Goal: Task Accomplishment & Management: Manage account settings

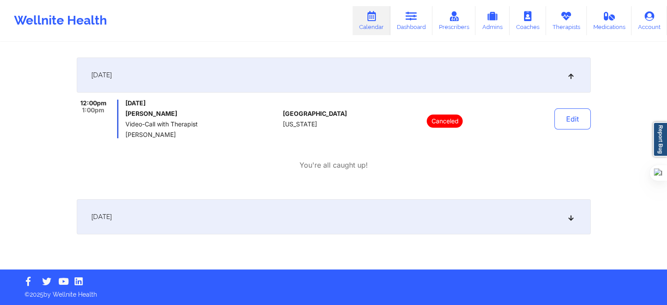
click at [374, 22] on link "Calendar" at bounding box center [372, 20] width 38 height 29
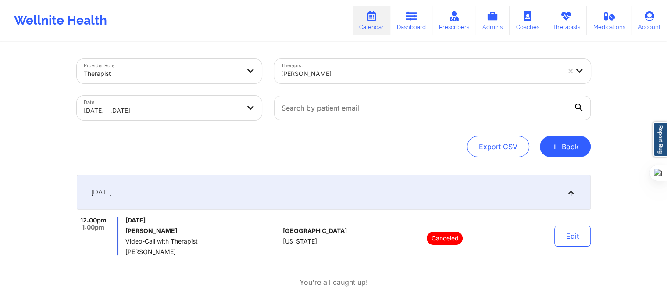
click at [384, 79] on div "Alexandra Roffe" at bounding box center [420, 73] width 279 height 19
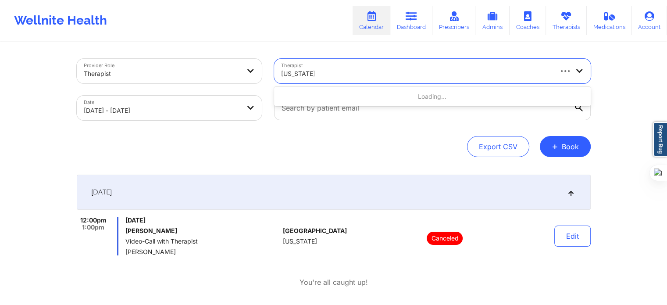
type input "virginia gibala"
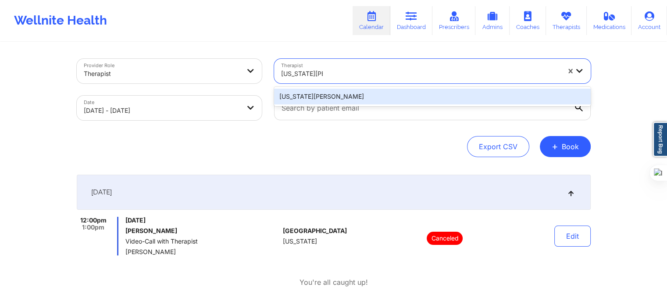
click at [363, 98] on div "Virginia Gibala" at bounding box center [432, 97] width 317 height 16
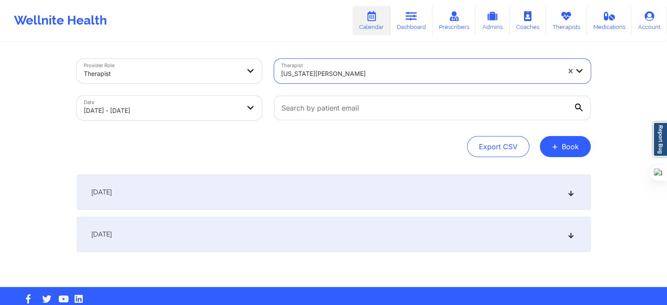
select select "2025-9"
select select "2025-10"
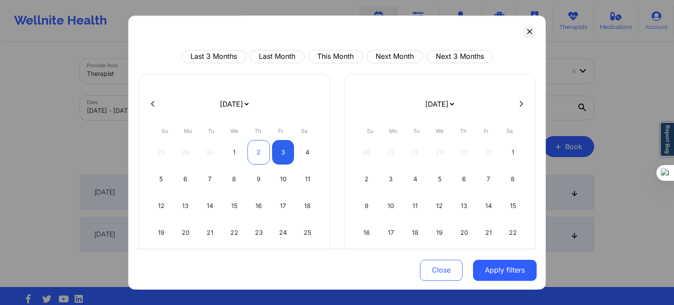
click at [253, 150] on div "2" at bounding box center [258, 152] width 22 height 25
select select "2025-9"
select select "2025-10"
select select "2025-9"
select select "2025-10"
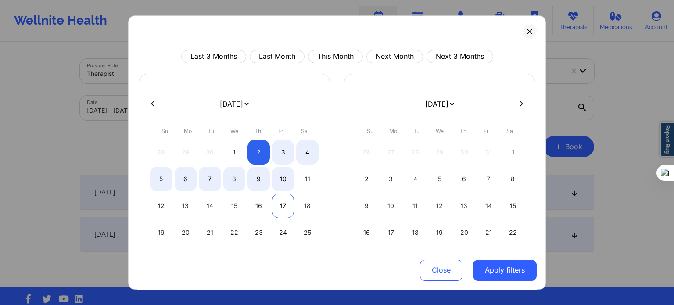
select select "2025-9"
select select "2025-10"
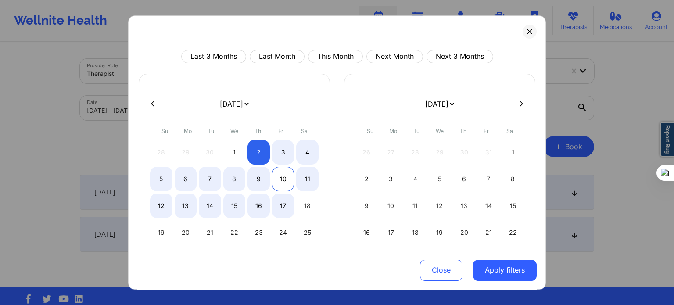
select select "2025-9"
select select "2025-10"
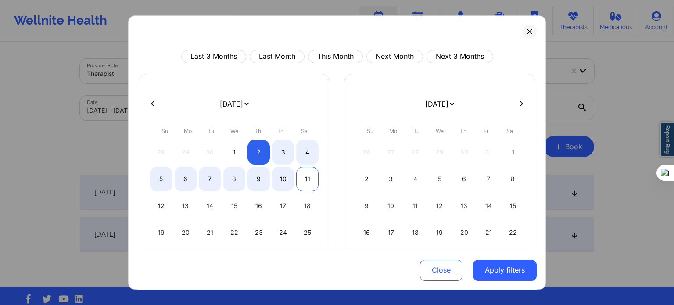
select select "2025-9"
select select "2025-10"
click at [311, 175] on div "11" at bounding box center [307, 179] width 22 height 25
select select "2025-9"
select select "2025-10"
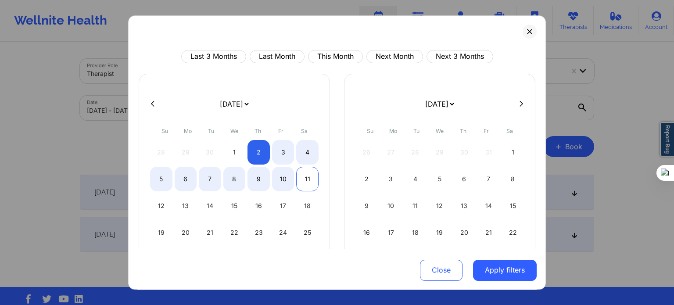
click at [308, 175] on div "11" at bounding box center [307, 179] width 22 height 25
select select "2025-9"
select select "2025-10"
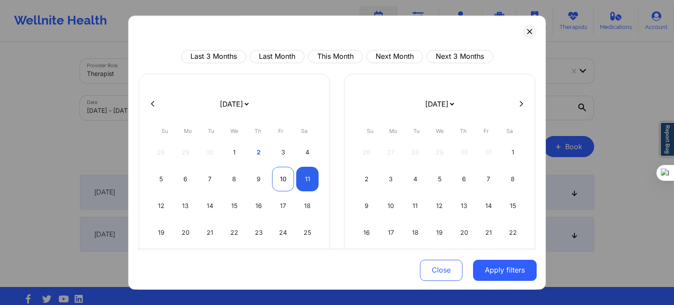
select select "2025-9"
select select "2025-10"
select select "2025-9"
select select "2025-10"
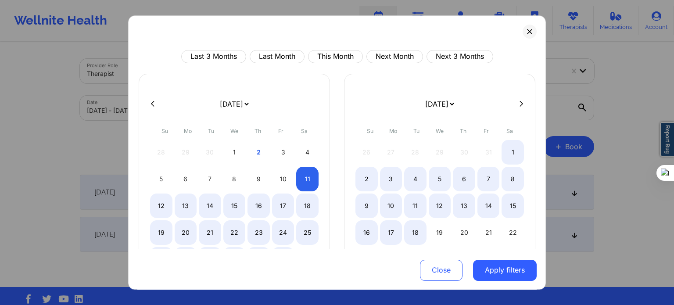
select select "2025-9"
select select "2025-10"
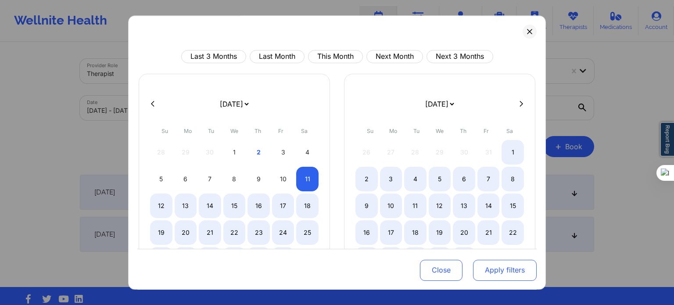
click at [493, 272] on button "Apply filters" at bounding box center [505, 269] width 64 height 21
select select "2025-9"
select select "2025-10"
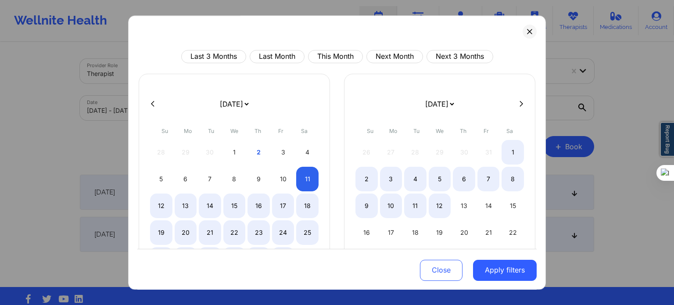
select select "2025-9"
select select "2025-10"
select select "2025-9"
select select "2025-10"
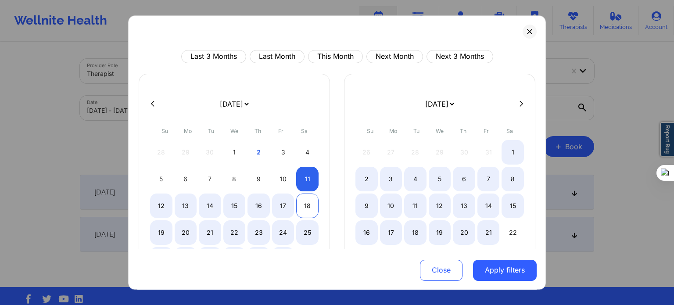
select select "2025-9"
select select "2025-10"
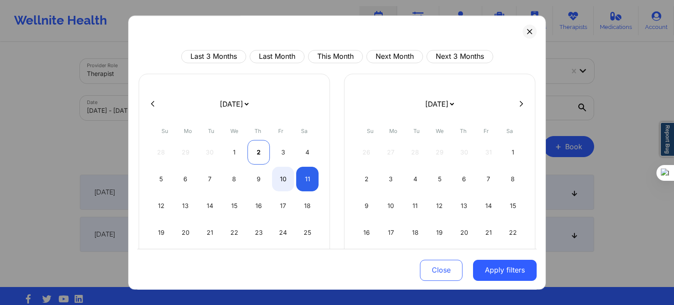
select select "2025-9"
select select "2025-10"
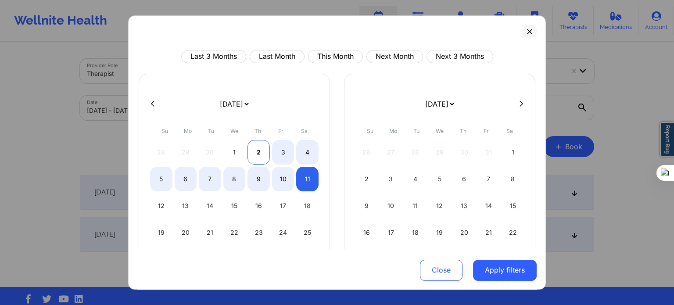
click at [261, 155] on div "2" at bounding box center [258, 152] width 22 height 25
select select "2025-9"
select select "2025-10"
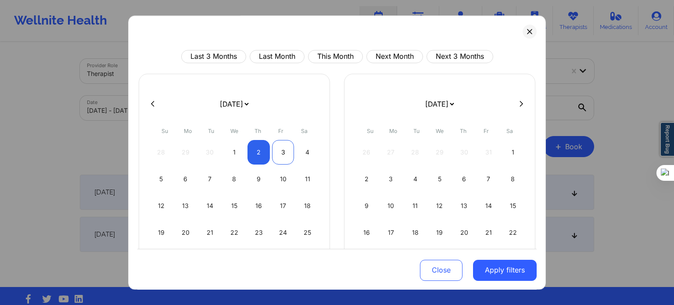
select select "2025-9"
select select "2025-10"
select select "2025-9"
select select "2025-10"
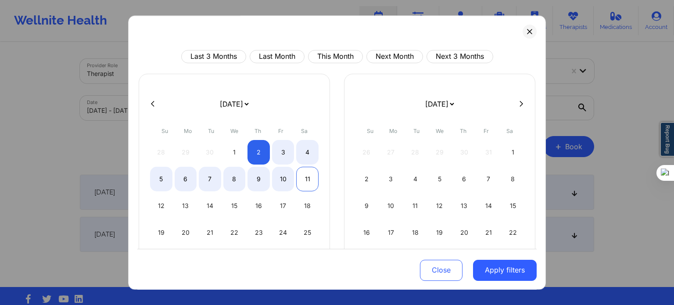
click at [308, 176] on div "11" at bounding box center [307, 179] width 22 height 25
select select "2025-9"
select select "2025-10"
click at [496, 265] on button "Apply filters" at bounding box center [505, 269] width 64 height 21
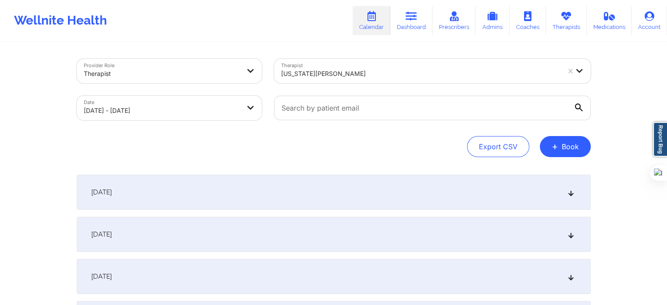
click at [358, 123] on div at bounding box center [432, 107] width 329 height 37
click at [307, 113] on input "text" at bounding box center [432, 108] width 317 height 25
paste input "JOY3820@GMAIL.COM"
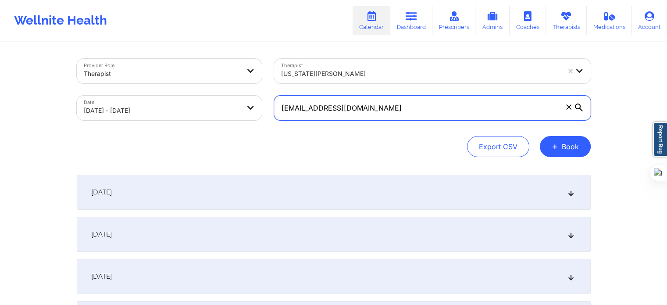
type input "JOY3820@GMAIL.COM"
click at [394, 150] on div "Export CSV + Book" at bounding box center [334, 146] width 514 height 21
click at [153, 196] on div "October 2, 2025" at bounding box center [334, 192] width 514 height 35
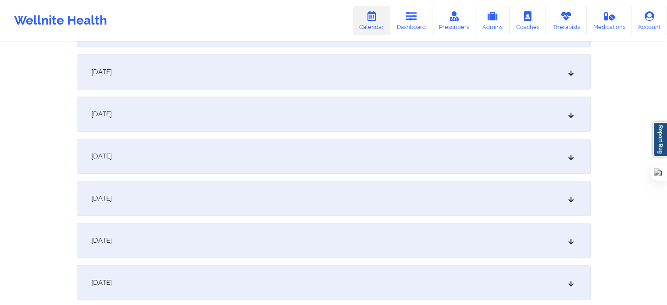
scroll to position [351, 0]
click at [112, 236] on span "October 10, 2025" at bounding box center [101, 239] width 21 height 9
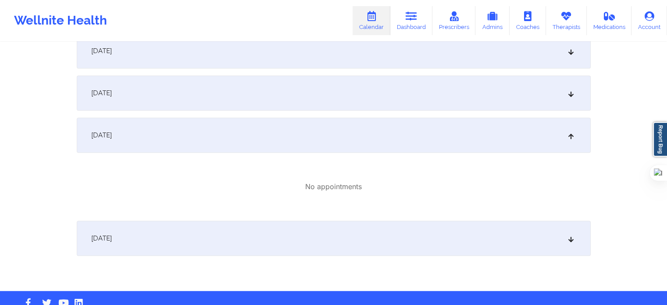
scroll to position [476, 0]
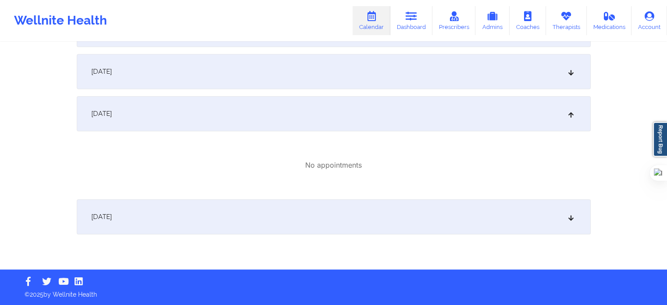
click at [141, 212] on div "October 11, 2025" at bounding box center [334, 216] width 514 height 35
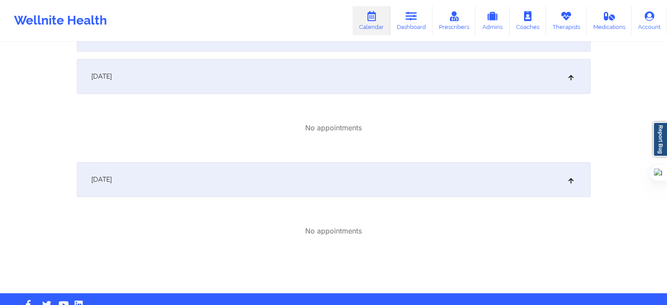
scroll to position [449, 0]
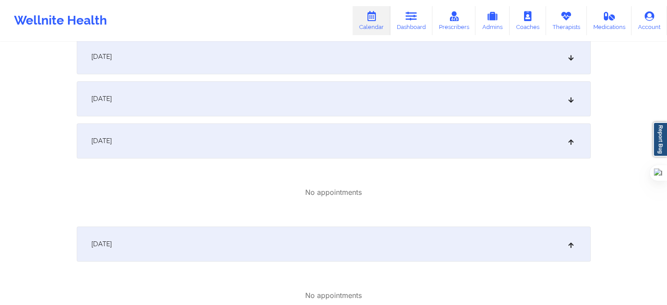
click at [144, 99] on div "October 9, 2025" at bounding box center [334, 98] width 514 height 35
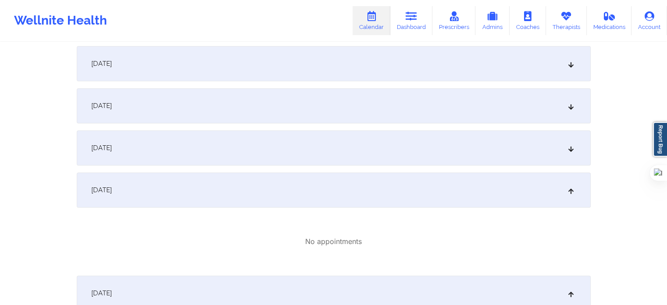
scroll to position [274, 0]
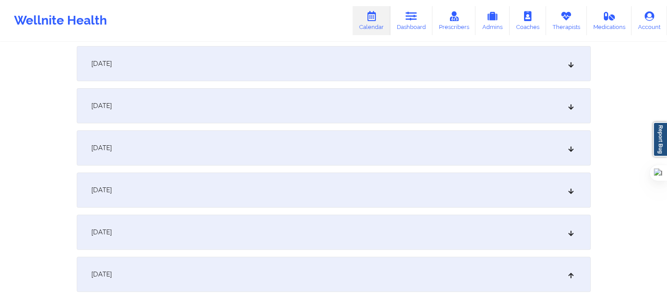
click at [115, 215] on div "October 8, 2025" at bounding box center [334, 232] width 514 height 35
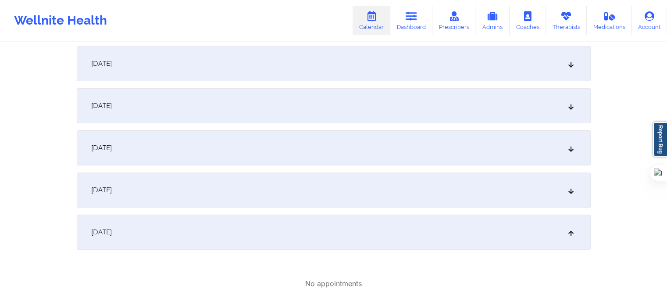
click at [112, 186] on span "October 7, 2025" at bounding box center [101, 190] width 21 height 9
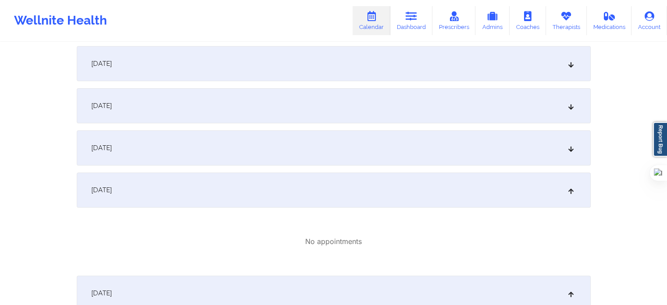
click at [112, 151] on span "October 6, 2025" at bounding box center [101, 147] width 21 height 9
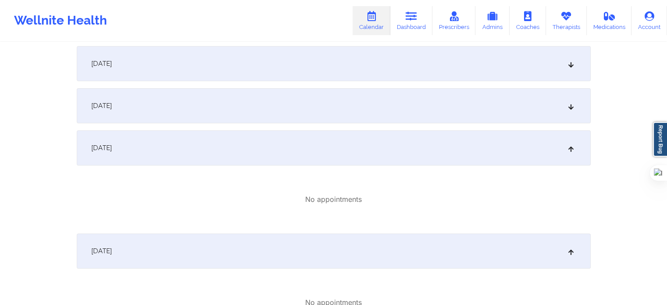
click at [112, 106] on span "October 5, 2025" at bounding box center [101, 105] width 21 height 9
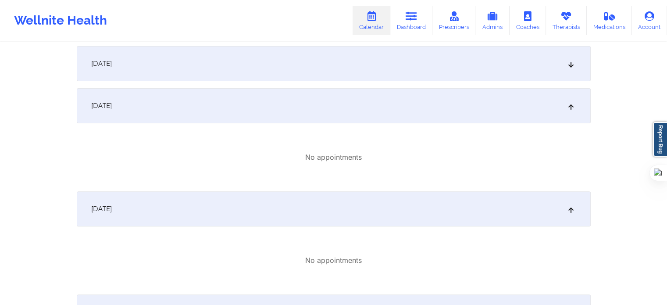
click at [112, 64] on span "October 4, 2025" at bounding box center [101, 63] width 21 height 9
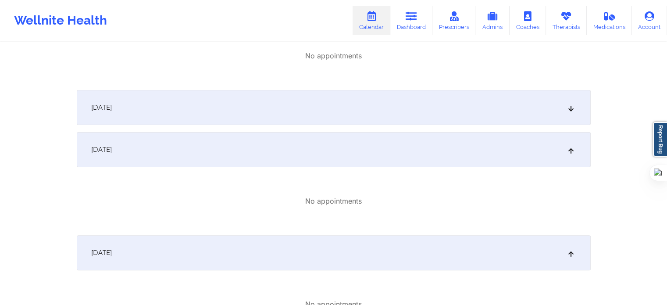
scroll to position [186, 0]
click at [140, 146] on div "October 4, 2025" at bounding box center [334, 151] width 514 height 35
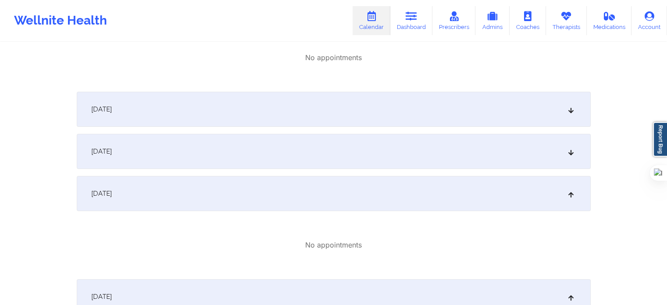
click at [148, 114] on div "October 3, 2025" at bounding box center [334, 109] width 514 height 35
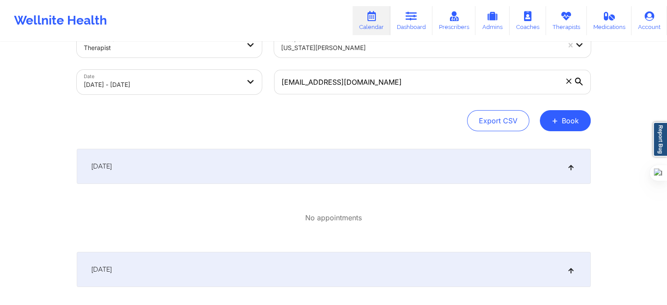
scroll to position [11, 0]
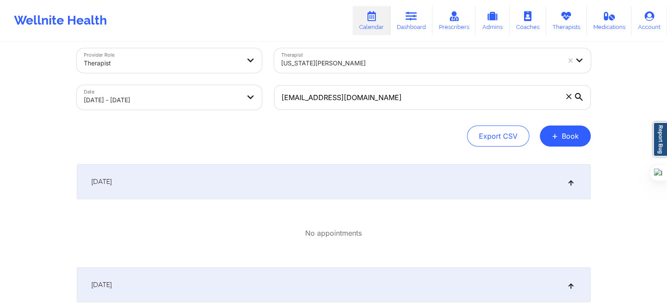
select select "2025-9"
select select "2025-10"
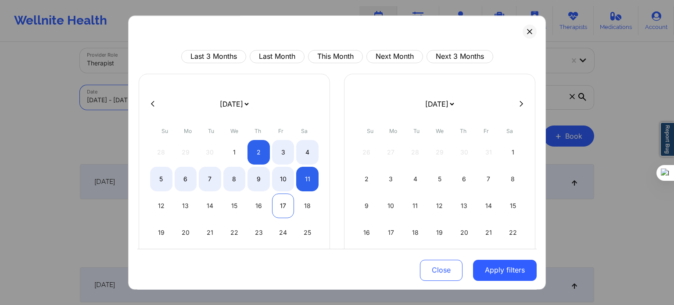
click at [281, 203] on div "17" at bounding box center [283, 205] width 22 height 25
select select "2025-9"
select select "2025-10"
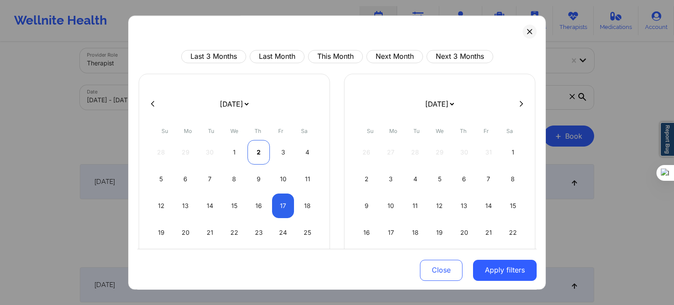
select select "2025-9"
select select "2025-10"
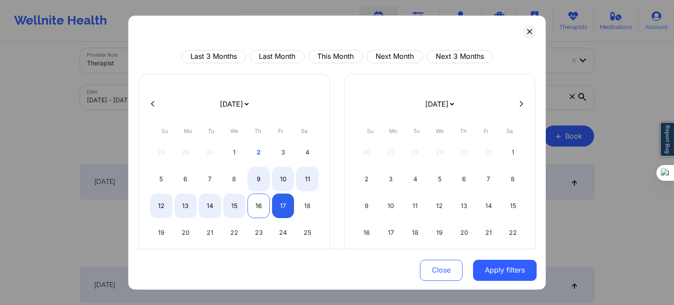
select select "2025-9"
select select "2025-10"
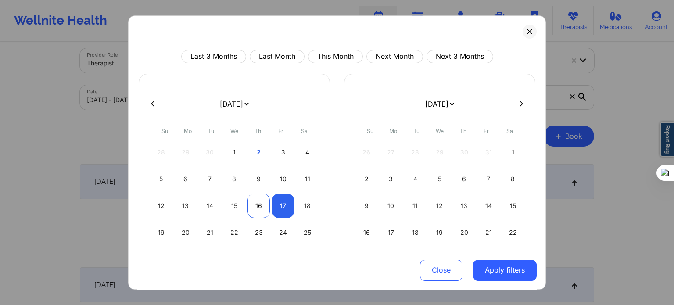
click at [255, 202] on div "16" at bounding box center [258, 205] width 22 height 25
select select "2025-9"
select select "2025-10"
select select "2025-9"
select select "2025-10"
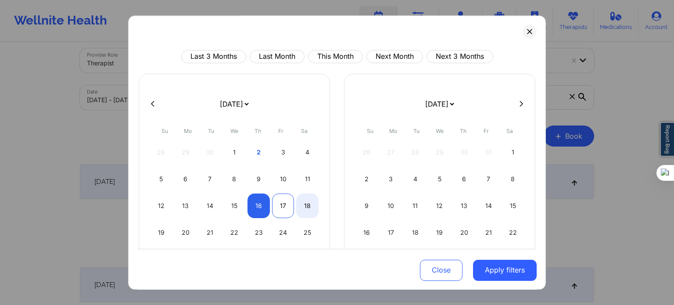
select select "2025-9"
select select "2025-10"
click at [283, 201] on div "17" at bounding box center [283, 205] width 22 height 25
select select "2025-9"
select select "2025-10"
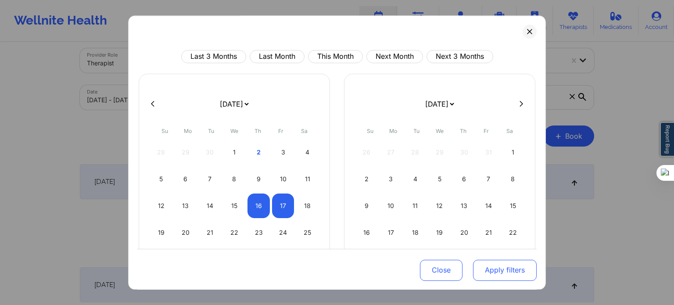
click at [509, 267] on button "Apply filters" at bounding box center [505, 269] width 64 height 21
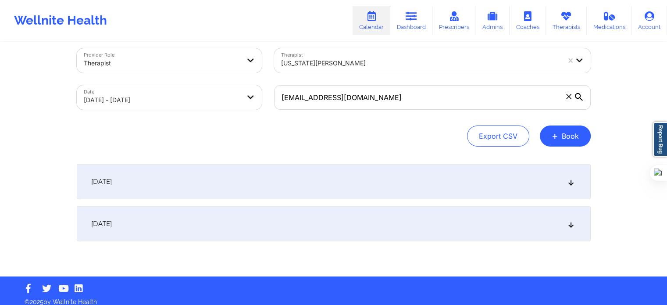
click at [169, 212] on div "October 17, 2025" at bounding box center [334, 223] width 514 height 35
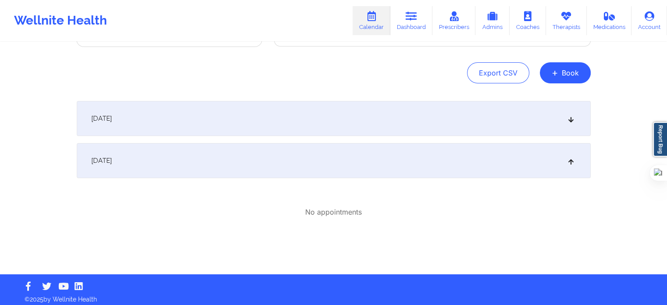
scroll to position [75, 0]
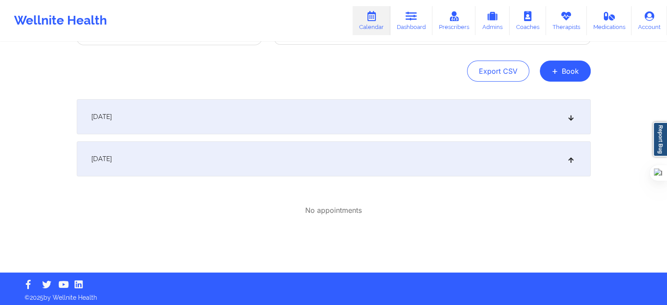
click at [205, 115] on div "October 16, 2025" at bounding box center [334, 116] width 514 height 35
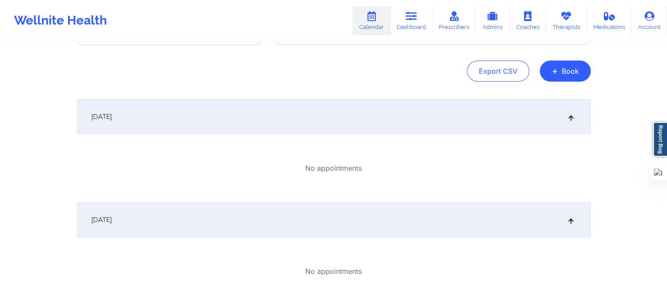
click at [202, 224] on div "October 17, 2025" at bounding box center [334, 219] width 514 height 35
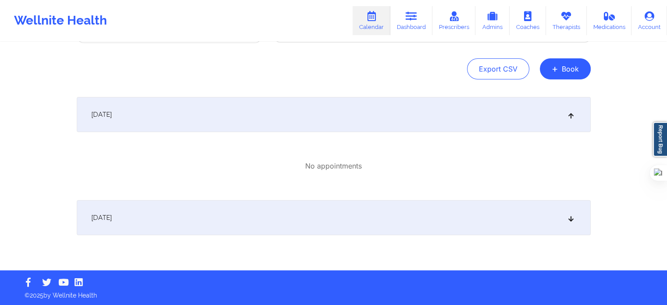
scroll to position [79, 0]
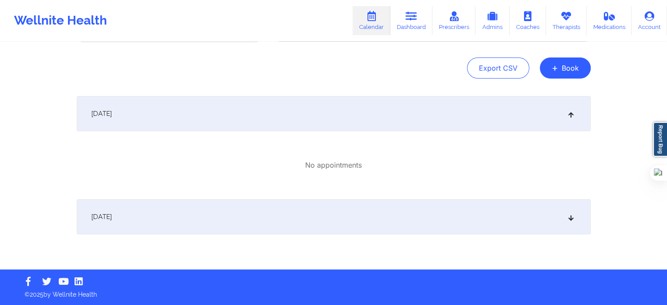
click at [359, 216] on div "October 17, 2025" at bounding box center [334, 216] width 514 height 35
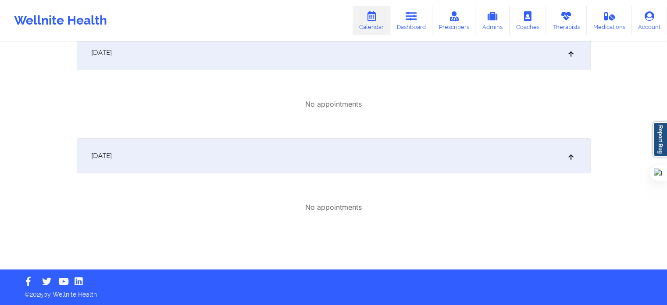
scroll to position [0, 0]
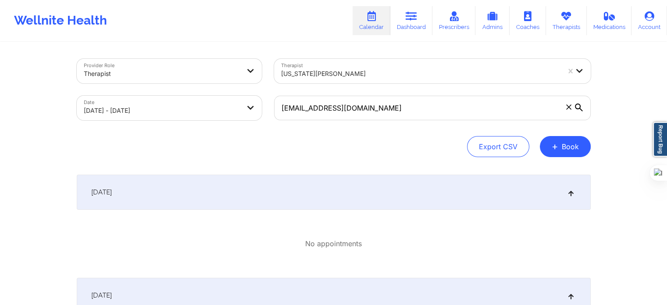
click at [565, 108] on span at bounding box center [569, 107] width 9 height 9
click at [565, 108] on input "JOY3820@GMAIL.COM" at bounding box center [432, 108] width 317 height 25
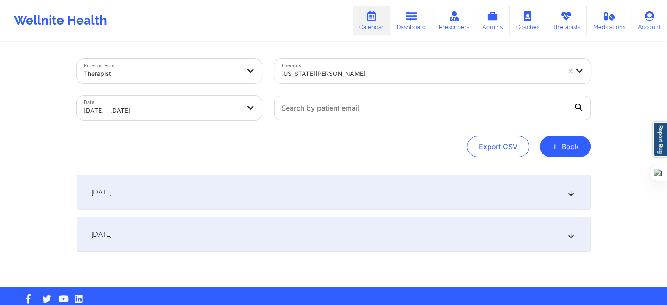
click at [405, 141] on div "Export CSV + Book" at bounding box center [334, 146] width 514 height 21
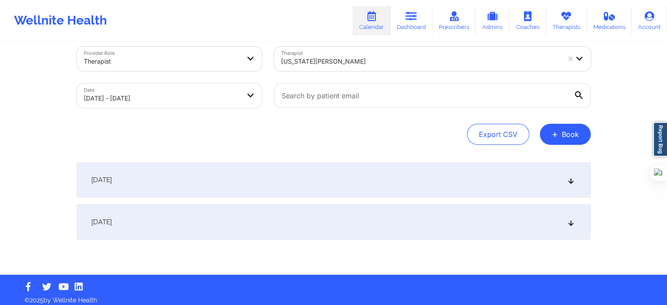
scroll to position [18, 0]
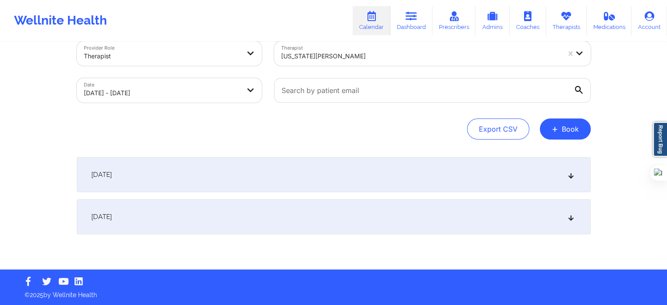
click at [190, 217] on div "October 17, 2025" at bounding box center [334, 216] width 514 height 35
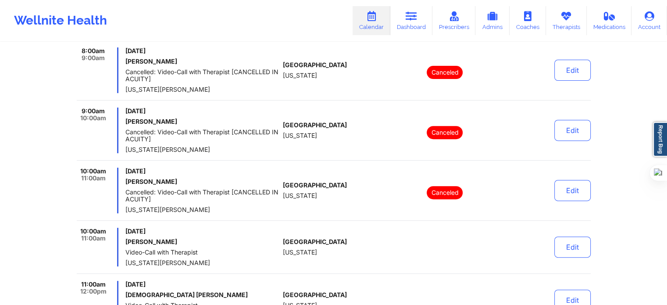
scroll to position [369, 0]
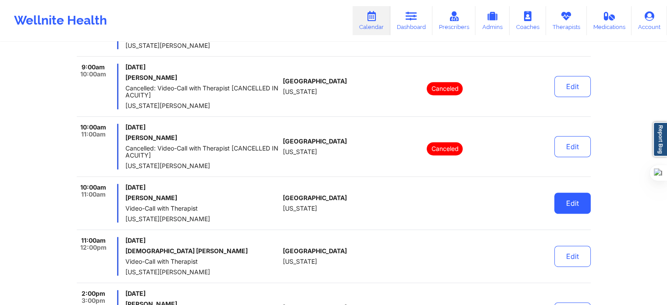
click at [590, 207] on button "Edit" at bounding box center [573, 203] width 36 height 21
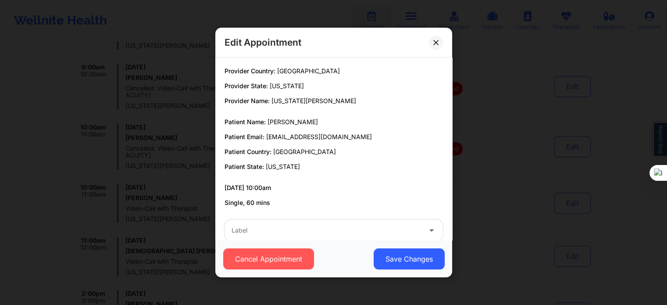
click at [293, 240] on div "Cancel Appointment Save Changes" at bounding box center [333, 258] width 237 height 37
click at [291, 226] on div at bounding box center [327, 230] width 190 height 11
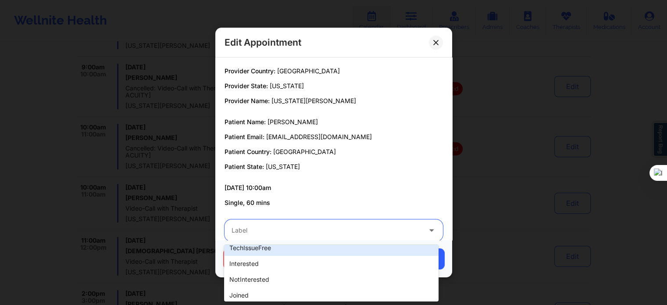
scroll to position [263, 0]
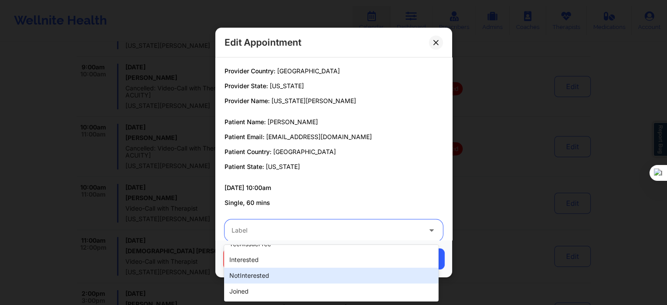
click at [290, 276] on div "notInterested" at bounding box center [331, 276] width 214 height 16
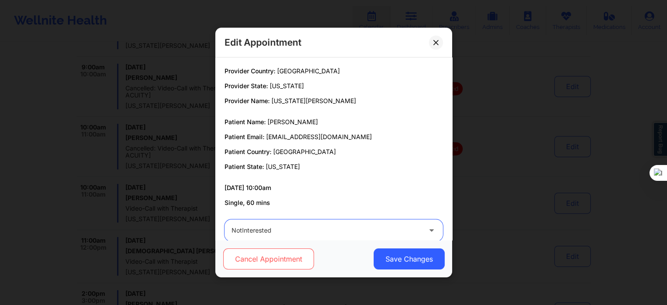
click at [272, 262] on button "Cancel Appointment" at bounding box center [268, 258] width 91 height 21
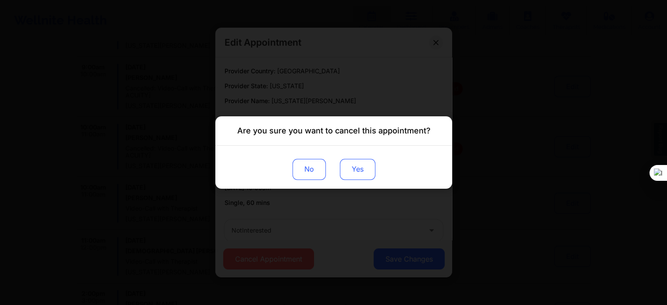
click at [352, 166] on button "Yes" at bounding box center [358, 169] width 36 height 21
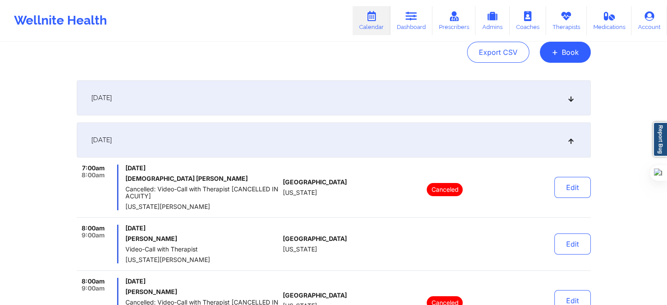
scroll to position [61, 0]
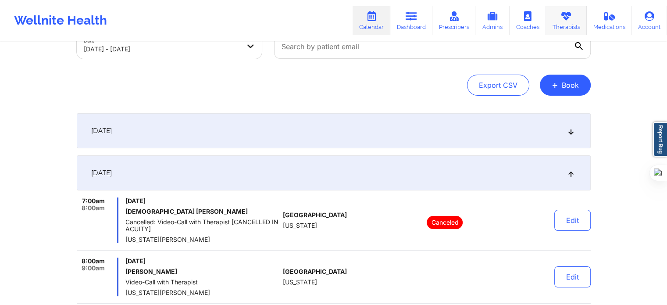
click at [556, 21] on link "Therapists" at bounding box center [566, 20] width 41 height 29
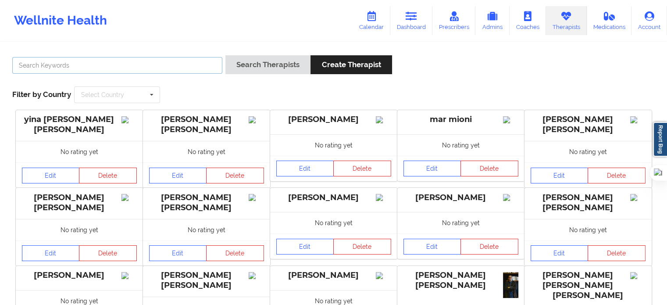
click at [200, 64] on input "text" at bounding box center [117, 65] width 210 height 17
type input "Virginia Gibala"
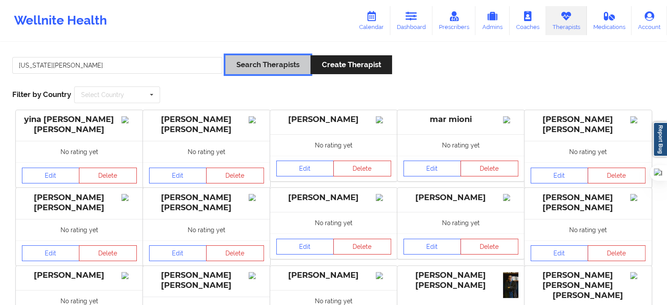
click at [246, 60] on button "Search Therapists" at bounding box center [267, 64] width 85 height 19
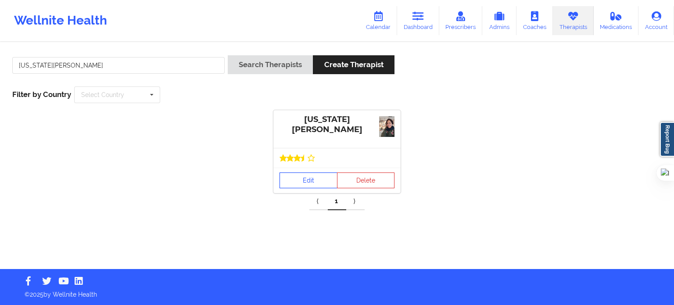
click at [324, 175] on link "Edit" at bounding box center [308, 180] width 58 height 16
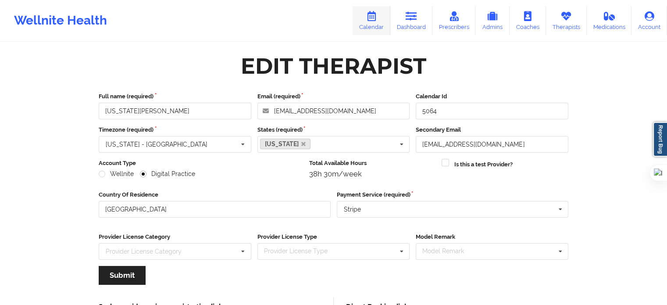
click at [369, 21] on link "Calendar" at bounding box center [372, 20] width 38 height 29
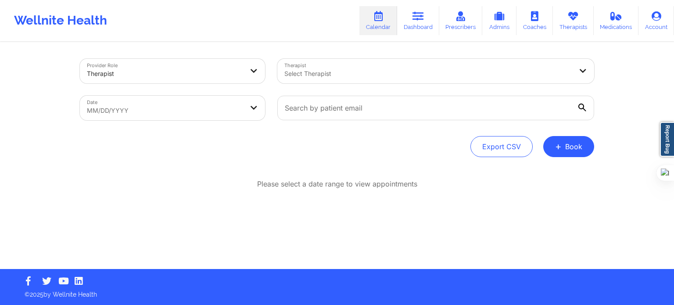
click at [159, 72] on div at bounding box center [165, 73] width 156 height 11
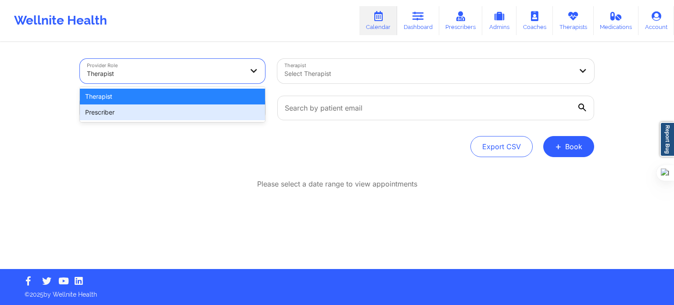
click at [135, 112] on div "Prescriber" at bounding box center [172, 112] width 185 height 16
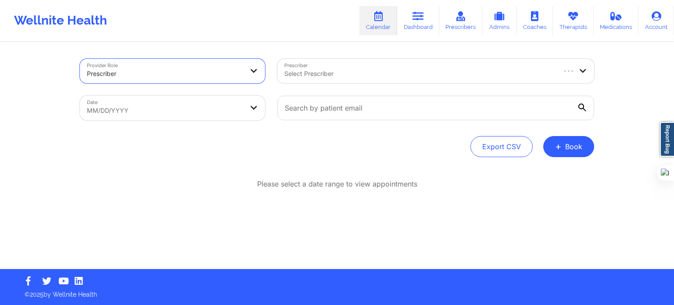
click at [328, 67] on div "Select Prescriber" at bounding box center [416, 71] width 278 height 25
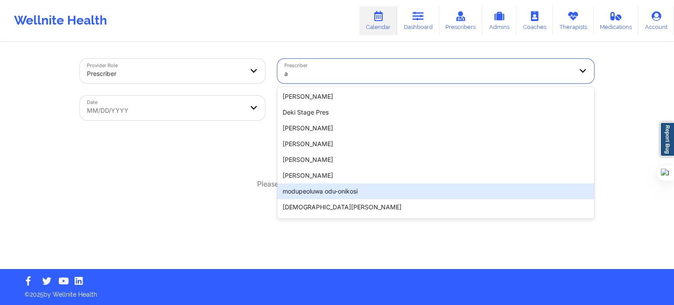
type input "a"
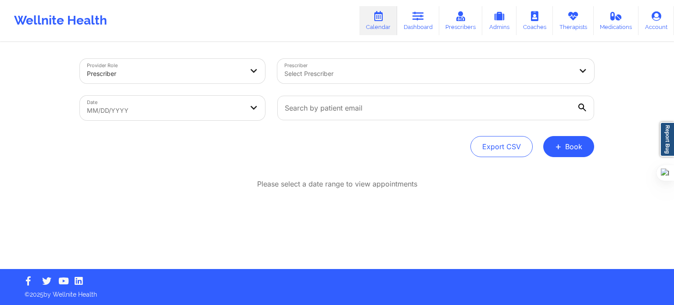
click at [206, 195] on div "Please select a date range to view appointments" at bounding box center [337, 212] width 514 height 67
click at [309, 78] on div at bounding box center [428, 73] width 288 height 11
type input "amy"
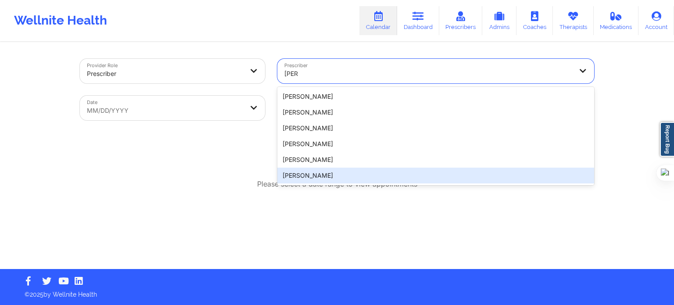
click at [318, 184] on div "Alyshamyre Pierre Amy De La Fuente Amy Marie Martin Amy Moore Amy Test Amy Hala…" at bounding box center [435, 136] width 317 height 98
click at [315, 176] on div "Amy Halanski" at bounding box center [435, 176] width 317 height 16
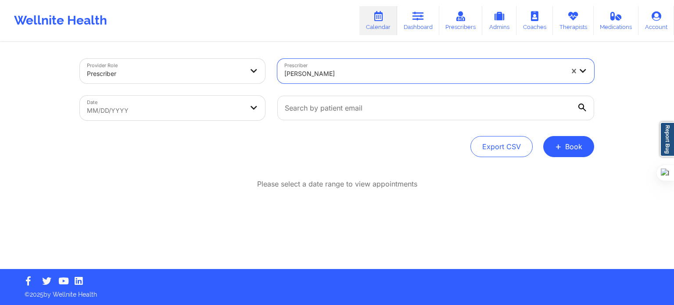
select select "2025-8"
select select "2025-9"
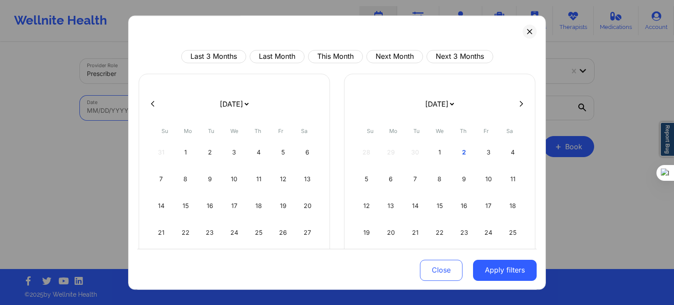
click at [212, 106] on body "Wellnite Health Calendar Dashboard Prescribers Admins Coaches Therapists Medica…" at bounding box center [337, 152] width 674 height 305
click at [463, 150] on div "2" at bounding box center [464, 152] width 22 height 25
select select "2025-9"
select select "2025-10"
select select "2025-9"
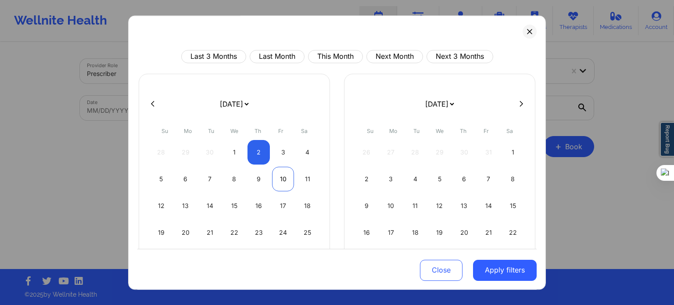
select select "2025-10"
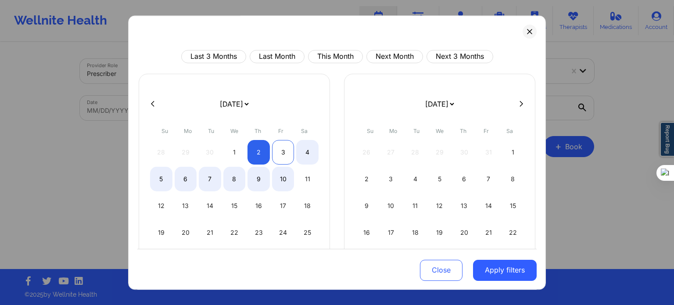
select select "2025-9"
select select "2025-10"
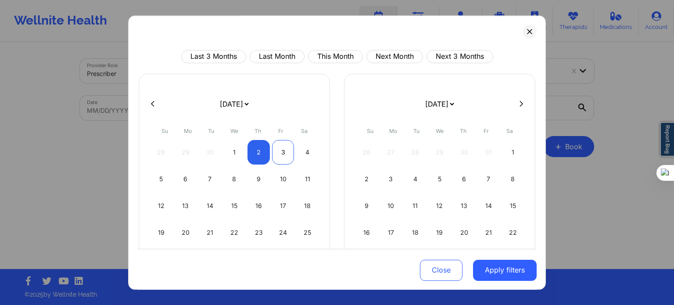
click at [283, 154] on div "3" at bounding box center [283, 152] width 22 height 25
select select "2025-9"
select select "2025-10"
click at [496, 276] on button "Apply filters" at bounding box center [505, 269] width 64 height 21
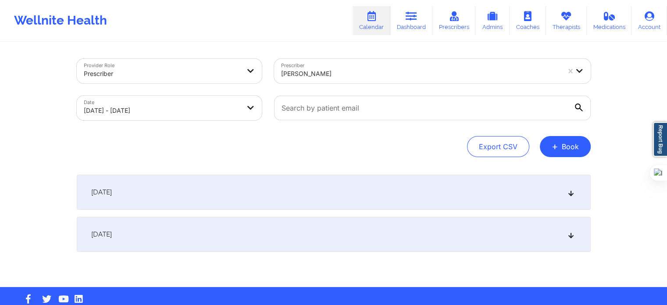
click at [290, 182] on div "October 2, 2025" at bounding box center [334, 192] width 514 height 35
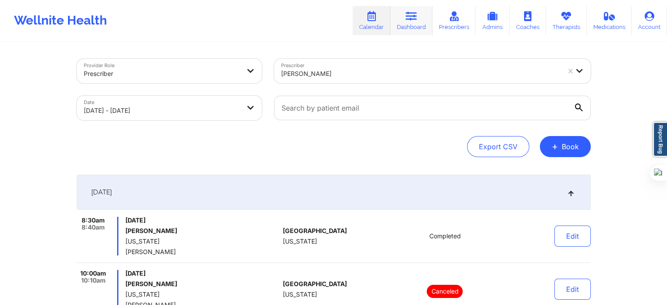
click at [414, 20] on icon at bounding box center [411, 16] width 11 height 10
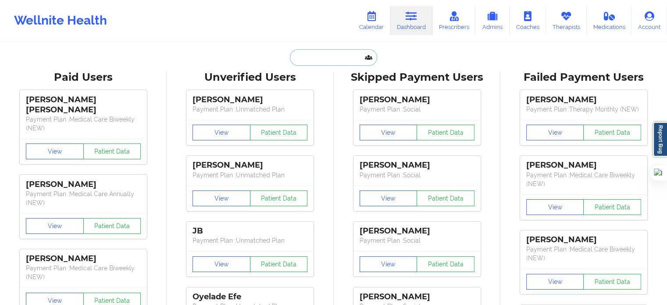
click at [330, 60] on input "text" at bounding box center [333, 57] width 87 height 17
paste input "+18323856064"
type input "+18323856064"
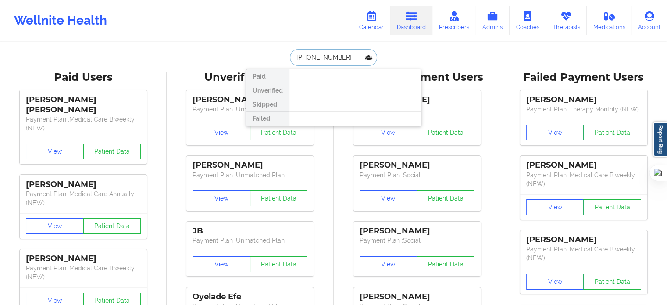
drag, startPoint x: 343, startPoint y: 59, endPoint x: 198, endPoint y: 59, distance: 144.3
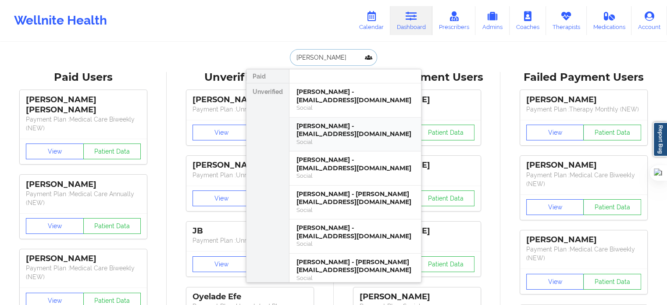
type input "sarah pa"
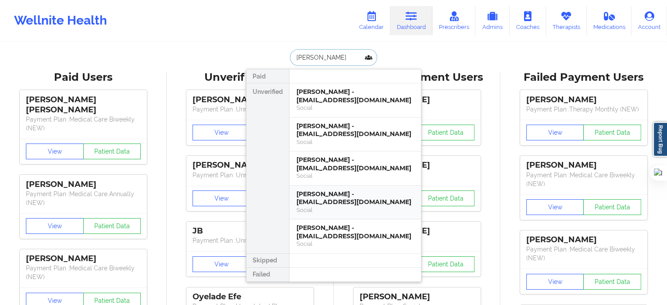
click at [338, 208] on div "Social" at bounding box center [356, 209] width 118 height 7
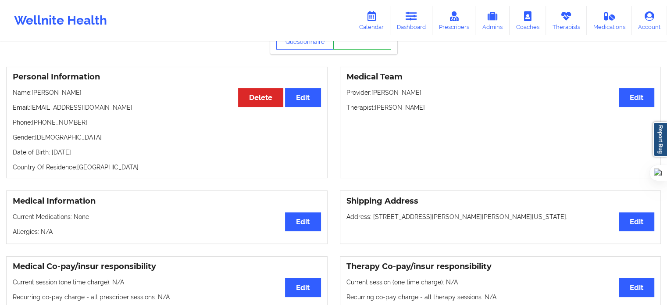
scroll to position [88, 0]
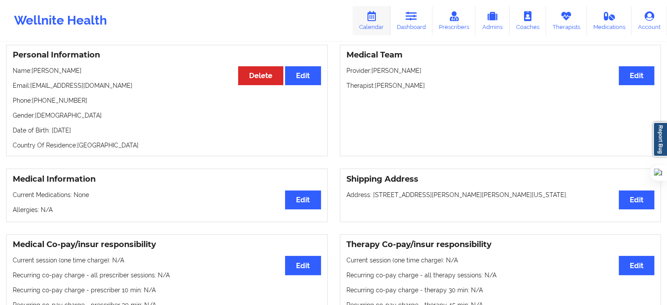
click at [376, 16] on icon at bounding box center [371, 16] width 11 height 10
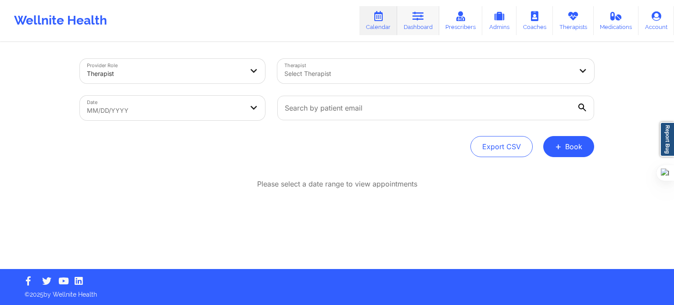
click at [429, 22] on link "Dashboard" at bounding box center [418, 20] width 42 height 29
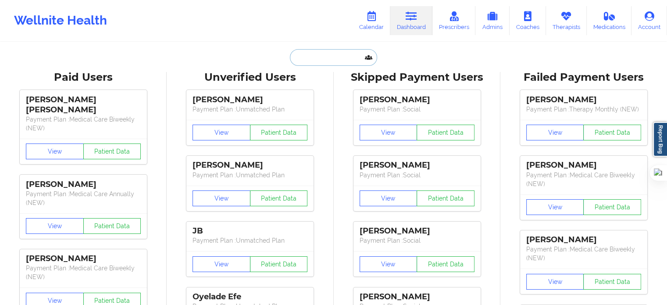
click at [338, 63] on input "text" at bounding box center [333, 57] width 87 height 17
paste input "Andrea Santomauro"
type input "Andrea Santomauro"
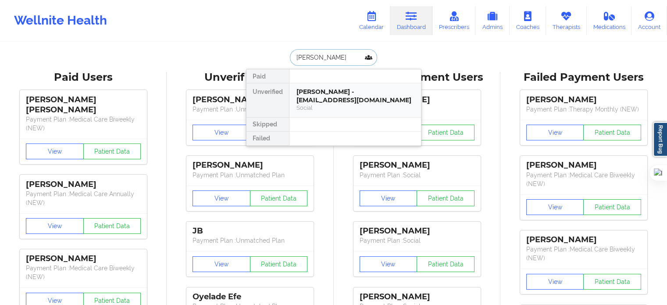
click at [333, 92] on div "Andrea Santomauro - scandagliaandrea@gmail.com" at bounding box center [356, 96] width 118 height 16
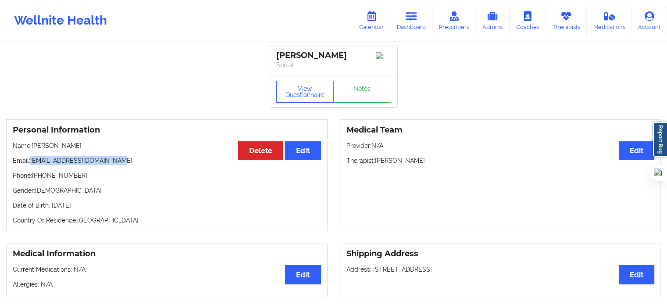
drag, startPoint x: 130, startPoint y: 165, endPoint x: 31, endPoint y: 166, distance: 98.7
click at [31, 165] on p "Email: scandagliaandrea@gmail.com" at bounding box center [167, 160] width 308 height 9
copy p "scandagliaandrea@gmail.com"
click at [369, 29] on link "Calendar" at bounding box center [372, 20] width 38 height 29
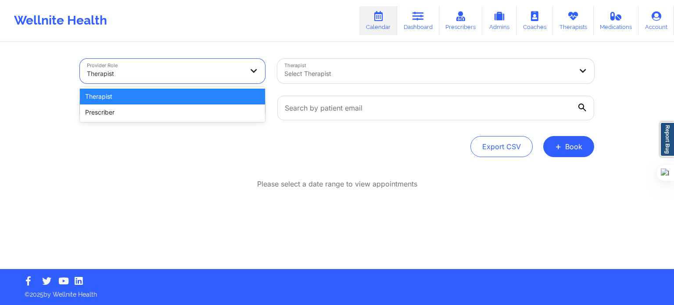
click at [209, 79] on div at bounding box center [165, 73] width 156 height 11
click at [214, 97] on div "Therapist" at bounding box center [172, 97] width 185 height 16
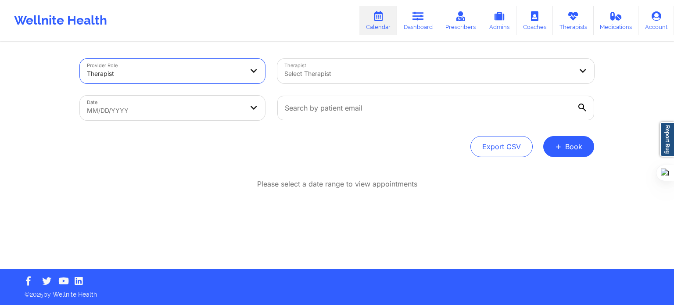
click at [334, 80] on div "Select Therapist" at bounding box center [425, 71] width 296 height 25
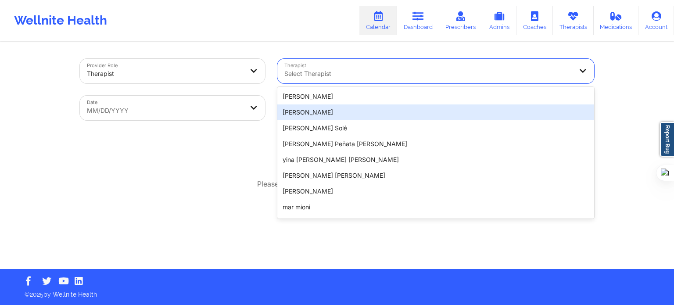
click at [241, 132] on div "Provider Role Therapist Therapist 20 results available. Use Up and Down to choo…" at bounding box center [337, 108] width 514 height 98
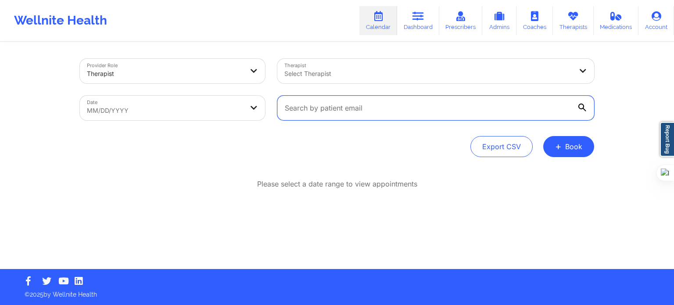
click at [297, 112] on input "text" at bounding box center [435, 108] width 317 height 25
paste input "scandagliaandrea@gmail.com"
type input "scandagliaandrea@gmail.com"
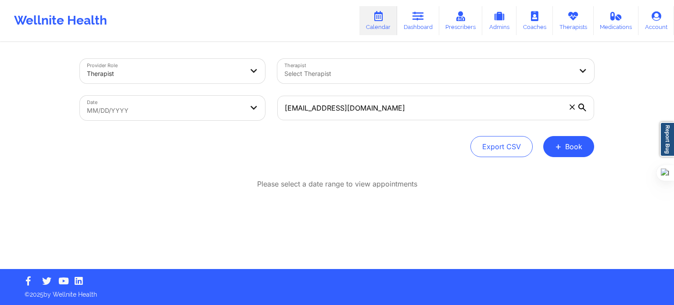
click at [230, 115] on body "Wellnite Health Calendar Dashboard Prescribers Admins Coaches Therapists Medica…" at bounding box center [337, 152] width 674 height 305
select select "2025-8"
select select "2025-9"
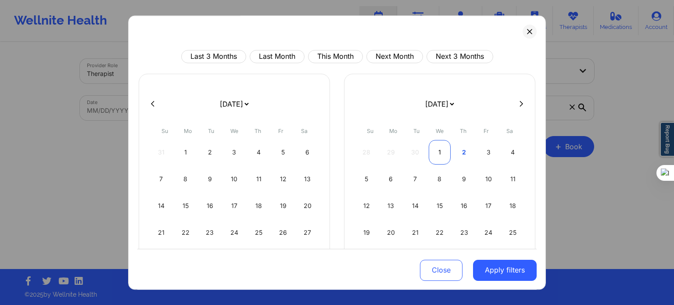
click at [442, 149] on div "1" at bounding box center [440, 152] width 22 height 25
select select "2025-9"
select select "2025-10"
select select "2025-9"
select select "2025-10"
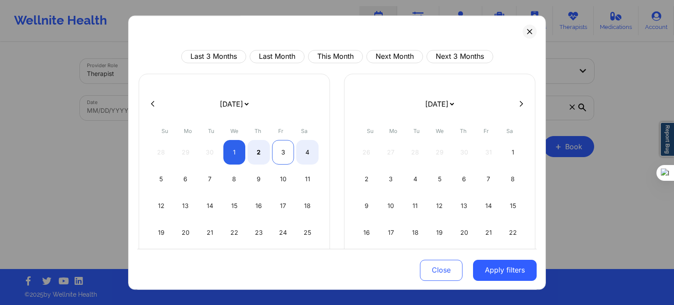
select select "2025-9"
select select "2025-10"
click at [287, 150] on div "3" at bounding box center [283, 152] width 22 height 25
select select "2025-9"
select select "2025-10"
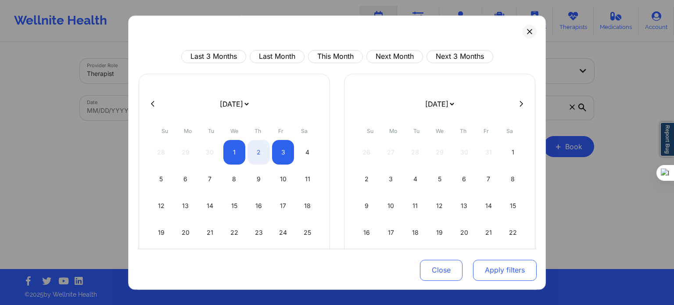
click at [491, 269] on button "Apply filters" at bounding box center [505, 269] width 64 height 21
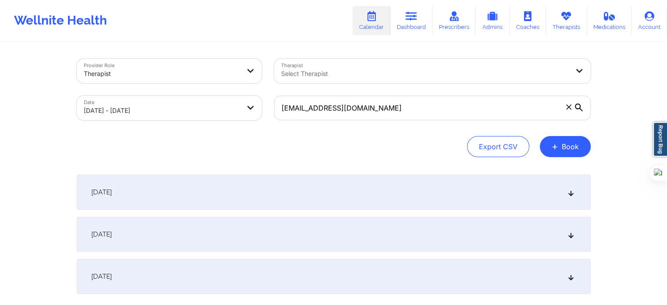
click at [307, 143] on div "Export CSV + Book" at bounding box center [334, 146] width 514 height 21
click at [202, 195] on div "October 1, 2025" at bounding box center [334, 192] width 514 height 35
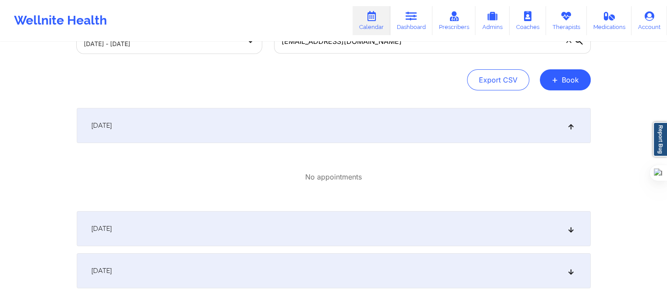
scroll to position [121, 0]
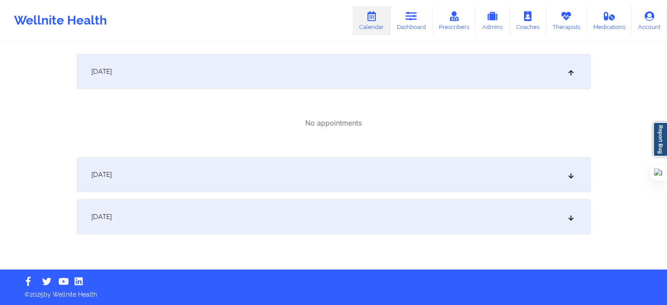
click at [160, 168] on div "October 2, 2025" at bounding box center [334, 174] width 514 height 35
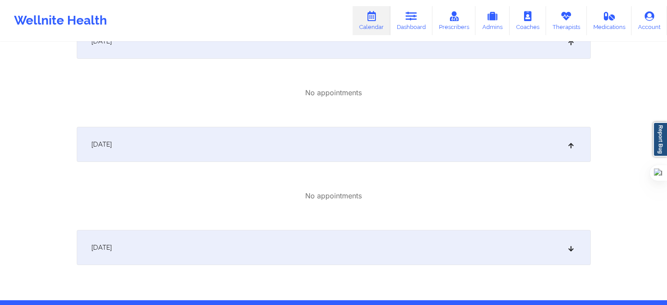
scroll to position [182, 0]
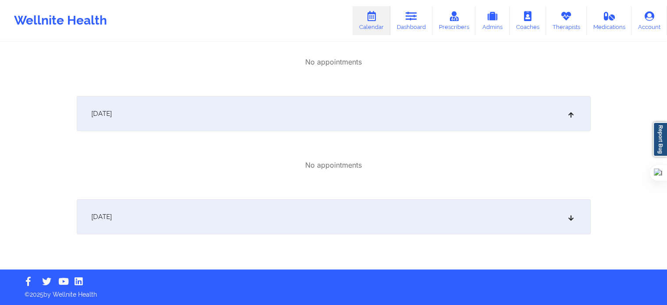
click at [150, 213] on div "October 3, 2025" at bounding box center [334, 216] width 514 height 35
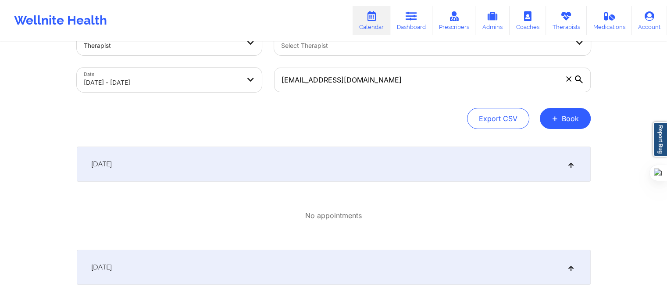
scroll to position [0, 0]
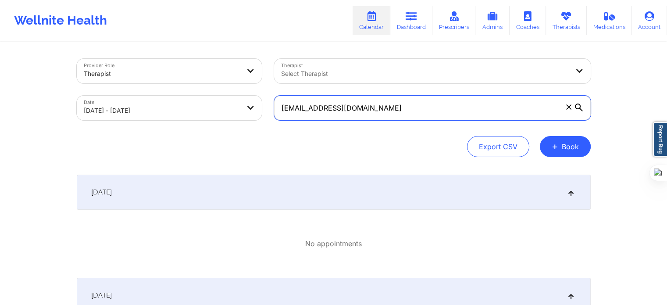
click at [378, 107] on input "scandagliaandrea@gmail.com" at bounding box center [432, 108] width 317 height 25
click at [374, 107] on input "scandagliaandrea@gmail.com" at bounding box center [432, 108] width 317 height 25
type input "scandagliaandrea@mgmail.co"
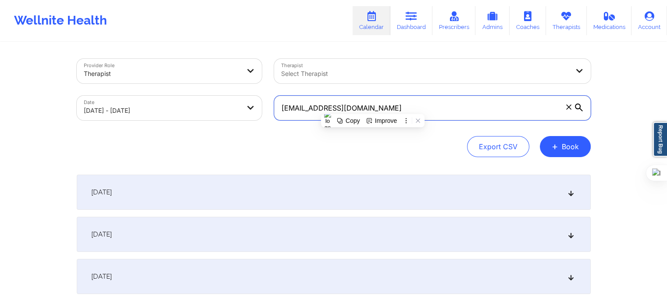
click at [387, 103] on input "scandagliaandrea@mgmail.co" at bounding box center [432, 108] width 317 height 25
drag, startPoint x: 387, startPoint y: 105, endPoint x: 237, endPoint y: 114, distance: 150.3
click at [237, 114] on div "Provider Role Therapist Therapist Select Therapist Date 10/01/2025 - 10/03/2025…" at bounding box center [334, 90] width 526 height 74
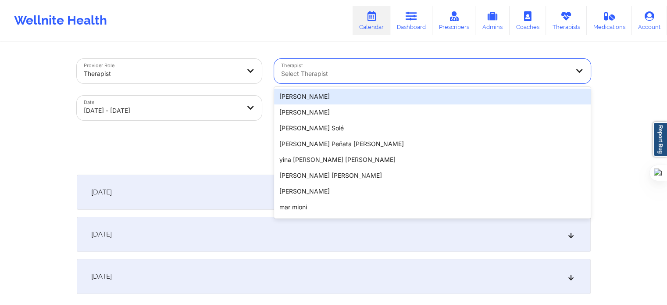
click at [350, 74] on div at bounding box center [425, 73] width 288 height 11
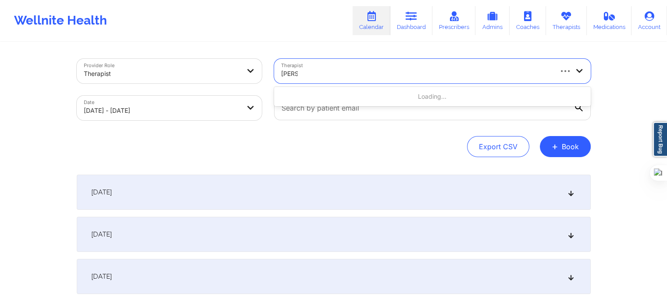
type input "emily d"
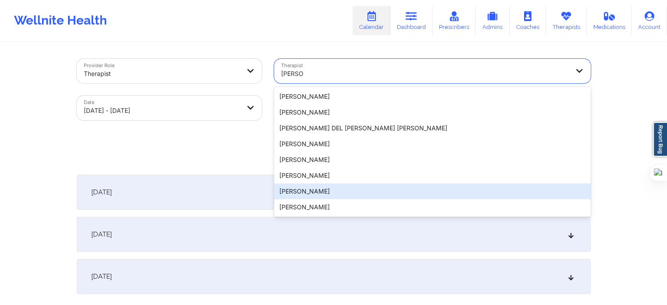
click at [310, 190] on div "emily dugan" at bounding box center [432, 191] width 317 height 16
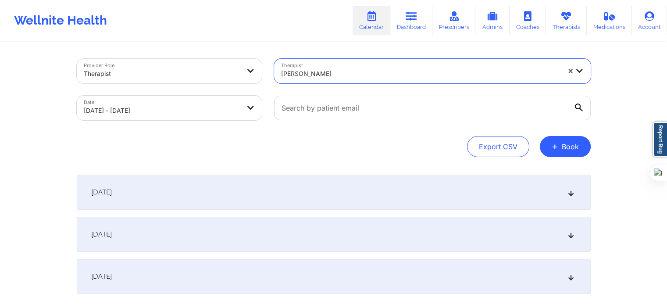
click at [381, 148] on div "Export CSV + Book" at bounding box center [334, 146] width 514 height 21
click at [209, 203] on div "October 1, 2025" at bounding box center [334, 192] width 514 height 35
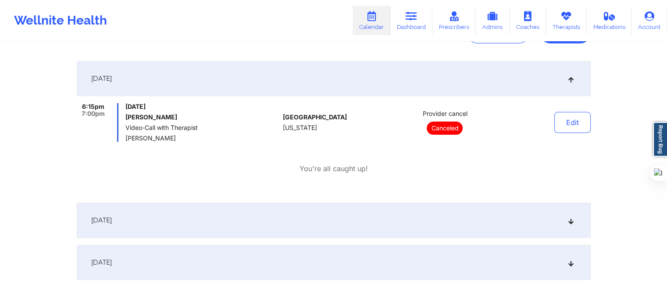
scroll to position [159, 0]
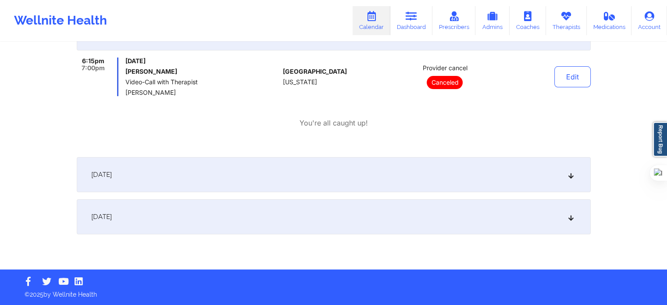
click at [207, 180] on div "October 2, 2025" at bounding box center [334, 174] width 514 height 35
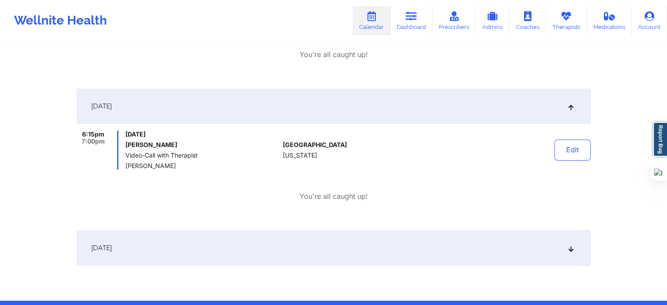
scroll to position [247, 0]
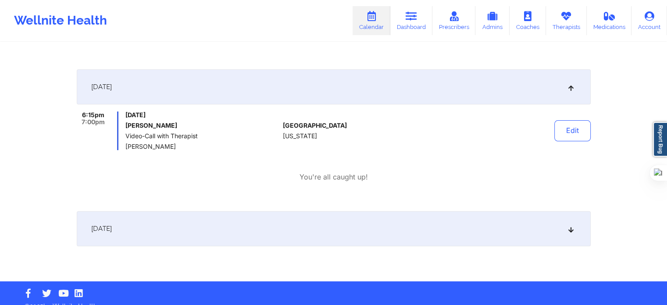
click at [143, 222] on div "October 3, 2025" at bounding box center [334, 228] width 514 height 35
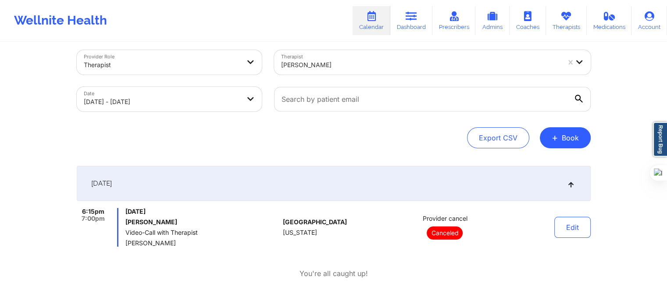
scroll to position [0, 0]
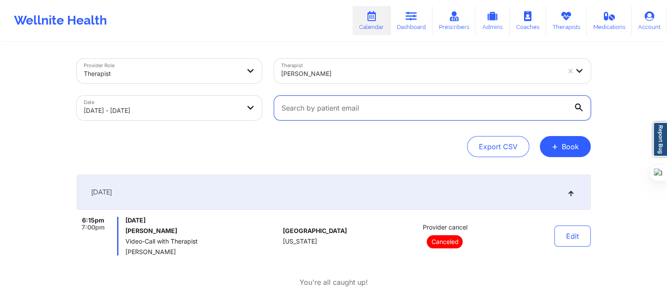
click at [365, 110] on input "text" at bounding box center [432, 108] width 317 height 25
paste input "scandagliaandrea@gmail.com"
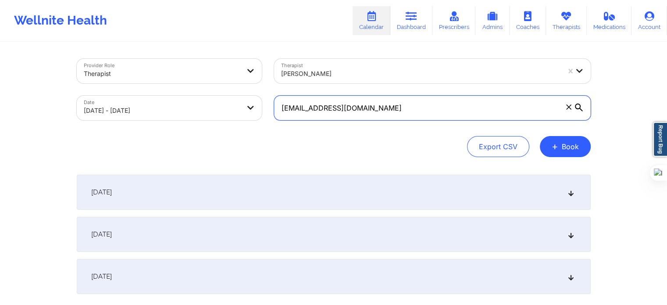
type input "scandagliaandrea@gmail.com"
click at [391, 136] on div "Export CSV + Book" at bounding box center [334, 146] width 514 height 21
click at [325, 78] on div at bounding box center [420, 73] width 279 height 11
click at [221, 143] on div "Export CSV + Book" at bounding box center [334, 146] width 514 height 21
click at [194, 194] on div "October 1, 2025" at bounding box center [334, 192] width 514 height 35
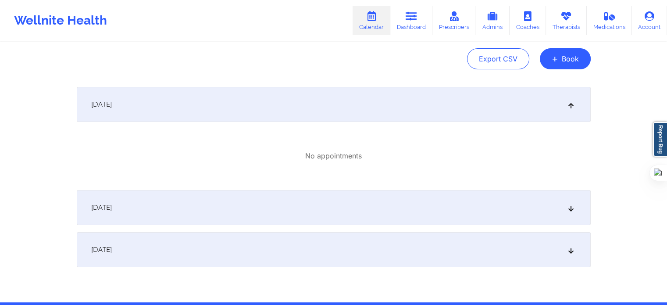
click at [196, 222] on div "October 2, 2025" at bounding box center [334, 207] width 514 height 35
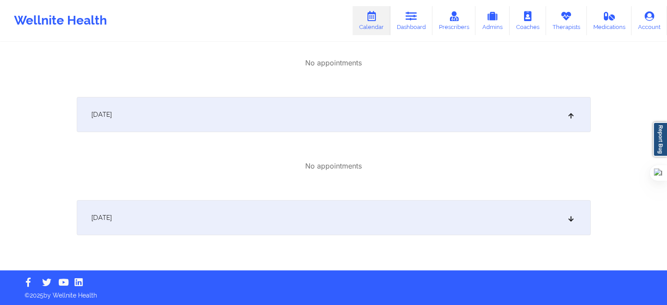
scroll to position [182, 0]
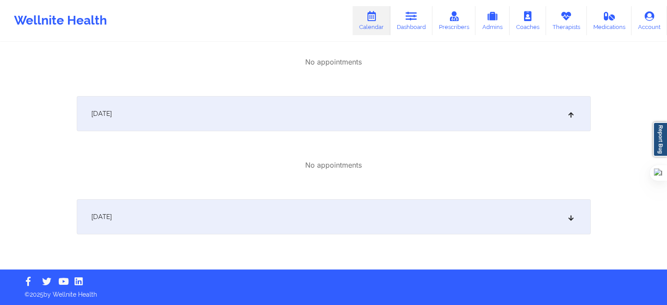
click at [193, 217] on div "October 3, 2025" at bounding box center [334, 216] width 514 height 35
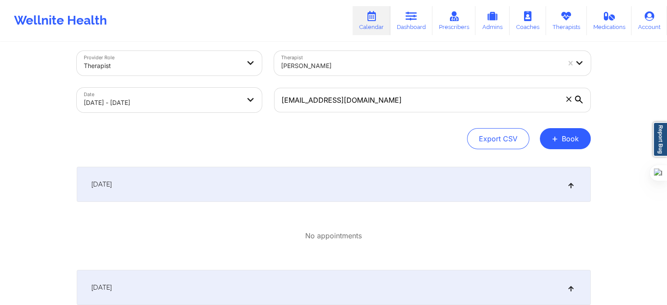
scroll to position [0, 0]
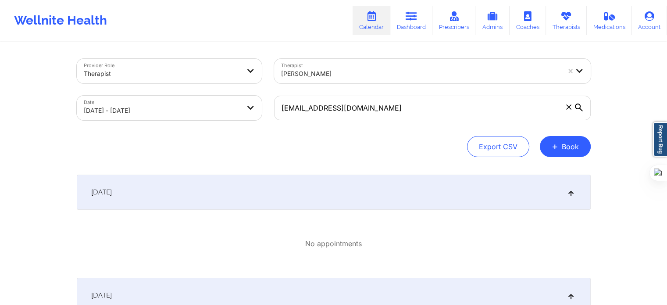
click at [369, 25] on link "Calendar" at bounding box center [372, 20] width 38 height 29
click at [416, 19] on icon at bounding box center [411, 16] width 11 height 10
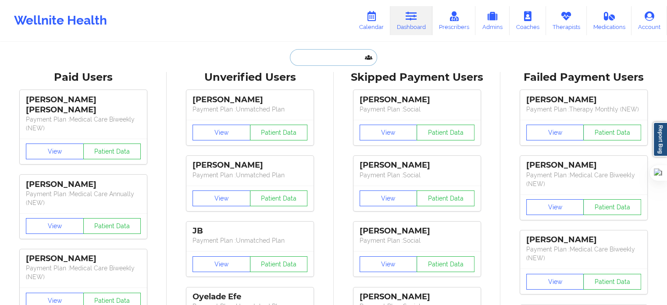
click at [325, 63] on input "text" at bounding box center [333, 57] width 87 height 17
paste input "[EMAIL_ADDRESS][DOMAIN_NAME]"
type input "[EMAIL_ADDRESS][DOMAIN_NAME]"
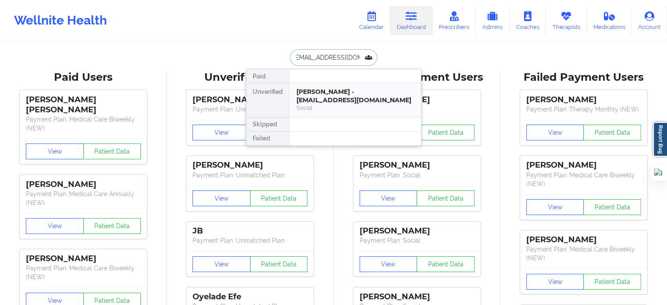
click at [332, 92] on div "Michelle DeRogatis - derogoddess@gmail.com" at bounding box center [356, 96] width 118 height 16
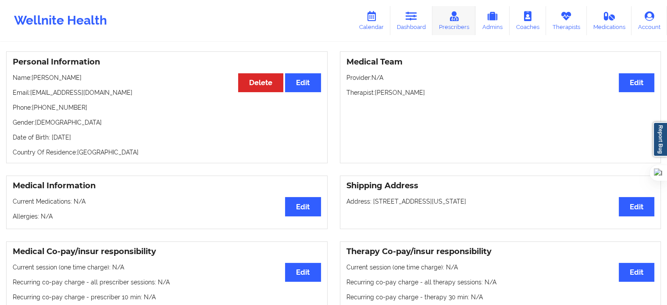
scroll to position [88, 0]
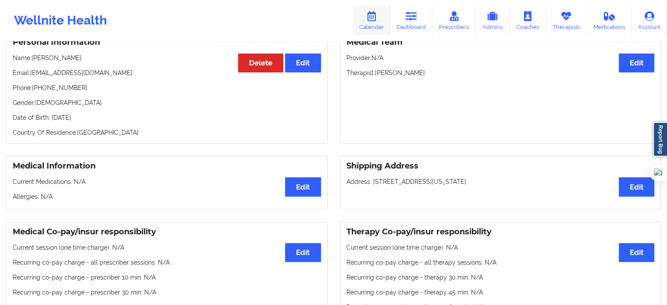
click at [366, 22] on link "Calendar" at bounding box center [372, 20] width 38 height 29
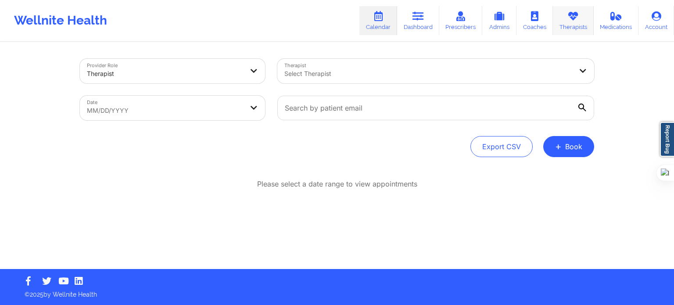
click at [563, 22] on link "Therapists" at bounding box center [573, 20] width 41 height 29
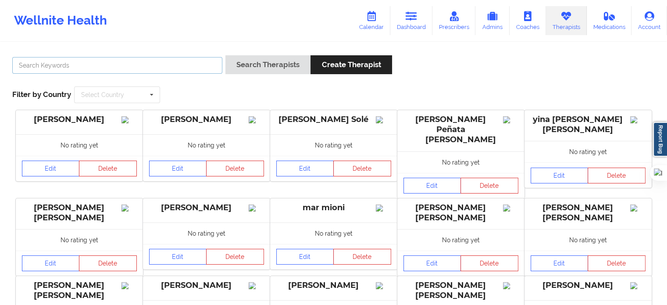
click at [179, 66] on input "text" at bounding box center [117, 65] width 210 height 17
type input "cronin"
click at [225, 55] on button "Search Therapists" at bounding box center [267, 64] width 85 height 19
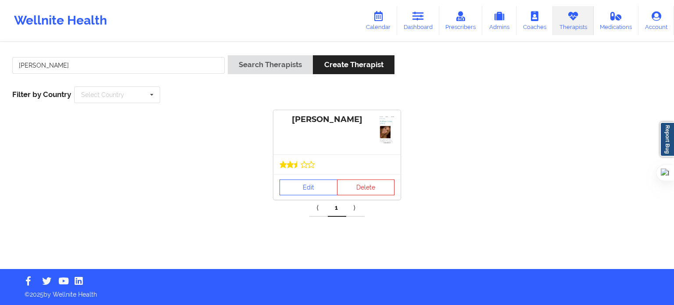
click at [315, 153] on div "[PERSON_NAME]" at bounding box center [336, 132] width 127 height 44
click at [305, 176] on div "Edit Delete" at bounding box center [336, 186] width 127 height 25
click at [309, 191] on link "Edit" at bounding box center [308, 187] width 58 height 16
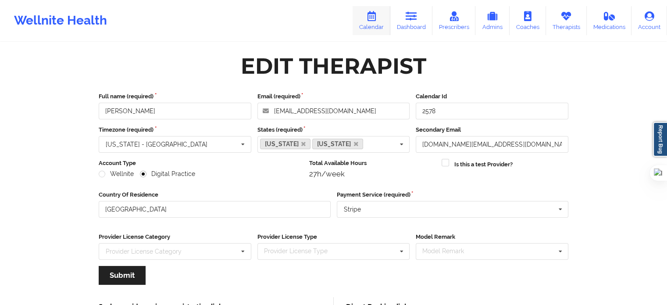
click at [374, 17] on icon at bounding box center [371, 16] width 11 height 10
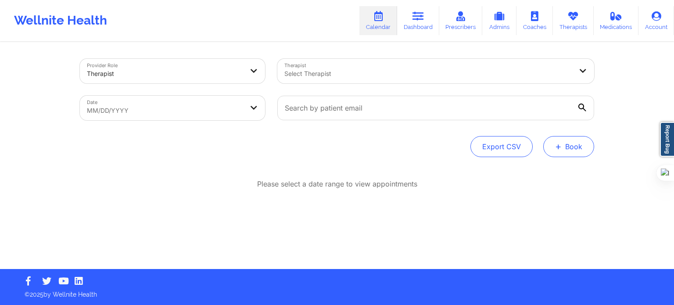
click at [565, 147] on button "+ Book" at bounding box center [568, 146] width 51 height 21
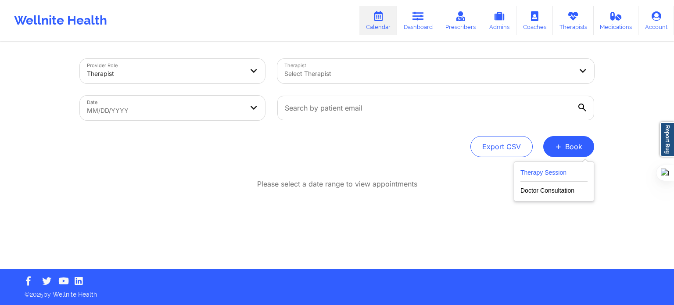
click at [542, 172] on button "Therapy Session" at bounding box center [553, 174] width 67 height 14
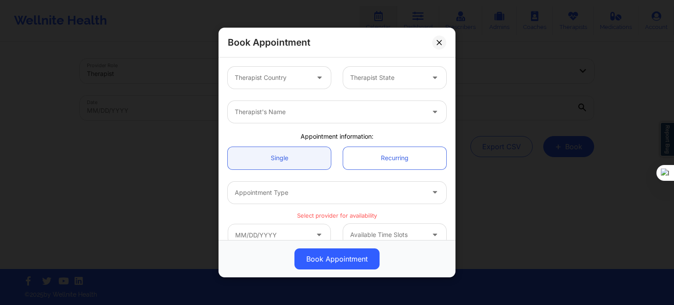
click at [297, 83] on div "Therapist Country" at bounding box center [269, 78] width 82 height 22
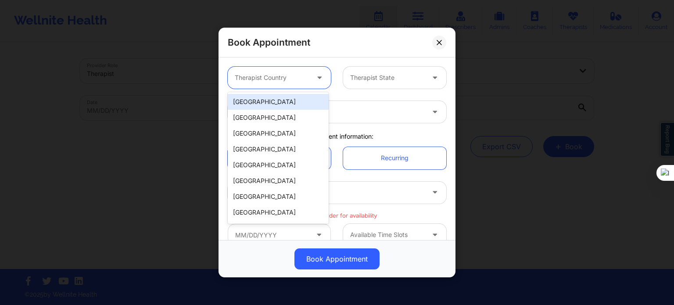
click at [281, 101] on div "[GEOGRAPHIC_DATA]" at bounding box center [278, 102] width 101 height 16
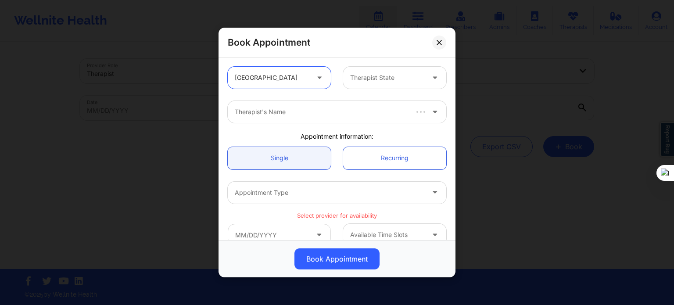
click at [388, 74] on div at bounding box center [387, 77] width 74 height 11
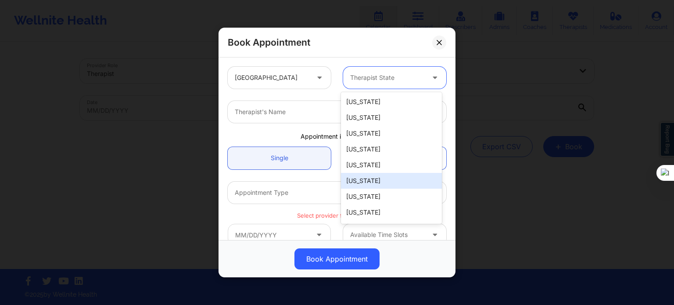
type input "f"
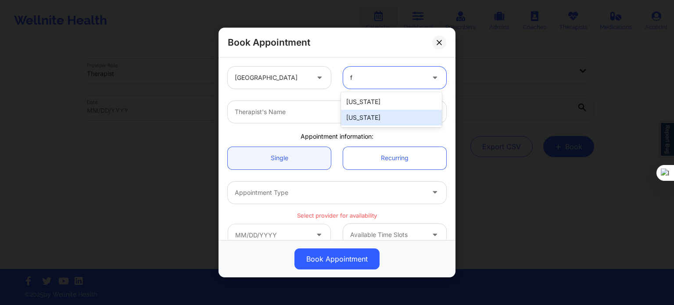
click at [372, 117] on div "[US_STATE]" at bounding box center [391, 118] width 101 height 16
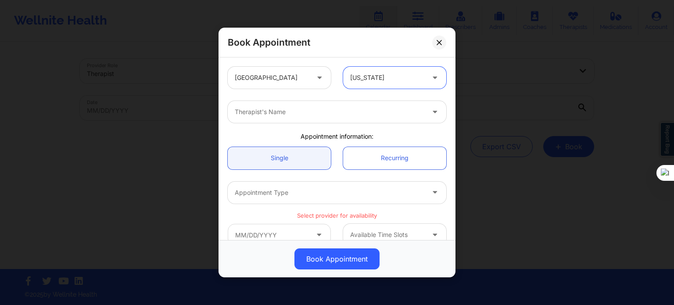
click at [254, 99] on div "Therapist's Name" at bounding box center [337, 112] width 231 height 34
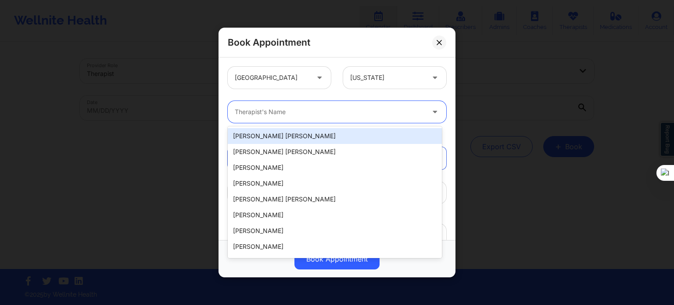
click at [266, 115] on div at bounding box center [330, 112] width 190 height 11
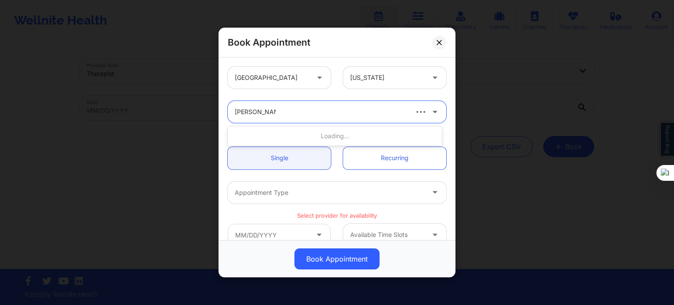
type input "kathleen croni"
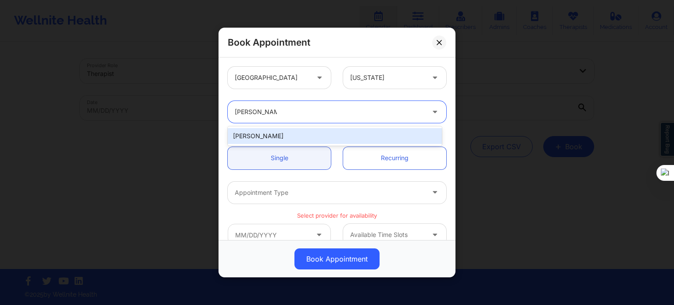
click at [299, 131] on div "[PERSON_NAME]" at bounding box center [335, 136] width 214 height 16
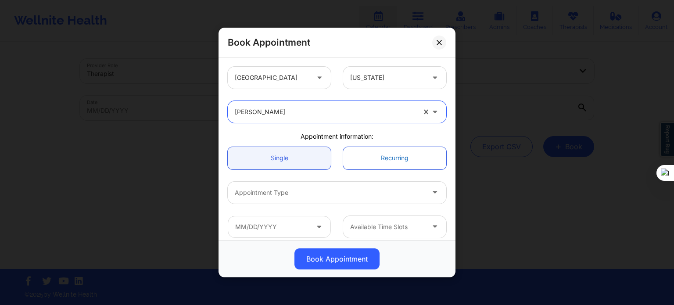
scroll to position [44, 0]
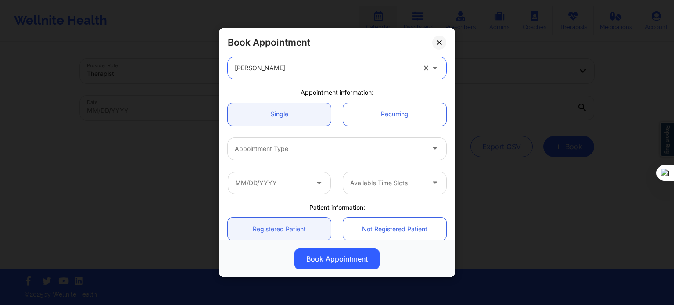
click at [362, 130] on div "Single Recurring" at bounding box center [337, 114] width 231 height 35
click at [366, 120] on link "Recurring" at bounding box center [394, 114] width 103 height 22
click at [326, 147] on div at bounding box center [330, 148] width 190 height 11
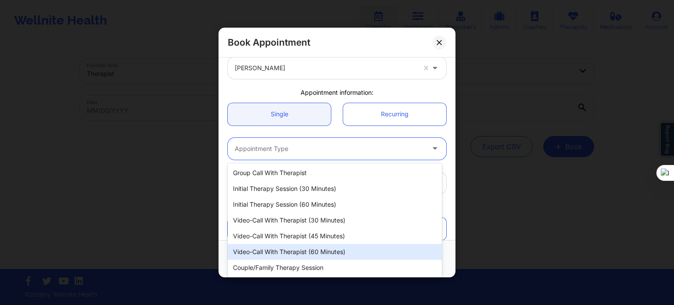
click at [310, 252] on div "Video-Call with Therapist (60 minutes)" at bounding box center [335, 252] width 214 height 16
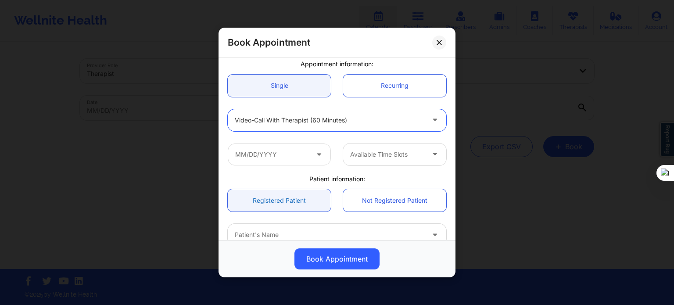
scroll to position [88, 0]
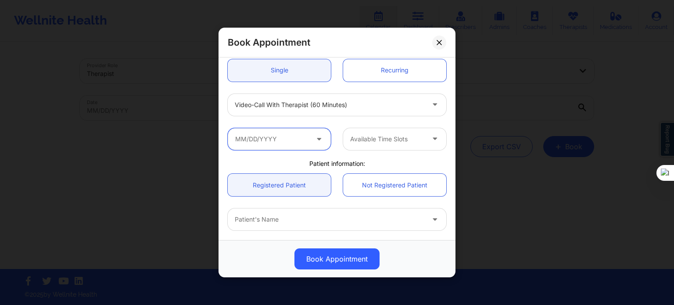
click at [296, 145] on input "text" at bounding box center [279, 139] width 103 height 22
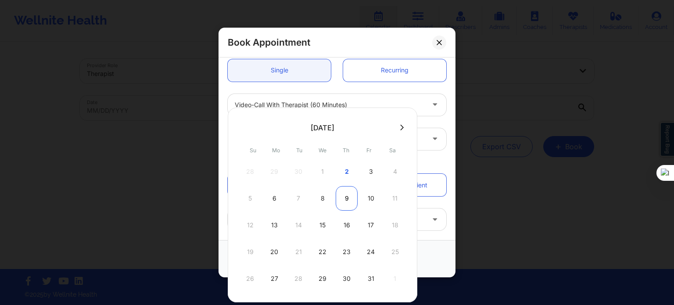
click at [344, 194] on div "9" at bounding box center [347, 198] width 22 height 25
type input "10/09/2025"
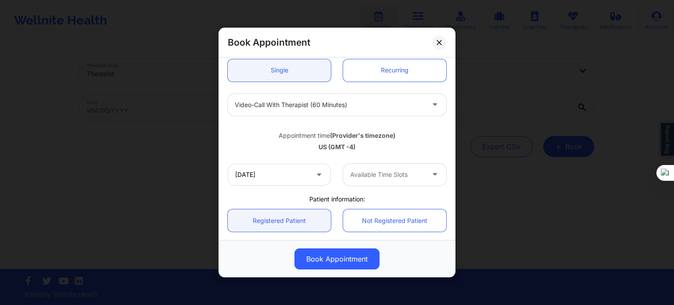
click at [384, 177] on div at bounding box center [387, 174] width 74 height 11
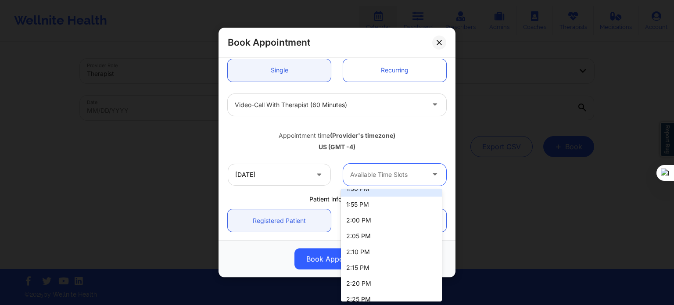
scroll to position [175, 0]
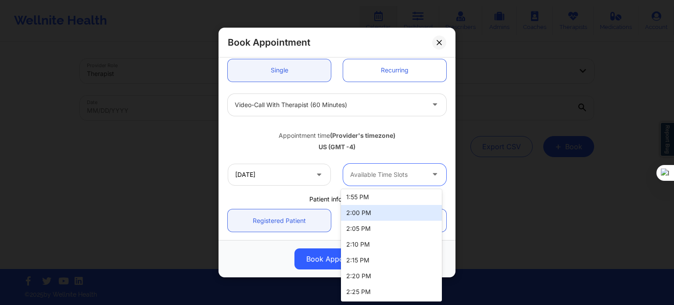
click at [372, 212] on div "2:00 PM" at bounding box center [391, 213] width 101 height 16
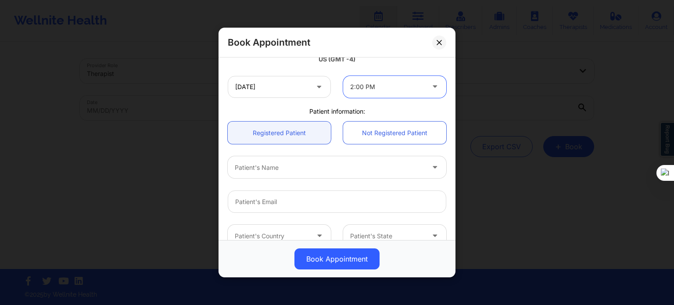
click at [264, 173] on div "Patient's Name" at bounding box center [326, 167] width 197 height 22
paste input "[PERSON_NAME]"
type input "[PERSON_NAME]"
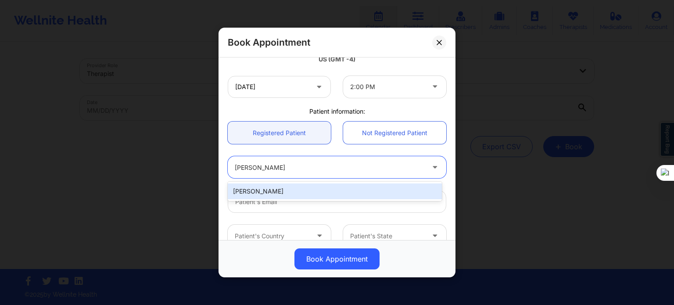
click at [291, 190] on div "[PERSON_NAME]" at bounding box center [335, 191] width 214 height 16
type input "[EMAIL_ADDRESS][DOMAIN_NAME]"
type input "[PHONE_NUMBER]"
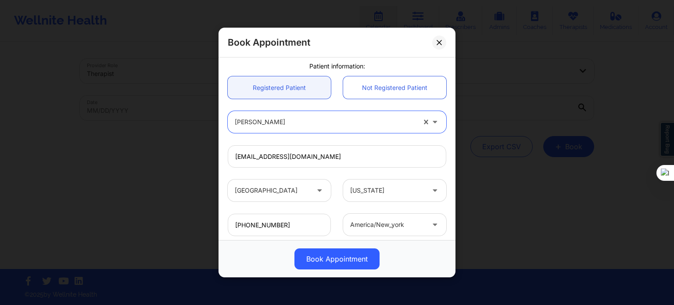
scroll to position [273, 0]
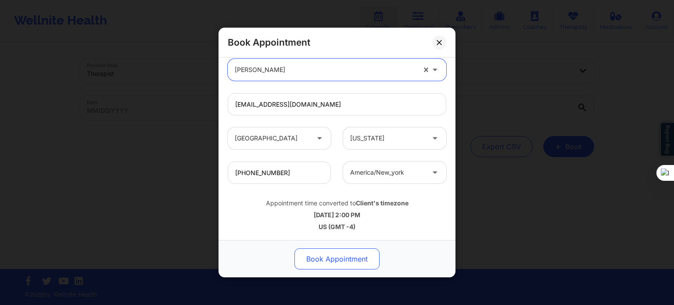
click at [335, 265] on button "Book Appointment" at bounding box center [336, 258] width 85 height 21
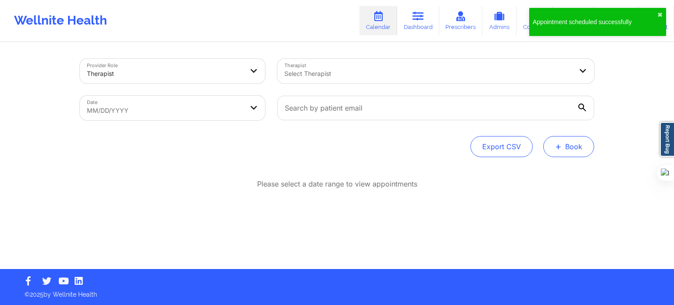
click at [560, 146] on span "+" at bounding box center [558, 146] width 7 height 5
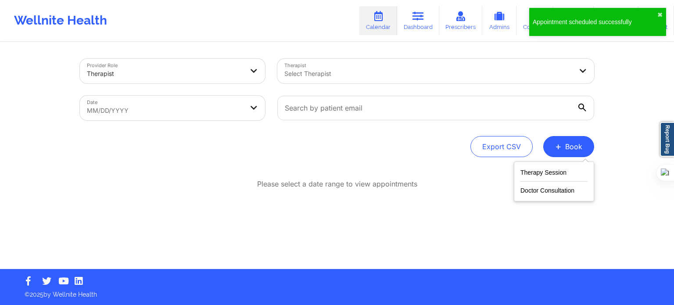
click at [541, 164] on div "Therapy Session Doctor Consultation" at bounding box center [554, 181] width 80 height 40
click at [539, 173] on button "Therapy Session" at bounding box center [553, 174] width 67 height 14
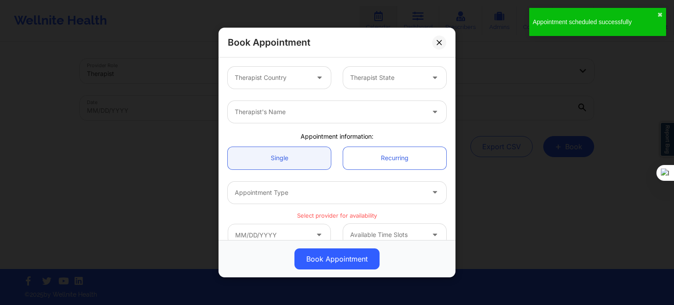
click at [267, 75] on div at bounding box center [272, 77] width 74 height 11
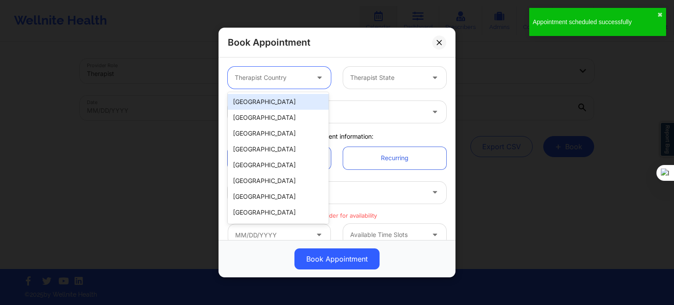
click at [268, 95] on div "[GEOGRAPHIC_DATA]" at bounding box center [278, 102] width 101 height 16
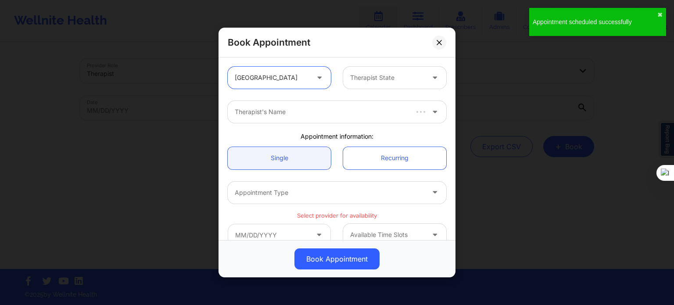
click at [343, 77] on div "Therapist State" at bounding box center [384, 78] width 82 height 22
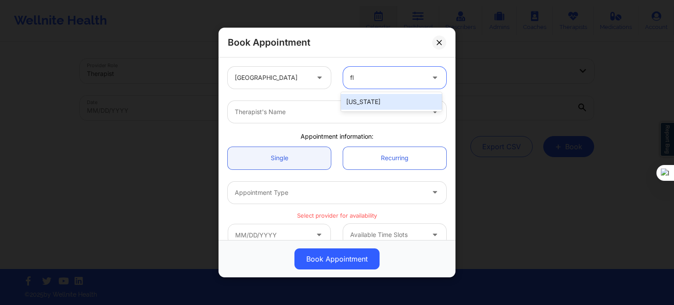
type input "flo"
click at [361, 101] on div "[US_STATE]" at bounding box center [391, 102] width 101 height 16
click at [310, 116] on div at bounding box center [330, 112] width 190 height 11
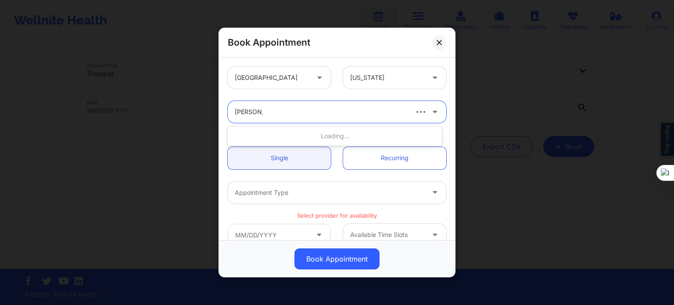
type input "[PERSON_NAME]"
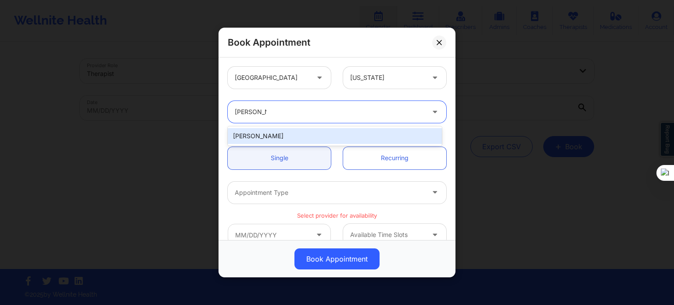
click at [308, 136] on div "[PERSON_NAME]" at bounding box center [335, 136] width 214 height 16
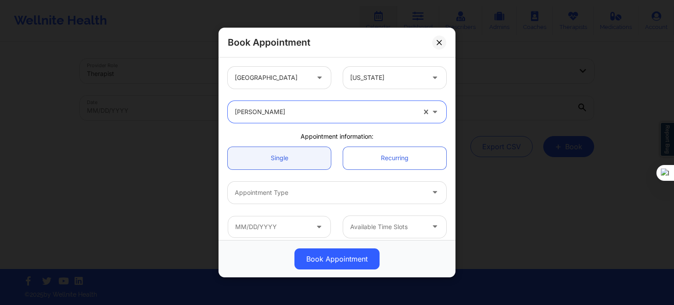
click at [274, 193] on div at bounding box center [330, 192] width 190 height 11
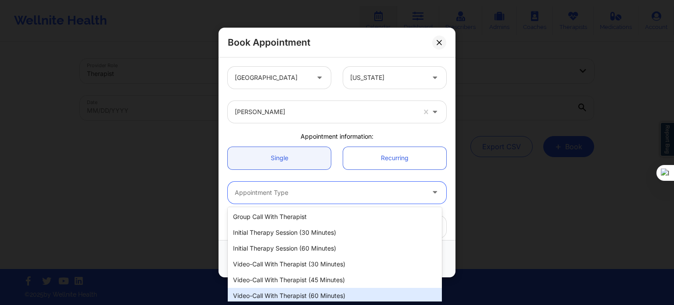
click at [282, 297] on div "Video-Call with Therapist (60 minutes)" at bounding box center [335, 296] width 214 height 16
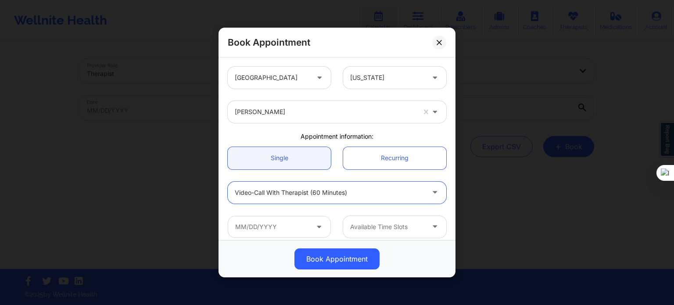
scroll to position [88, 0]
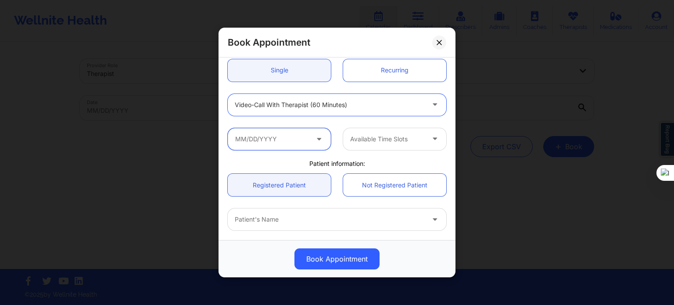
click at [282, 138] on input "text" at bounding box center [279, 139] width 103 height 22
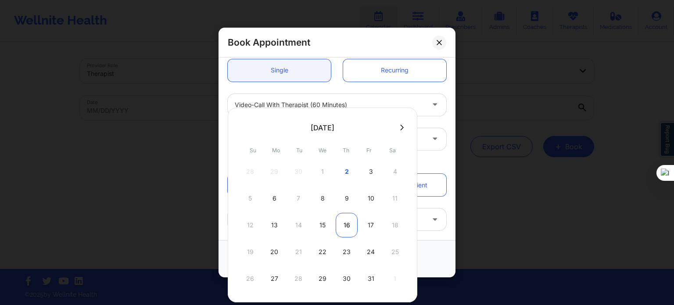
click at [349, 229] on div "16" at bounding box center [347, 225] width 22 height 25
type input "10/16/2025"
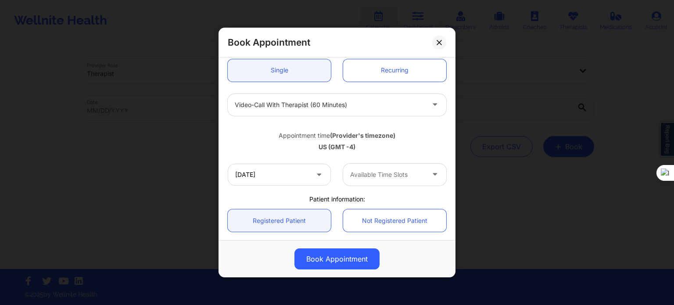
click at [382, 182] on div "Available Time Slots" at bounding box center [384, 175] width 82 height 22
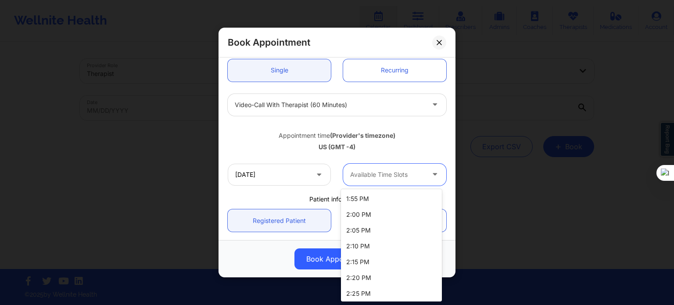
scroll to position [175, 0]
click at [372, 214] on div "2:00 PM" at bounding box center [391, 213] width 101 height 16
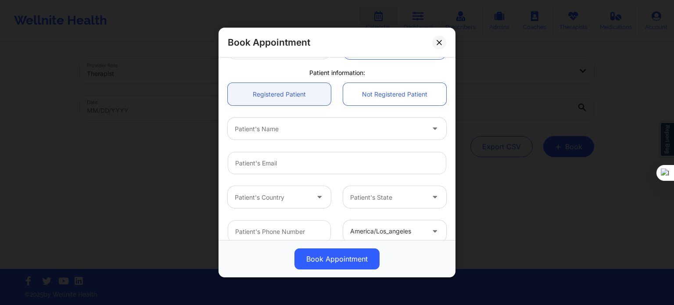
scroll to position [219, 0]
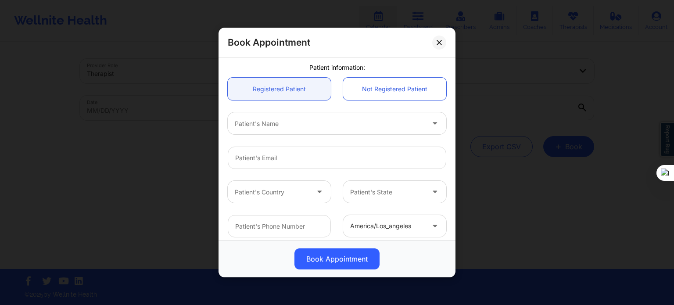
click at [265, 135] on div "Patient's Name" at bounding box center [337, 123] width 231 height 34
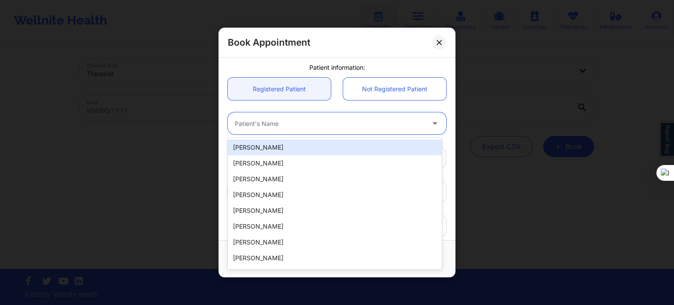
click at [266, 128] on div at bounding box center [330, 123] width 190 height 11
paste input "[PERSON_NAME]"
type input "[PERSON_NAME]"
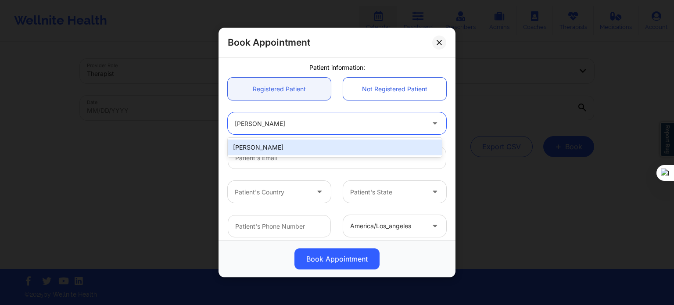
click at [289, 149] on div "[PERSON_NAME]" at bounding box center [335, 148] width 214 height 16
type input "[EMAIL_ADDRESS][DOMAIN_NAME]"
type input "[PHONE_NUMBER]"
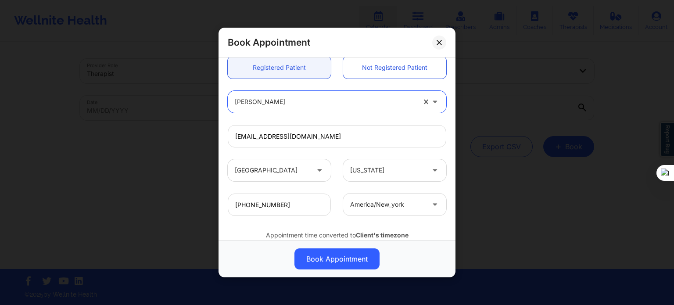
scroll to position [273, 0]
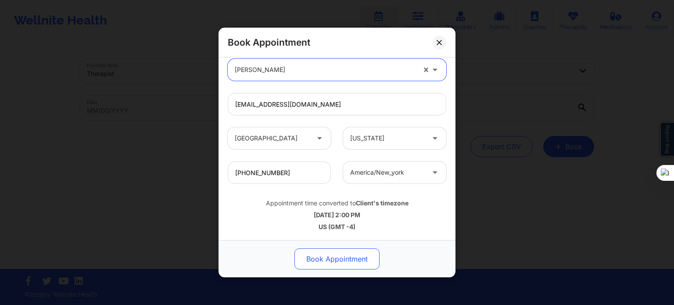
click at [347, 252] on button "Book Appointment" at bounding box center [336, 258] width 85 height 21
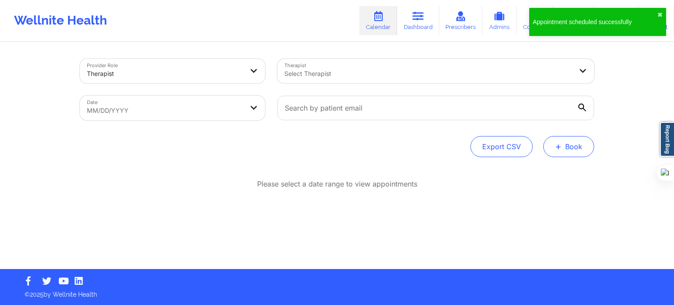
click at [564, 145] on button "+ Book" at bounding box center [568, 146] width 51 height 21
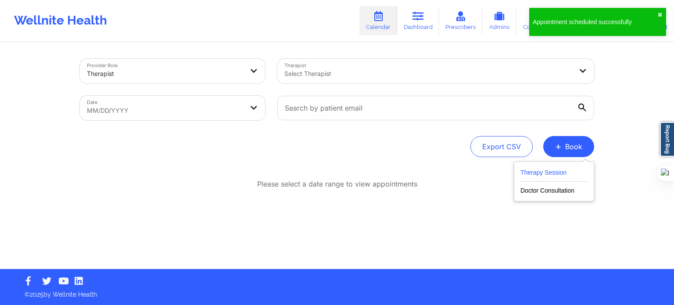
click at [574, 171] on button "Therapy Session" at bounding box center [553, 174] width 67 height 14
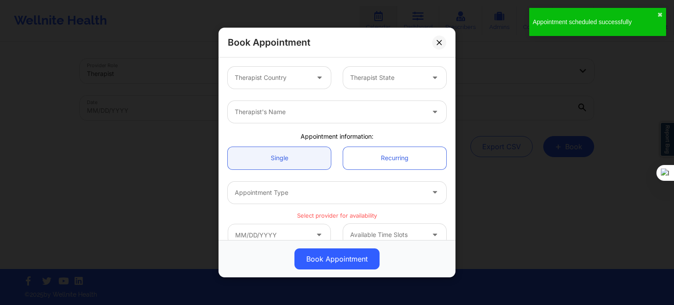
click at [285, 94] on div "Therapist Country Therapist State" at bounding box center [337, 78] width 231 height 34
click at [279, 79] on div at bounding box center [272, 77] width 74 height 11
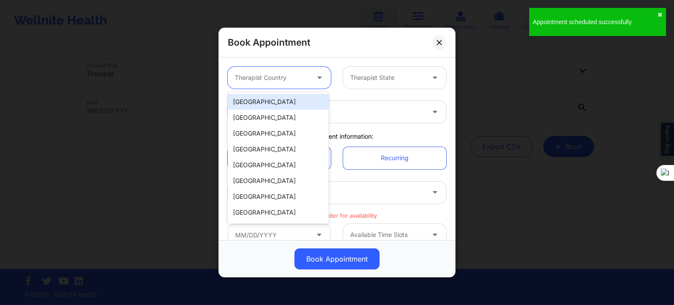
click at [276, 108] on div "[GEOGRAPHIC_DATA]" at bounding box center [278, 102] width 101 height 16
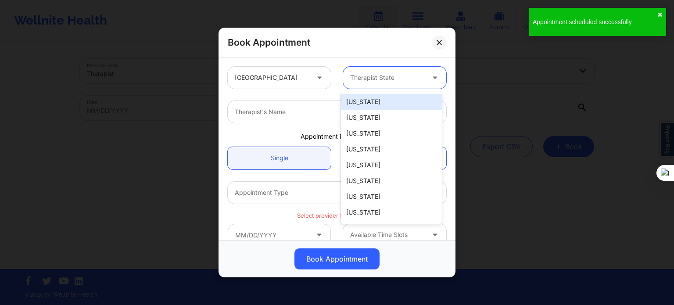
click at [354, 83] on div "Therapist State" at bounding box center [384, 78] width 82 height 22
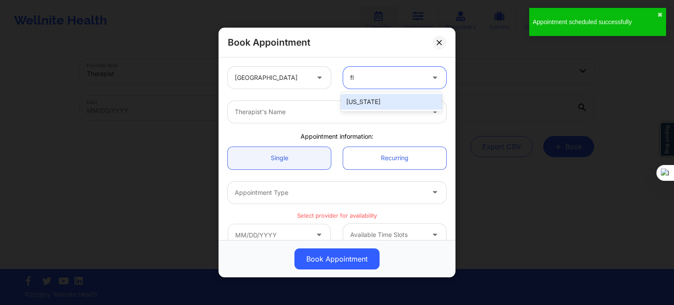
type input "flo"
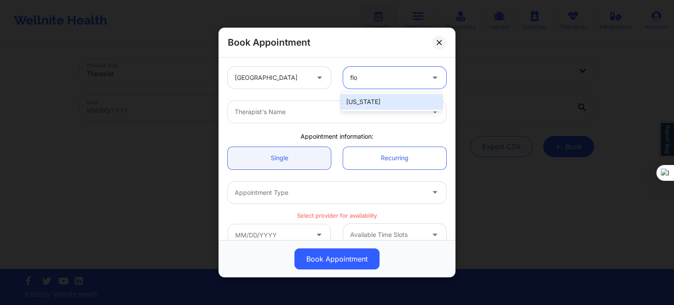
click at [354, 105] on div "[US_STATE]" at bounding box center [391, 102] width 101 height 16
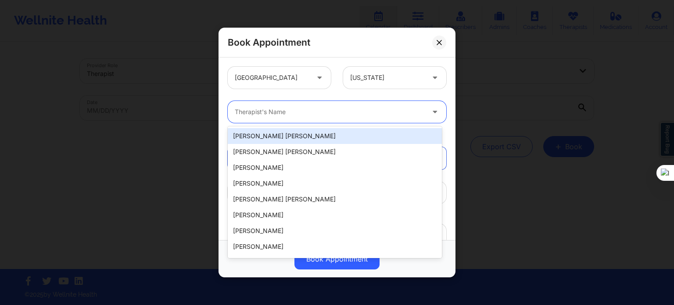
click at [318, 115] on div at bounding box center [330, 112] width 190 height 11
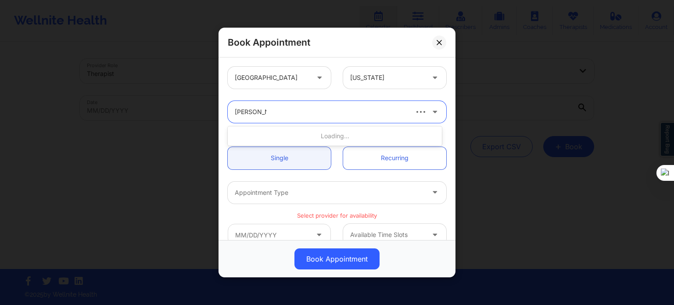
type input "kathleen cro"
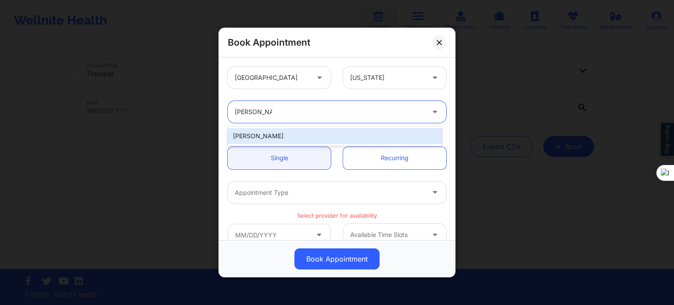
click at [306, 138] on div "[PERSON_NAME]" at bounding box center [335, 136] width 214 height 16
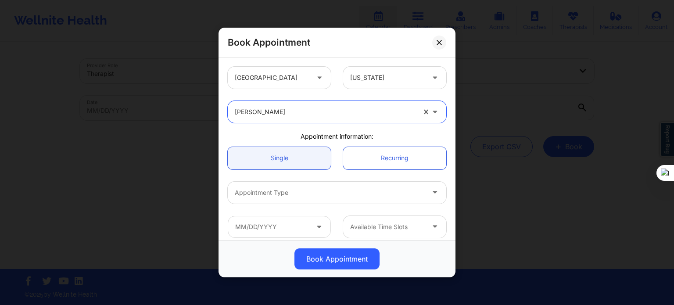
click at [293, 193] on div at bounding box center [330, 192] width 190 height 11
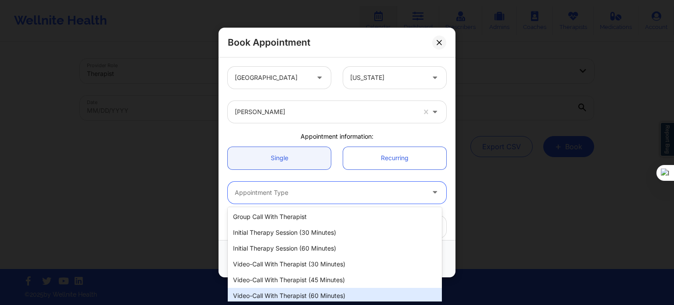
click at [298, 291] on div "Video-Call with Therapist (60 minutes)" at bounding box center [335, 296] width 214 height 16
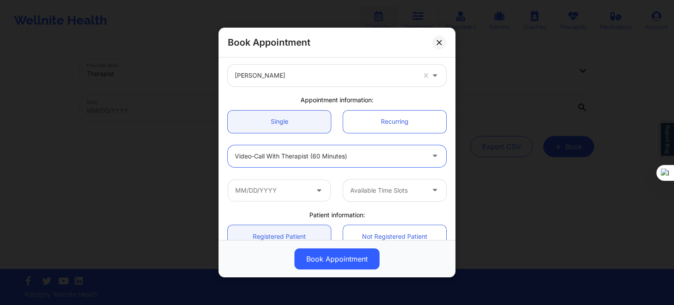
scroll to position [88, 0]
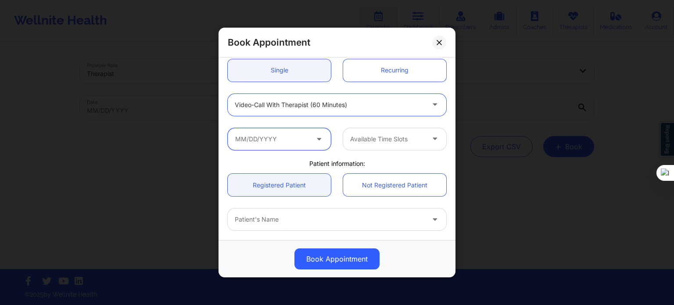
click at [280, 140] on input "text" at bounding box center [279, 139] width 103 height 22
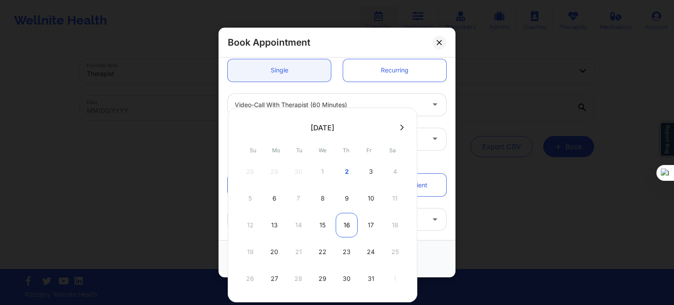
click at [344, 227] on div "16" at bounding box center [347, 225] width 22 height 25
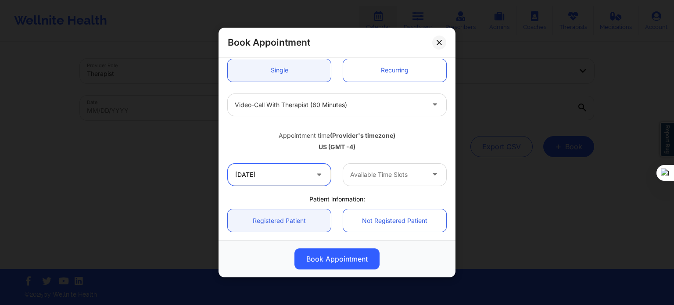
click at [293, 177] on input "10/16/2025" at bounding box center [279, 175] width 103 height 22
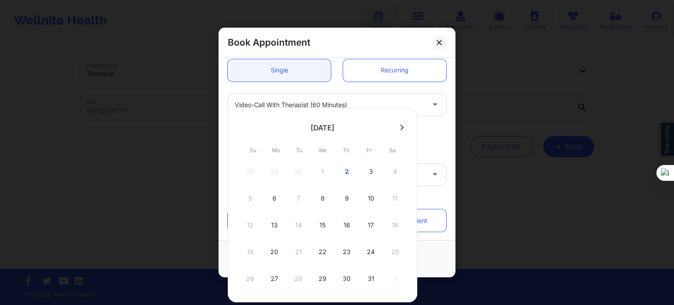
click at [426, 143] on div "US (GMT -4)" at bounding box center [337, 147] width 218 height 9
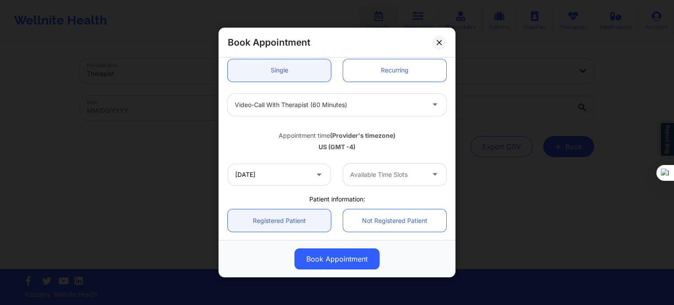
click at [395, 177] on div at bounding box center [387, 174] width 74 height 11
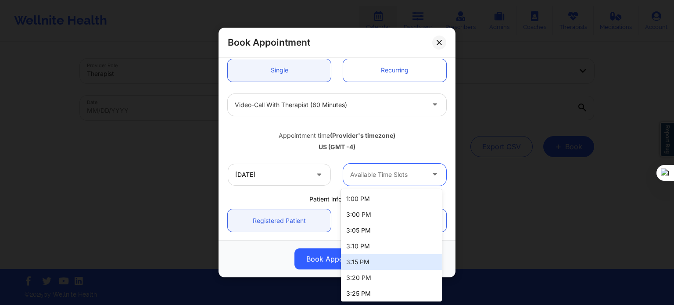
scroll to position [0, 0]
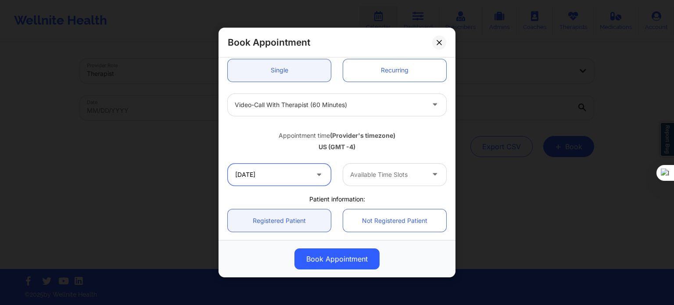
click at [281, 175] on input "10/16/2025" at bounding box center [279, 175] width 103 height 22
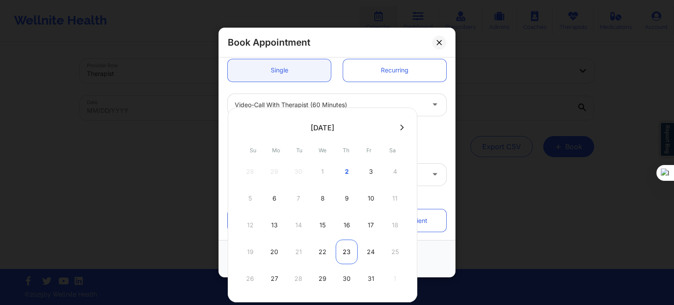
click at [345, 244] on div "23" at bounding box center [347, 252] width 22 height 25
type input "10/23/2025"
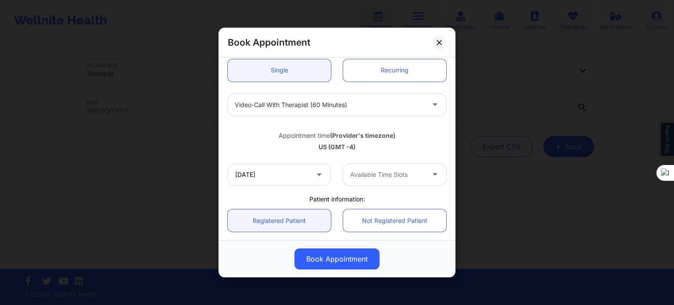
click at [375, 180] on div "Available Time Slots" at bounding box center [384, 175] width 82 height 22
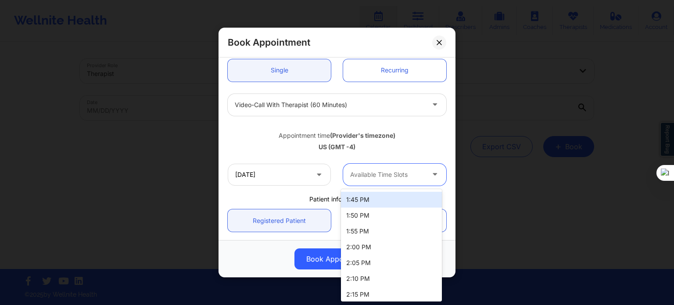
scroll to position [175, 0]
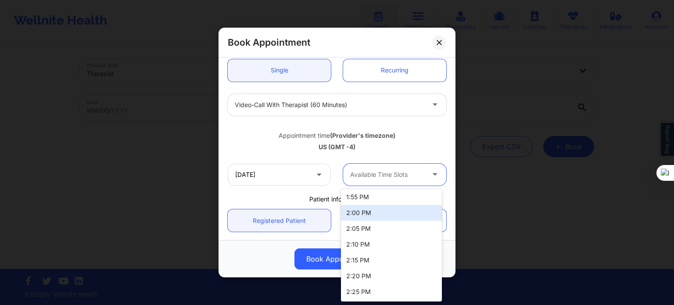
click at [358, 215] on div "2:00 PM" at bounding box center [391, 213] width 101 height 16
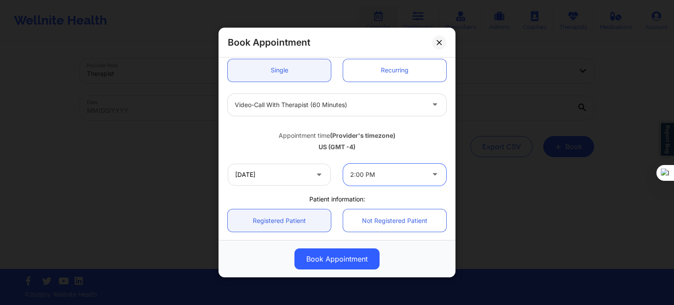
click at [258, 145] on div "US (GMT -4)" at bounding box center [337, 147] width 218 height 9
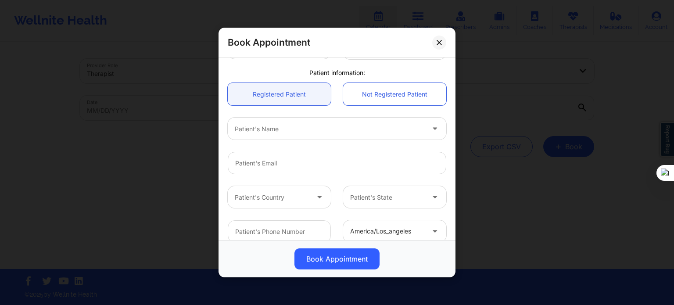
scroll to position [219, 0]
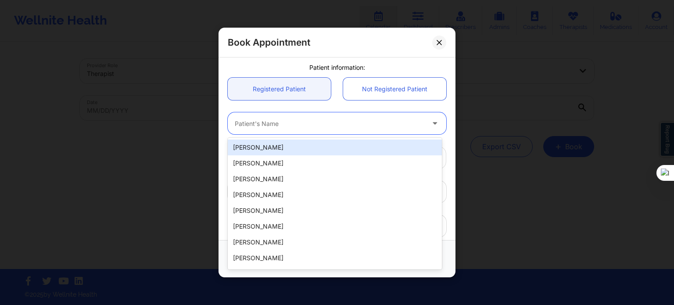
click at [264, 125] on div at bounding box center [330, 123] width 190 height 11
paste input "[PERSON_NAME]"
type input "[PERSON_NAME]"
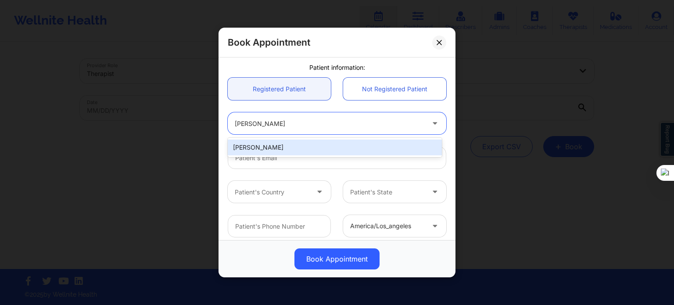
click at [281, 143] on div "[PERSON_NAME]" at bounding box center [335, 148] width 214 height 16
type input "[EMAIL_ADDRESS][DOMAIN_NAME]"
type input "[PHONE_NUMBER]"
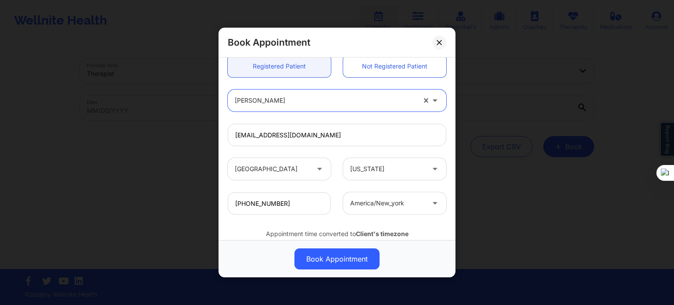
scroll to position [263, 0]
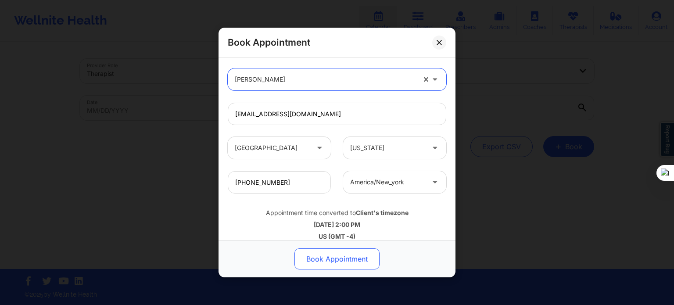
click at [347, 252] on button "Book Appointment" at bounding box center [336, 258] width 85 height 21
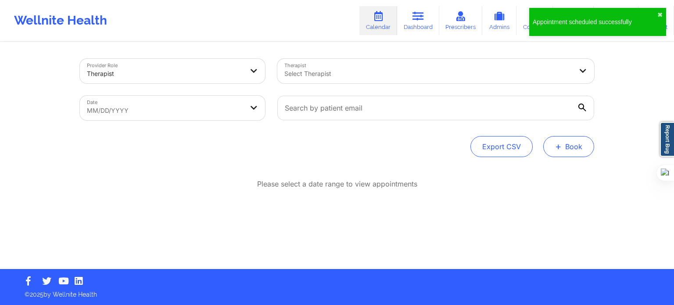
click at [565, 149] on button "+ Book" at bounding box center [568, 146] width 51 height 21
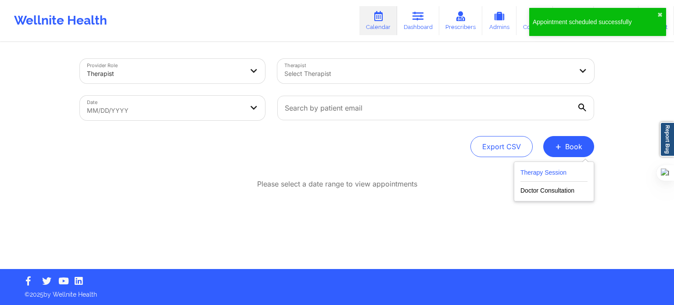
click at [570, 172] on button "Therapy Session" at bounding box center [553, 174] width 67 height 14
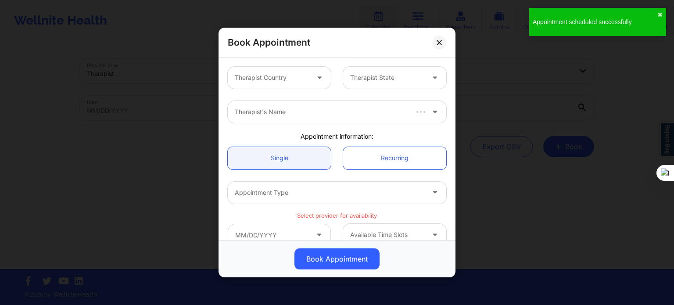
click at [258, 73] on div at bounding box center [272, 77] width 74 height 11
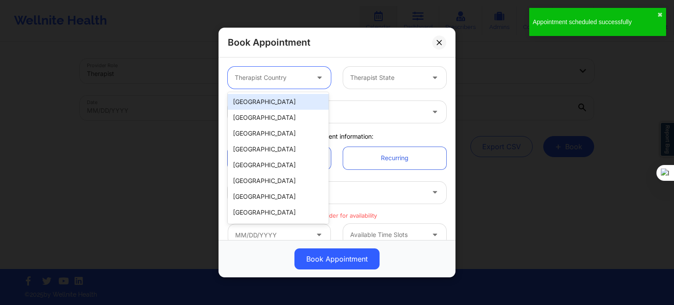
click at [269, 103] on div "[GEOGRAPHIC_DATA]" at bounding box center [278, 102] width 101 height 16
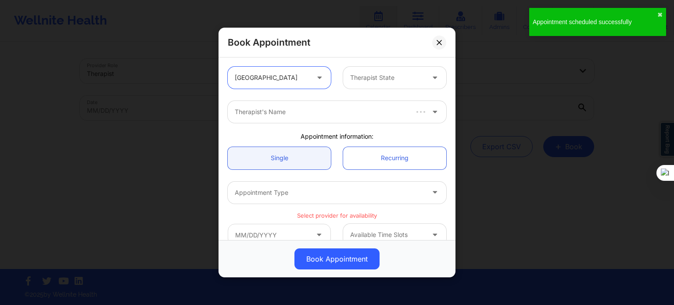
click at [363, 81] on div at bounding box center [387, 77] width 74 height 11
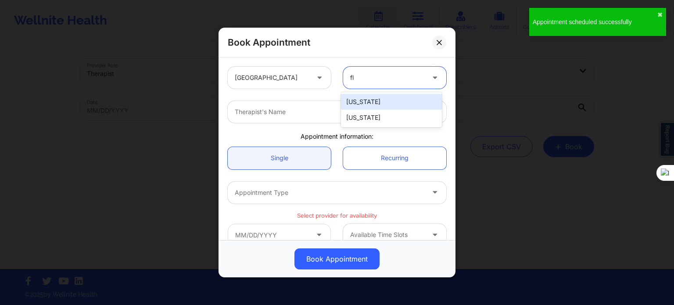
type input "flo"
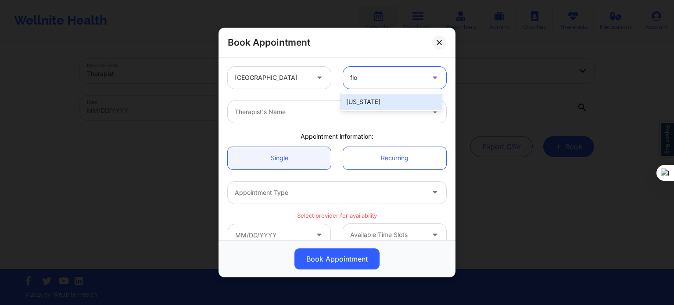
click at [355, 100] on div "[US_STATE]" at bounding box center [391, 102] width 101 height 16
click at [317, 115] on div at bounding box center [330, 112] width 190 height 11
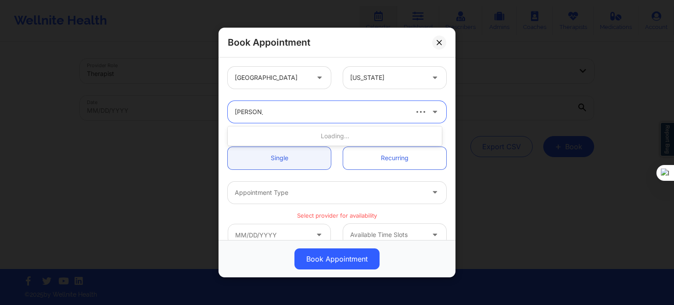
type input "[PERSON_NAME]"
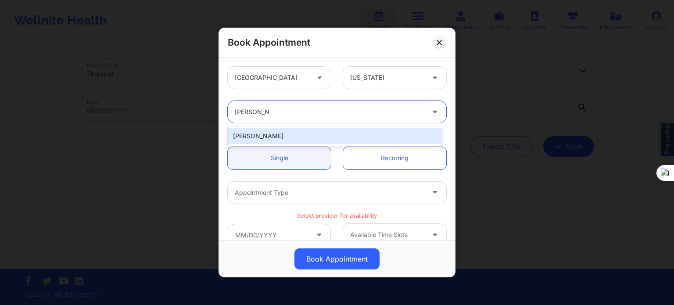
click at [311, 140] on div "[PERSON_NAME]" at bounding box center [335, 136] width 214 height 16
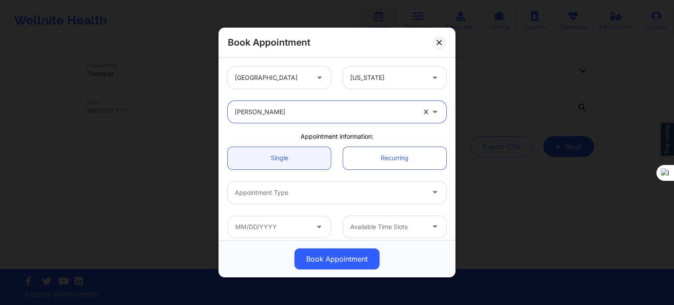
click at [273, 192] on div at bounding box center [330, 192] width 190 height 11
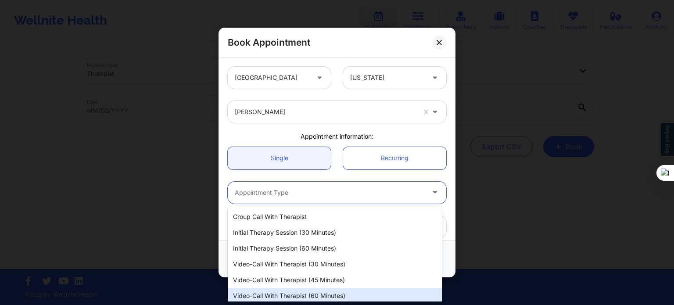
click at [307, 298] on div "Video-Call with Therapist (60 minutes)" at bounding box center [335, 296] width 214 height 16
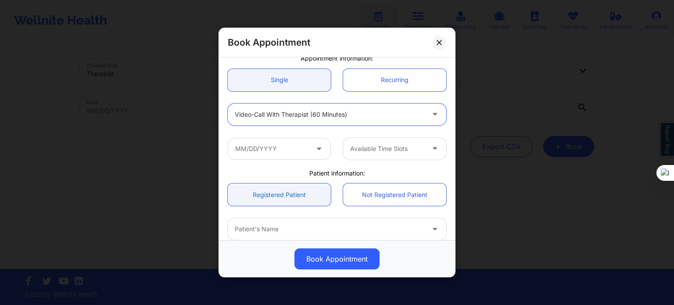
scroll to position [88, 0]
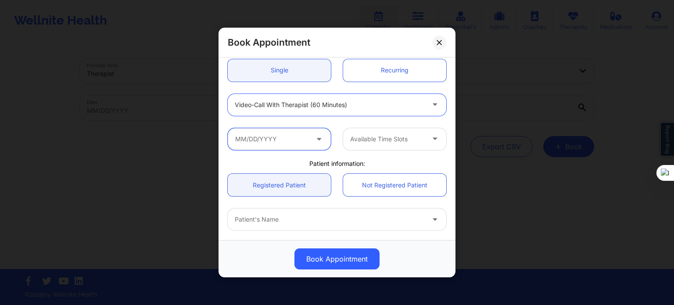
click at [267, 143] on input "text" at bounding box center [279, 139] width 103 height 22
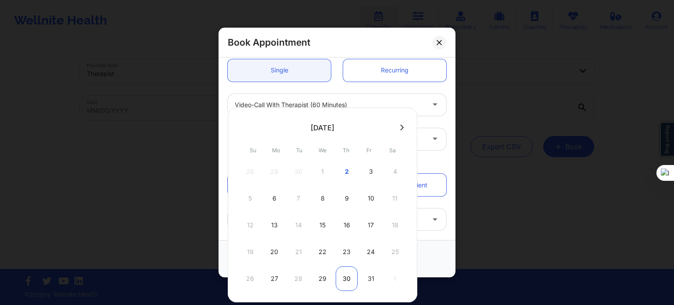
click at [345, 275] on div "30" at bounding box center [347, 278] width 22 height 25
type input "10/30/2025"
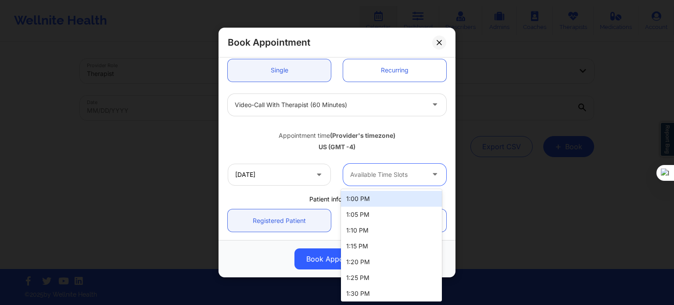
click at [370, 169] on div at bounding box center [387, 174] width 74 height 11
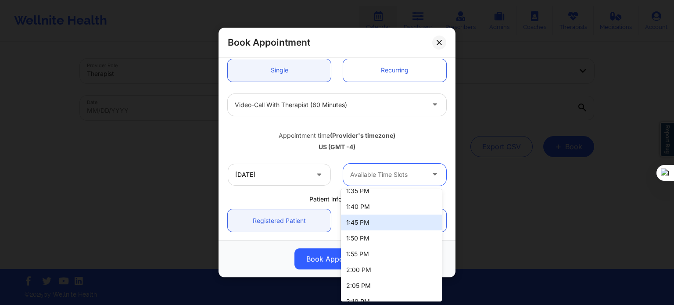
scroll to position [132, 0]
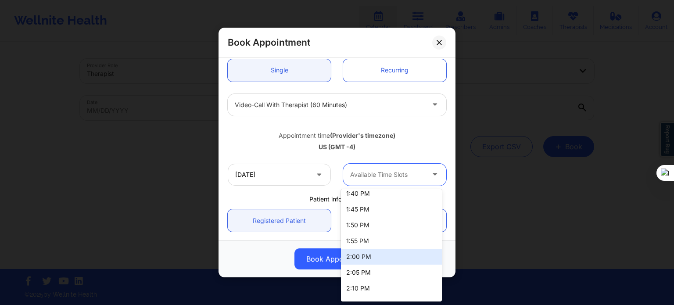
click at [358, 259] on div "2:00 PM" at bounding box center [391, 257] width 101 height 16
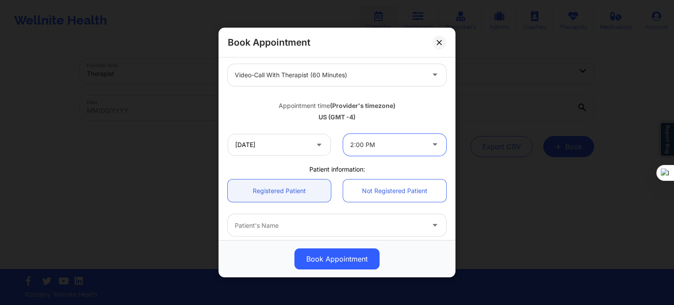
scroll to position [175, 0]
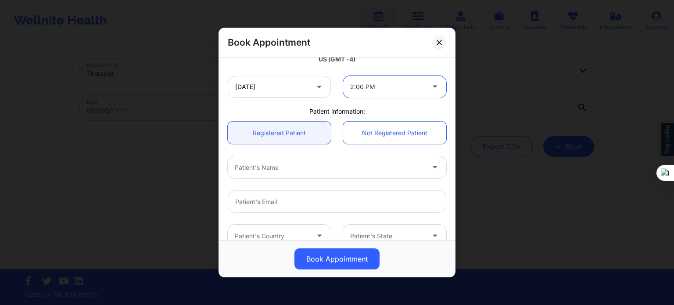
click at [272, 166] on div at bounding box center [330, 167] width 190 height 11
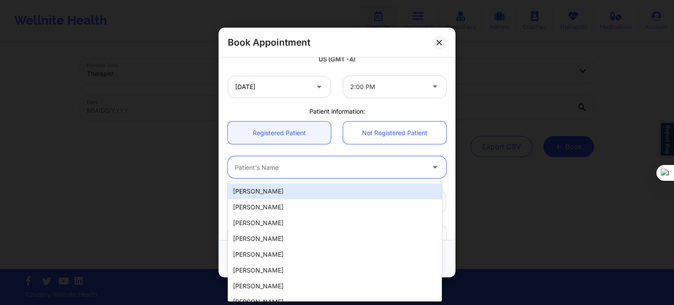
paste input "[PERSON_NAME]"
type input "[PERSON_NAME]"
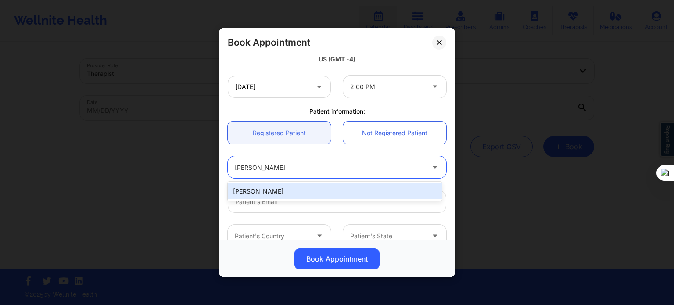
click at [290, 190] on div "[PERSON_NAME]" at bounding box center [335, 191] width 214 height 16
type input "[EMAIL_ADDRESS][DOMAIN_NAME]"
type input "[PHONE_NUMBER]"
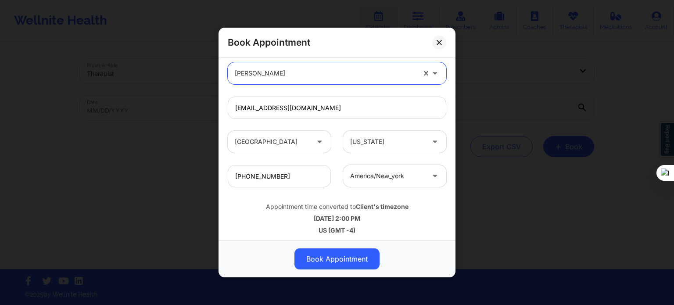
scroll to position [273, 0]
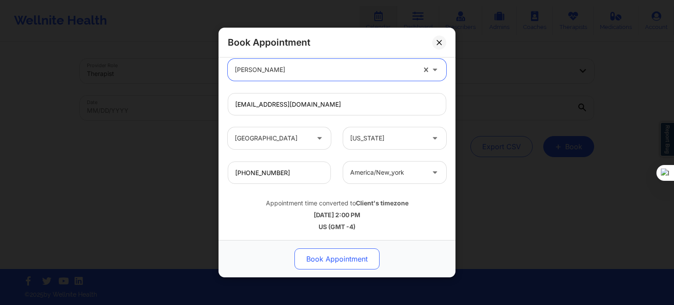
click at [338, 263] on button "Book Appointment" at bounding box center [336, 258] width 85 height 21
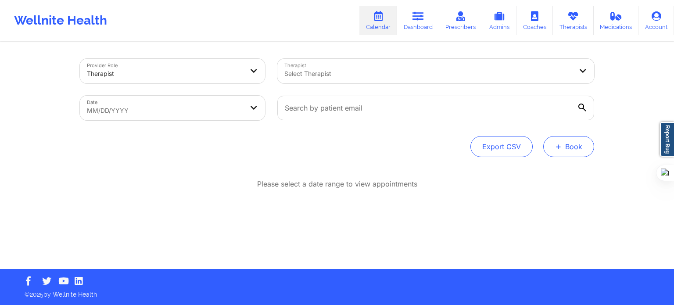
click at [574, 152] on button "+ Book" at bounding box center [568, 146] width 51 height 21
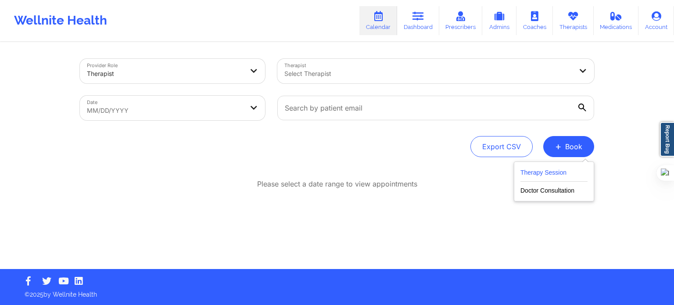
click at [541, 169] on button "Therapy Session" at bounding box center [553, 174] width 67 height 14
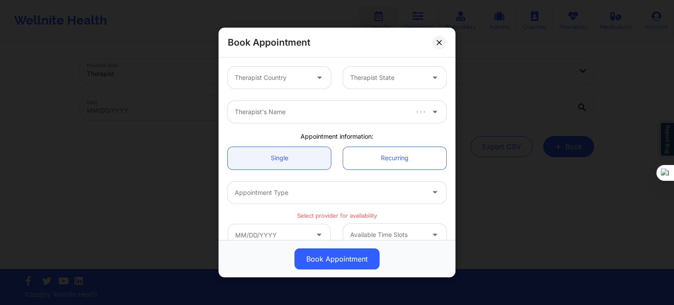
click at [278, 73] on div at bounding box center [272, 77] width 74 height 11
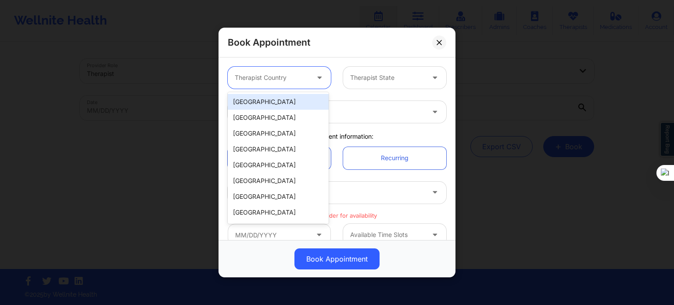
click at [276, 104] on div "[GEOGRAPHIC_DATA]" at bounding box center [278, 102] width 101 height 16
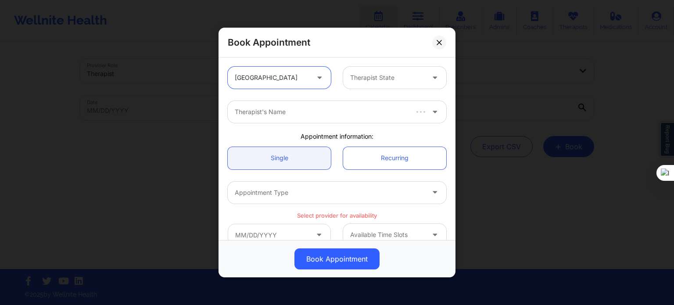
click at [378, 79] on div at bounding box center [387, 77] width 74 height 11
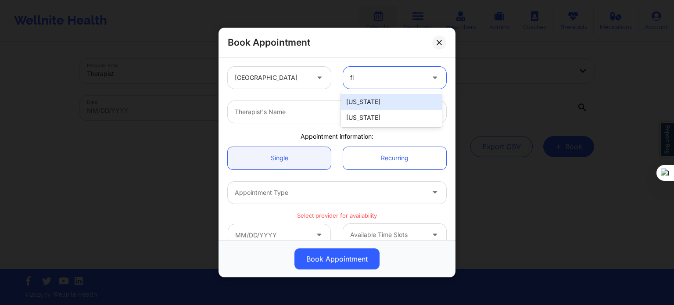
type input "flo"
click at [360, 105] on div "[US_STATE]" at bounding box center [391, 102] width 101 height 16
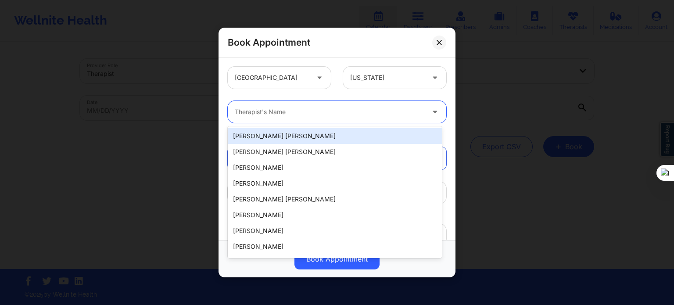
click at [320, 115] on div at bounding box center [330, 112] width 190 height 11
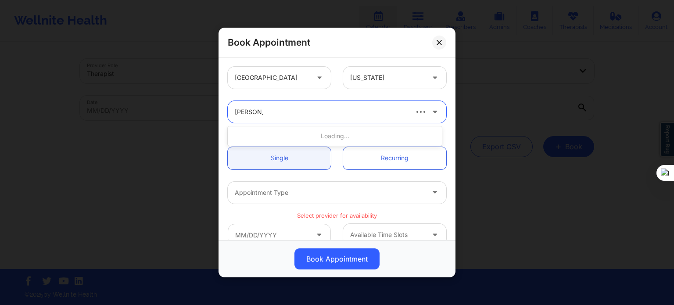
type input "[PERSON_NAME]"
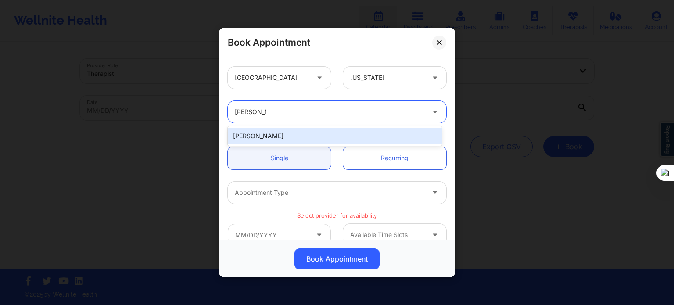
click at [290, 133] on div "[PERSON_NAME]" at bounding box center [335, 136] width 214 height 16
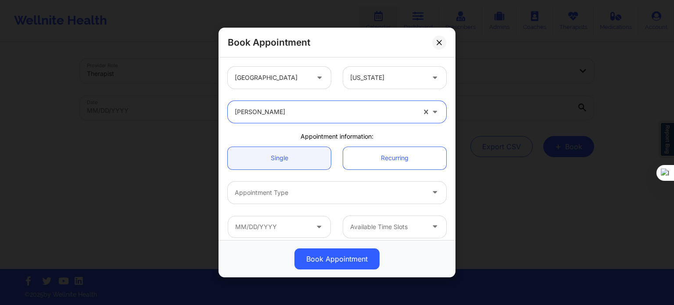
click at [283, 196] on div at bounding box center [330, 192] width 190 height 11
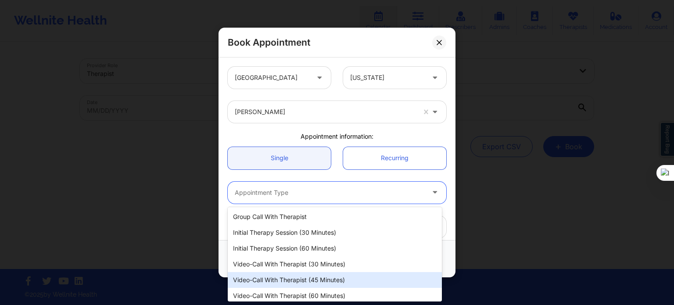
click at [308, 291] on div "Video-Call with Therapist (60 minutes)" at bounding box center [335, 296] width 214 height 16
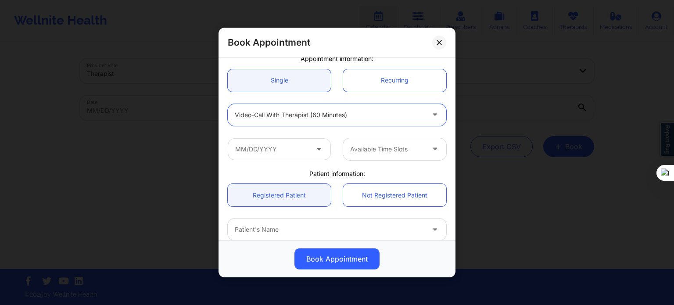
scroll to position [88, 0]
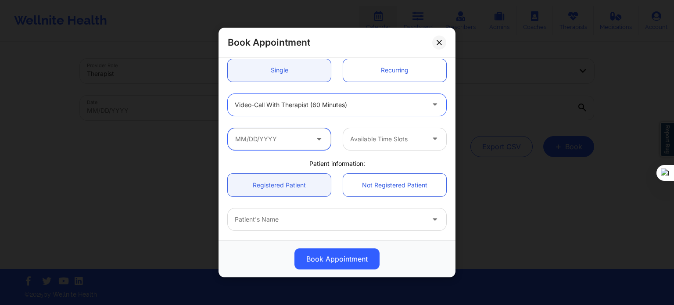
click at [290, 142] on input "text" at bounding box center [279, 139] width 103 height 22
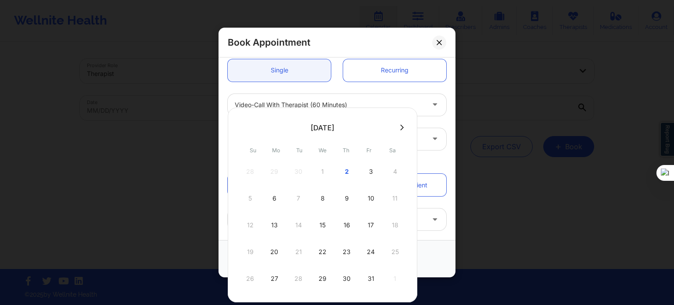
click at [401, 126] on button at bounding box center [401, 127] width 9 height 7
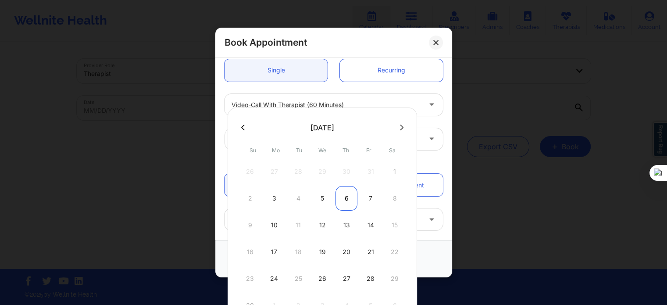
click at [345, 196] on div "6" at bounding box center [347, 198] width 22 height 25
type input "11/06/2025"
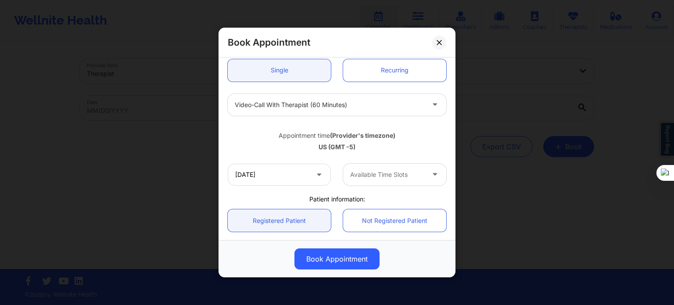
click at [361, 177] on div at bounding box center [387, 174] width 74 height 11
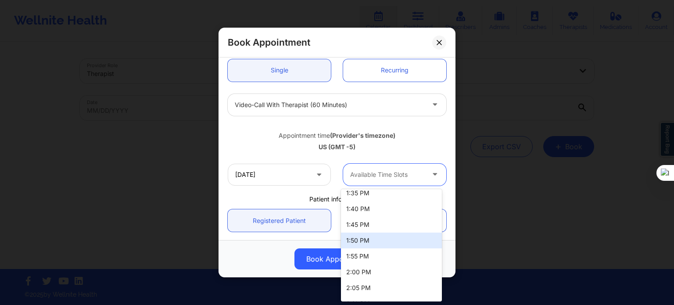
scroll to position [132, 0]
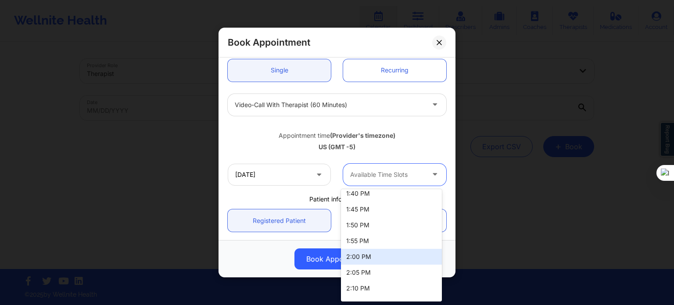
click at [360, 251] on div "2:00 PM" at bounding box center [391, 257] width 101 height 16
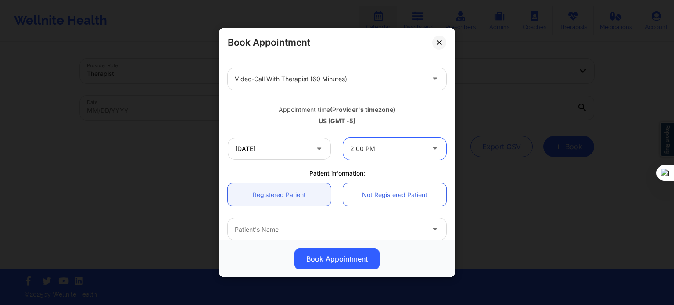
scroll to position [175, 0]
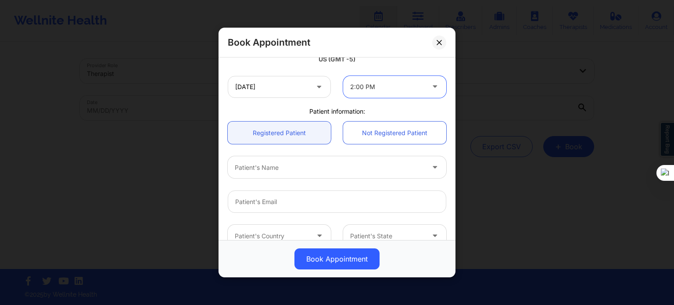
click at [280, 171] on div at bounding box center [330, 167] width 190 height 11
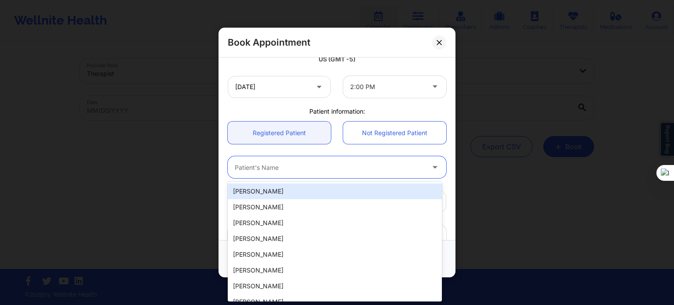
paste input "[PERSON_NAME]"
type input "[PERSON_NAME]"
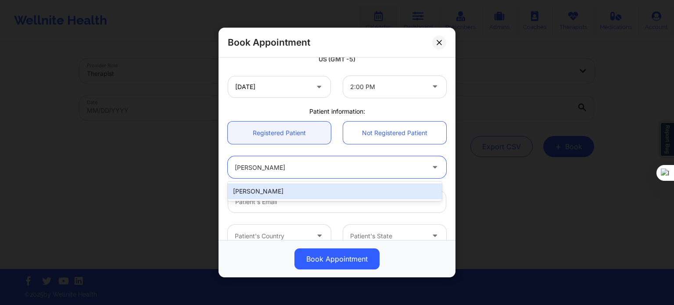
click at [309, 187] on div "[PERSON_NAME]" at bounding box center [335, 191] width 214 height 16
type input "[EMAIL_ADDRESS][DOMAIN_NAME]"
type input "[PHONE_NUMBER]"
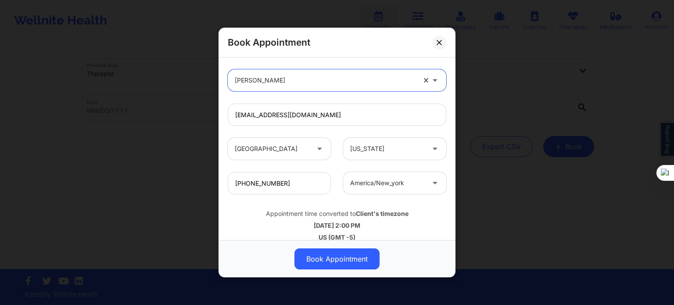
scroll to position [273, 0]
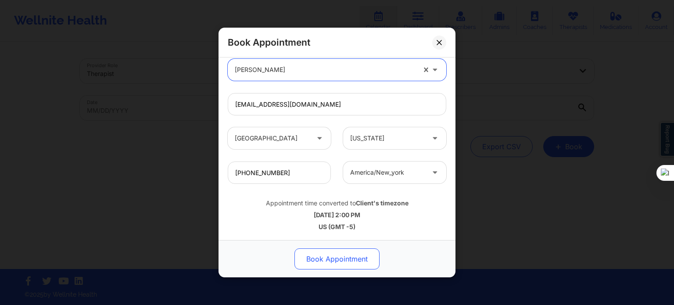
click at [335, 261] on button "Book Appointment" at bounding box center [336, 258] width 85 height 21
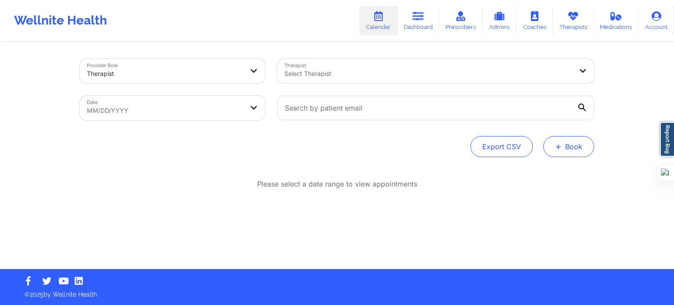
click at [567, 147] on button "+ Book" at bounding box center [568, 146] width 51 height 21
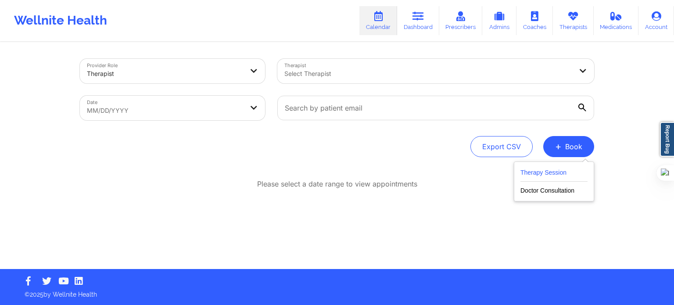
click at [546, 167] on button "Therapy Session" at bounding box center [553, 174] width 67 height 14
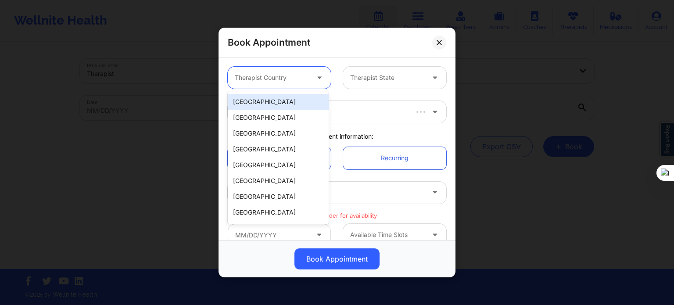
click at [272, 75] on div at bounding box center [272, 77] width 74 height 11
click at [262, 104] on div "[GEOGRAPHIC_DATA]" at bounding box center [278, 102] width 101 height 16
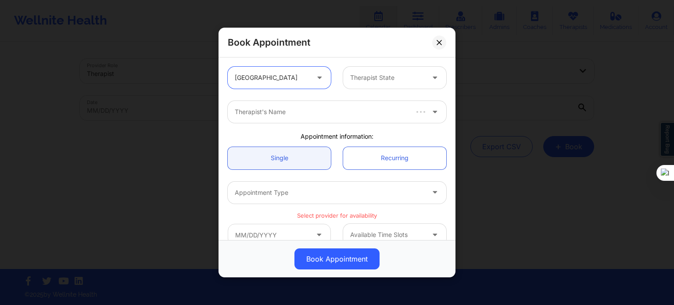
click at [333, 86] on div "option United States, selected. United States" at bounding box center [279, 78] width 115 height 22
click at [371, 79] on div at bounding box center [387, 77] width 74 height 11
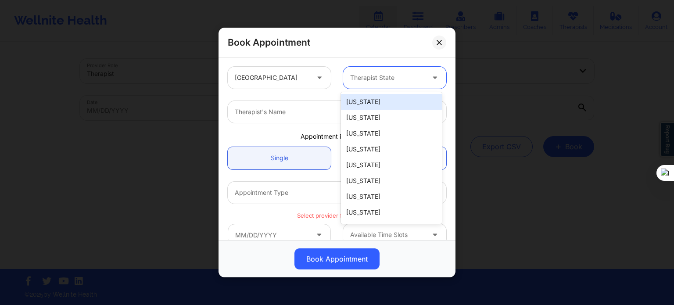
type input "f"
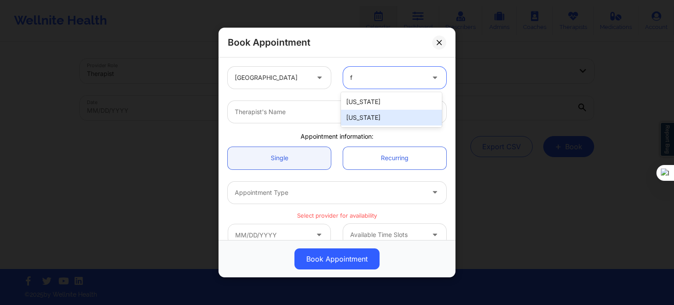
click at [358, 121] on div "[US_STATE]" at bounding box center [391, 118] width 101 height 16
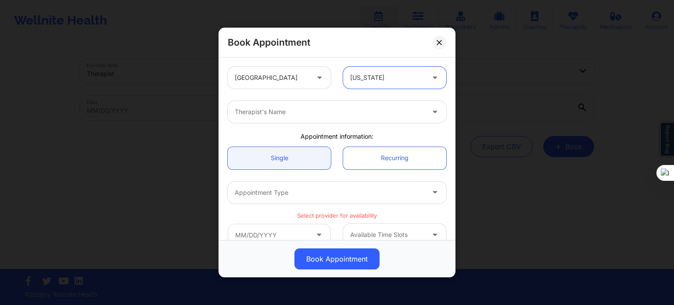
click at [303, 107] on div at bounding box center [330, 112] width 190 height 11
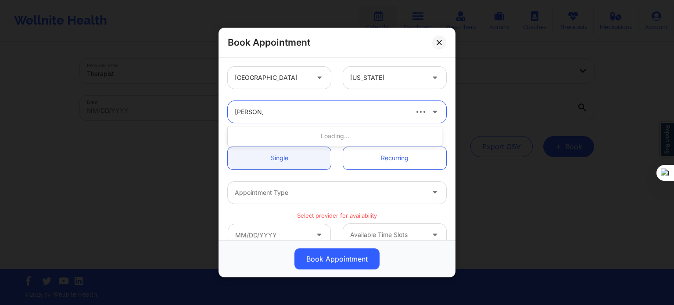
type input "[PERSON_NAME]"
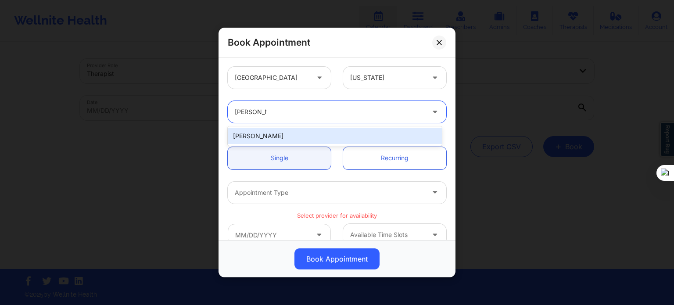
click at [294, 140] on div "[PERSON_NAME]" at bounding box center [335, 136] width 214 height 16
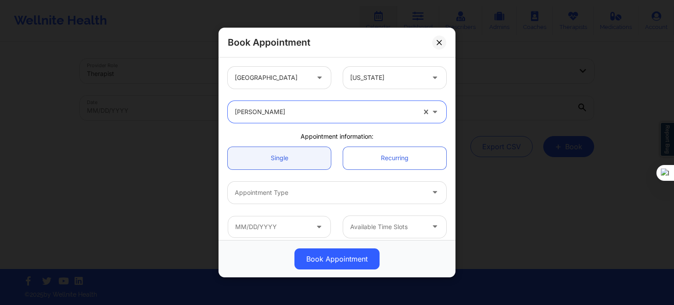
click at [282, 194] on div at bounding box center [330, 192] width 190 height 11
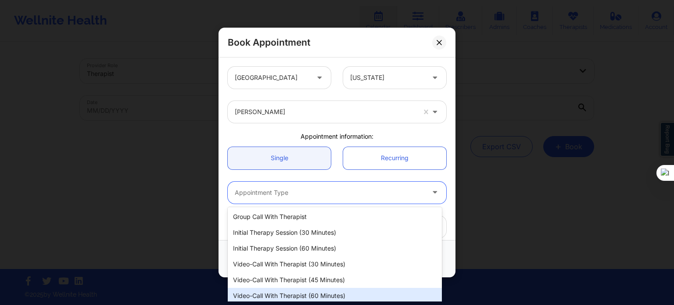
click at [290, 294] on div "Video-Call with Therapist (60 minutes)" at bounding box center [335, 296] width 214 height 16
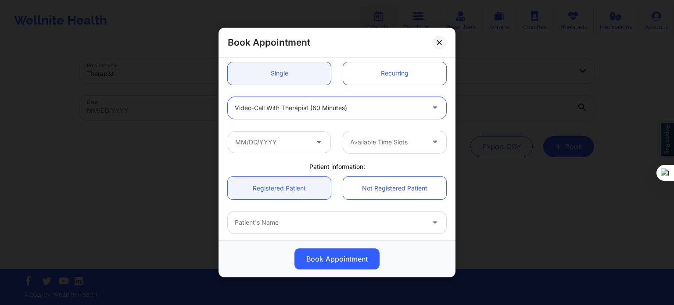
scroll to position [88, 0]
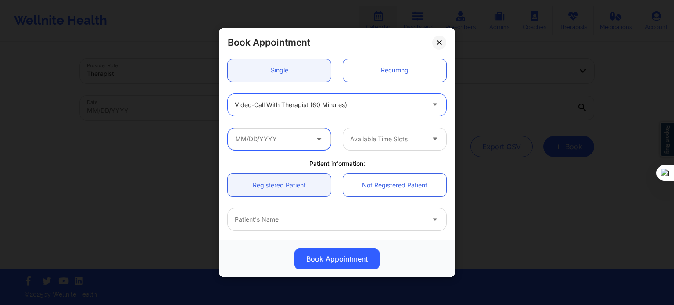
click at [279, 146] on input "text" at bounding box center [279, 139] width 103 height 22
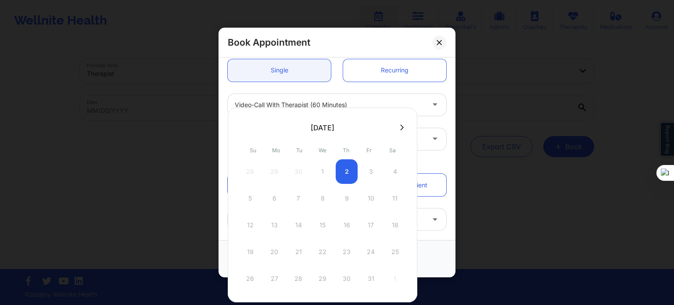
click at [400, 124] on button at bounding box center [401, 127] width 9 height 7
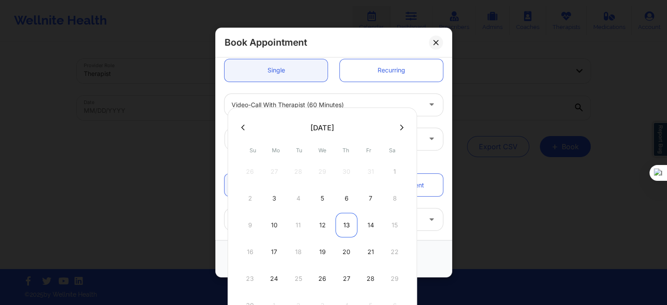
click at [345, 223] on div "13" at bounding box center [347, 225] width 22 height 25
type input "11/13/2025"
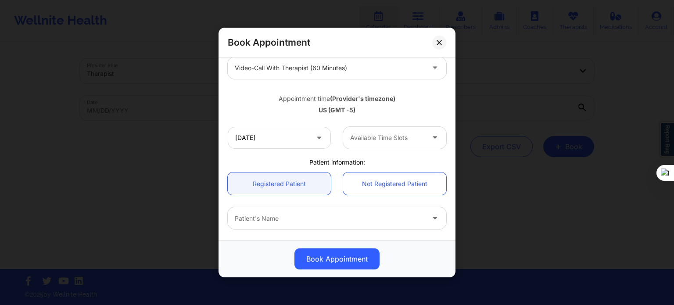
scroll to position [175, 0]
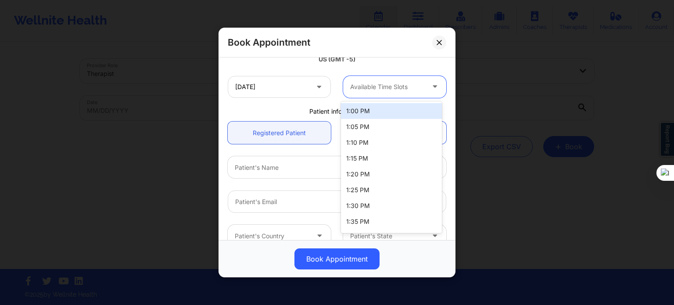
click at [367, 90] on div at bounding box center [387, 87] width 74 height 11
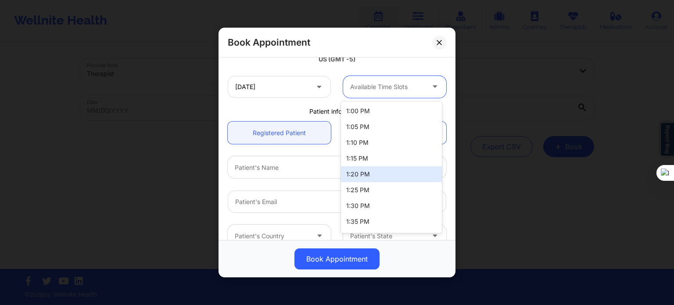
scroll to position [88, 0]
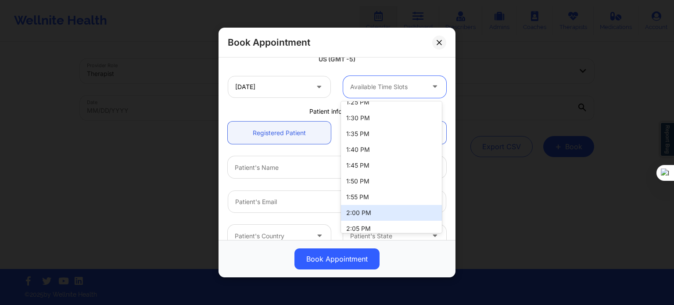
click at [354, 215] on div "2:00 PM" at bounding box center [391, 213] width 101 height 16
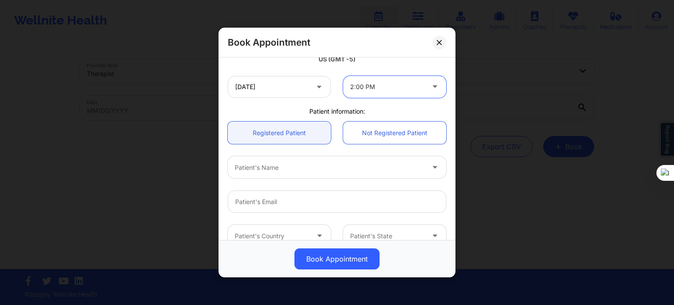
click at [263, 172] on div "Patient's Name" at bounding box center [326, 167] width 197 height 22
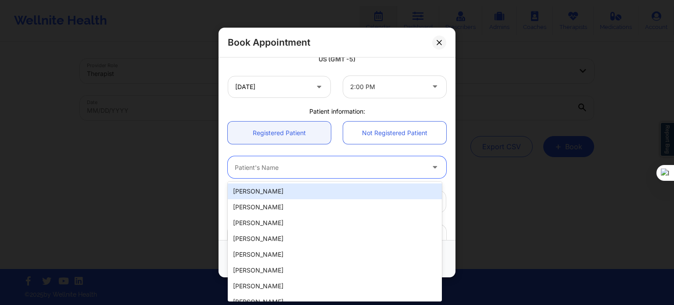
paste input "MICHELLE DEROGATIS (Lucet): Initial session"
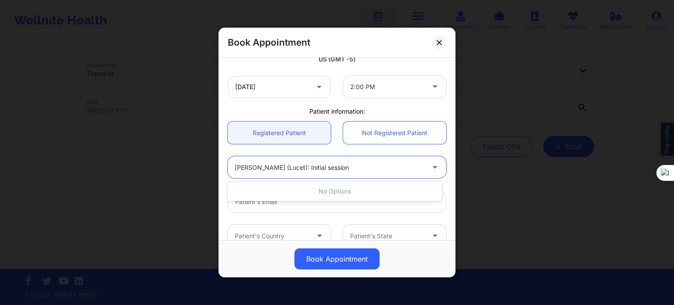
drag, startPoint x: 301, startPoint y: 166, endPoint x: 395, endPoint y: 166, distance: 93.9
click at [395, 166] on div "MICHELLE DEROGATIS (Lucet): Initial session" at bounding box center [330, 167] width 190 height 11
type input "[PERSON_NAME]"
drag, startPoint x: 312, startPoint y: 166, endPoint x: 252, endPoint y: 169, distance: 60.6
click at [252, 169] on div at bounding box center [330, 167] width 190 height 11
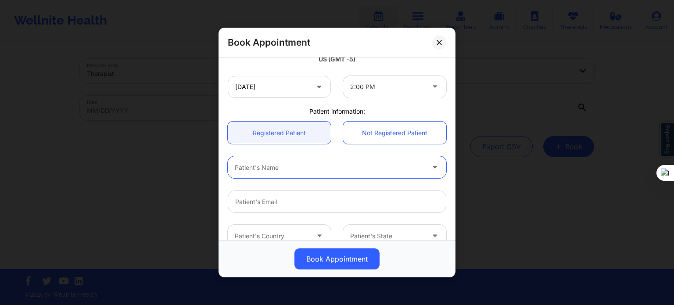
paste input "MICHELLE DEROGATIS (Lucet): Initial session"
drag, startPoint x: 302, startPoint y: 170, endPoint x: 398, endPoint y: 168, distance: 96.5
click at [398, 168] on div "MICHELLE DEROGATIS (Lucet): Initial session" at bounding box center [330, 167] width 190 height 11
type input "[PERSON_NAME]"
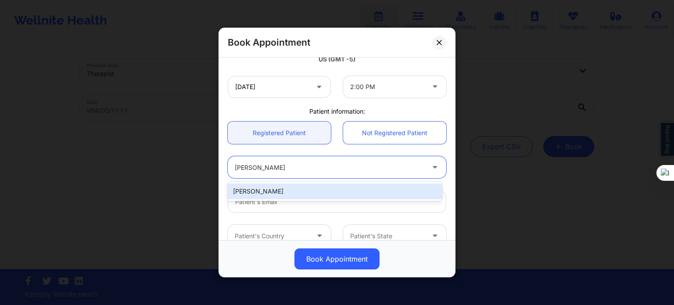
click at [309, 197] on div "[PERSON_NAME]" at bounding box center [335, 191] width 214 height 16
type input "[EMAIL_ADDRESS][DOMAIN_NAME]"
type input "[PHONE_NUMBER]"
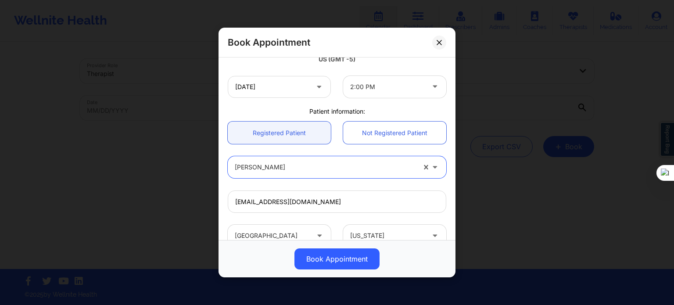
scroll to position [263, 0]
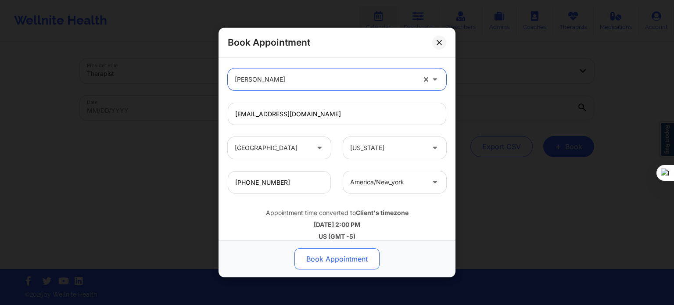
click at [354, 260] on button "Book Appointment" at bounding box center [336, 258] width 85 height 21
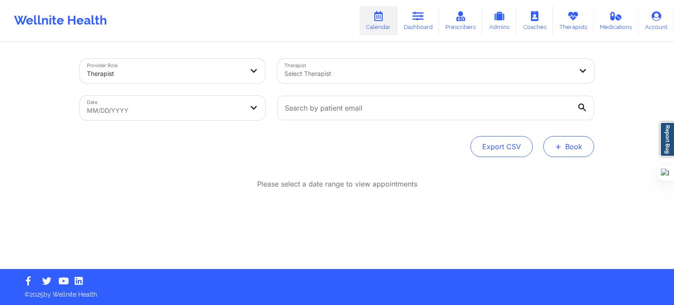
click at [552, 149] on button "+ Book" at bounding box center [568, 146] width 51 height 21
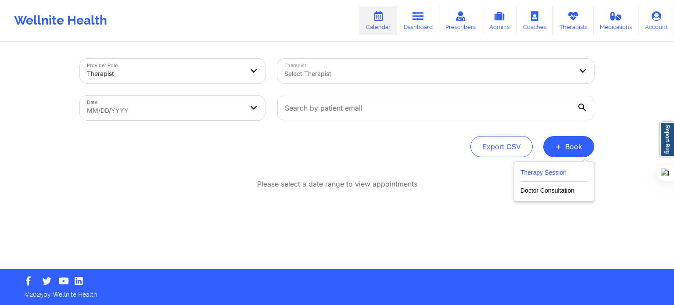
click at [540, 173] on button "Therapy Session" at bounding box center [553, 174] width 67 height 14
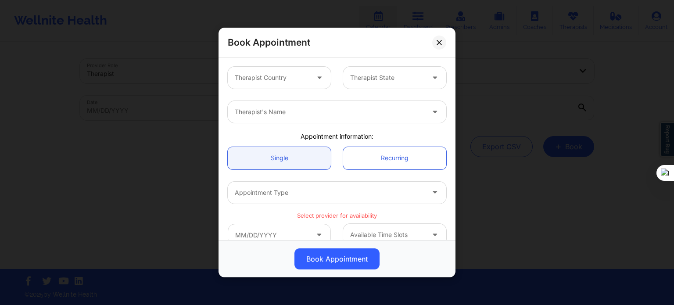
click at [265, 82] on div at bounding box center [272, 77] width 74 height 11
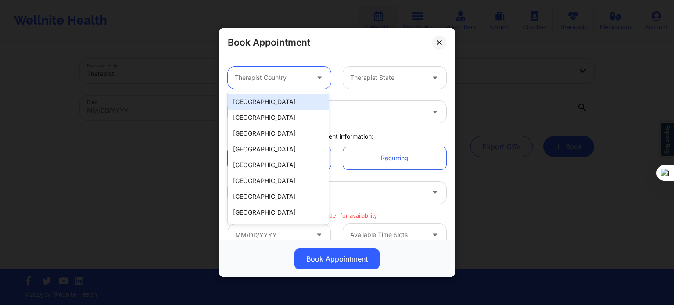
click at [261, 97] on div "[GEOGRAPHIC_DATA]" at bounding box center [278, 102] width 101 height 16
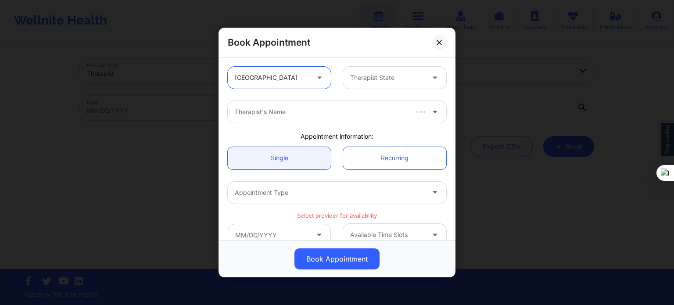
click at [377, 73] on div at bounding box center [387, 77] width 74 height 11
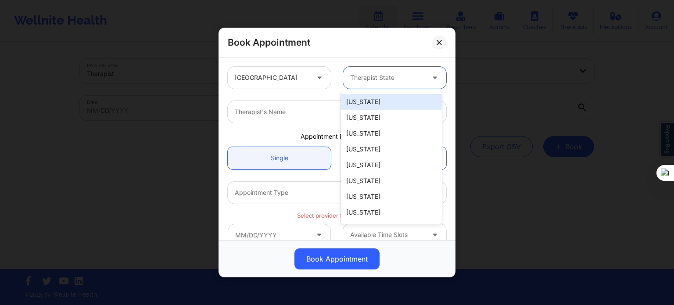
type input "f"
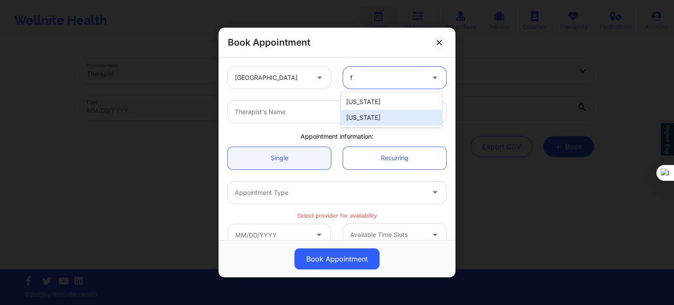
click at [358, 118] on div "[US_STATE]" at bounding box center [391, 118] width 101 height 16
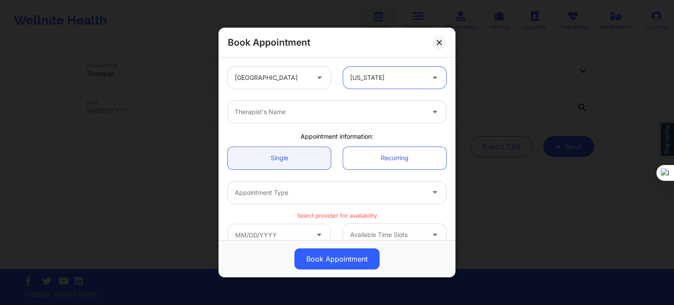
click at [294, 108] on div at bounding box center [330, 112] width 190 height 11
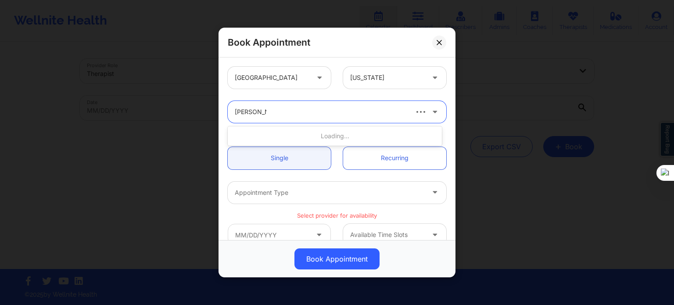
type input "[PERSON_NAME]"
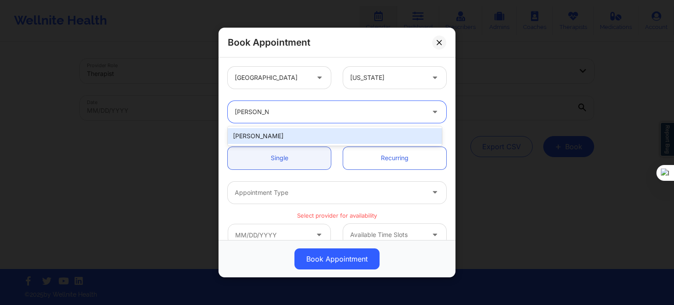
click at [325, 140] on div "[PERSON_NAME]" at bounding box center [335, 136] width 214 height 16
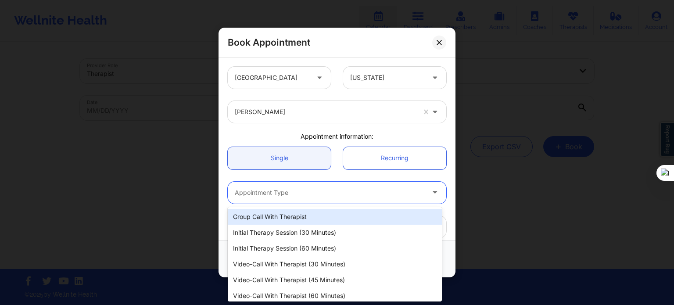
click at [280, 196] on div at bounding box center [330, 192] width 190 height 11
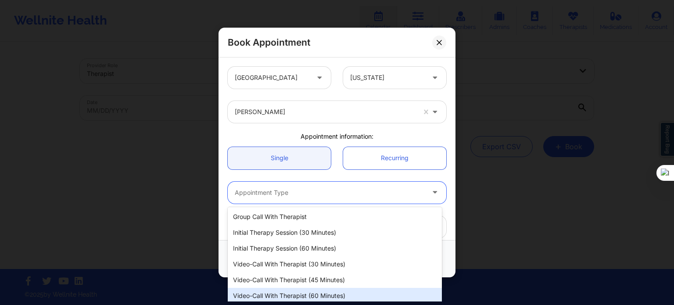
click at [304, 292] on div "Video-Call with Therapist (60 minutes)" at bounding box center [335, 296] width 214 height 16
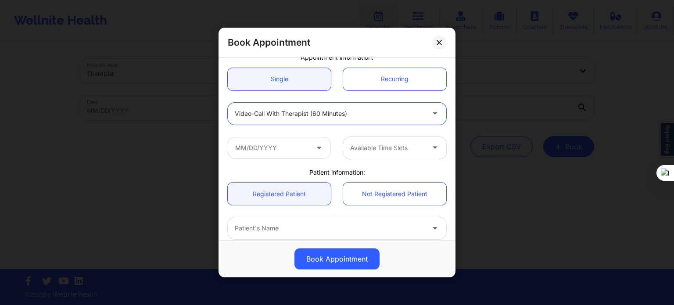
scroll to position [88, 0]
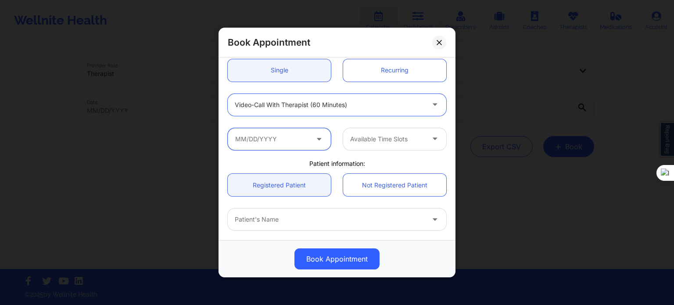
click at [291, 140] on input "text" at bounding box center [279, 139] width 103 height 22
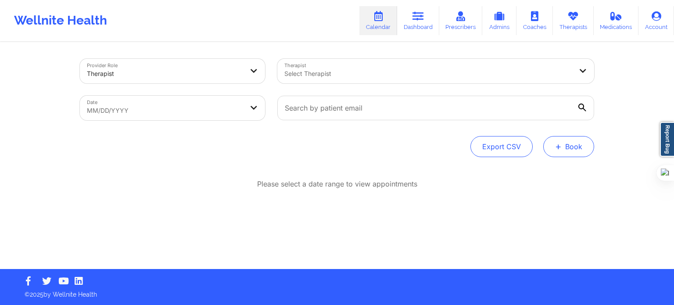
click at [564, 150] on button "+ Book" at bounding box center [568, 146] width 51 height 21
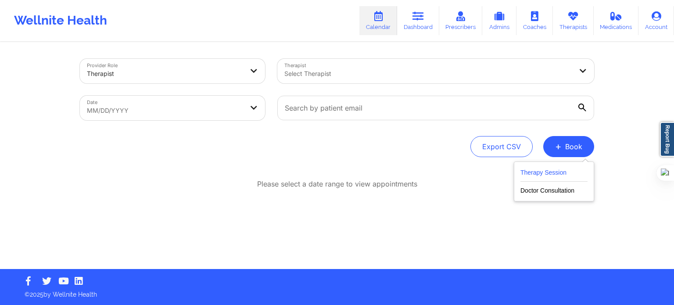
click at [549, 170] on button "Therapy Session" at bounding box center [553, 174] width 67 height 14
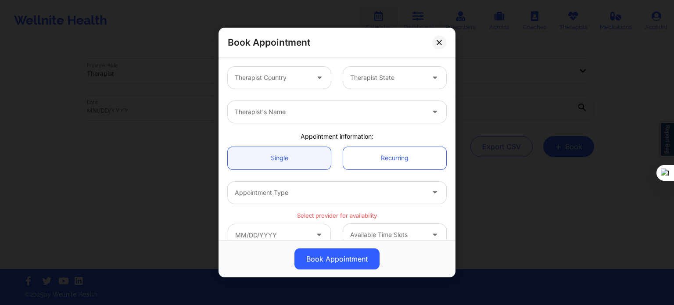
click at [289, 77] on div at bounding box center [272, 77] width 74 height 11
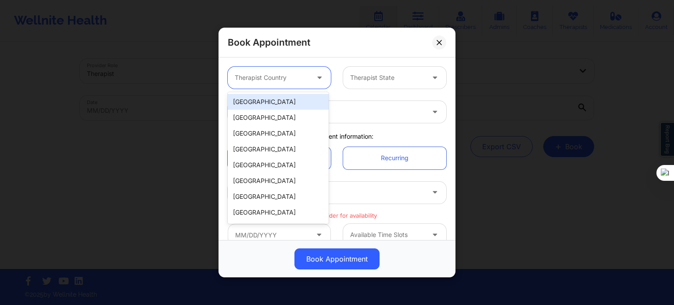
click at [287, 105] on div "[GEOGRAPHIC_DATA]" at bounding box center [278, 102] width 101 height 16
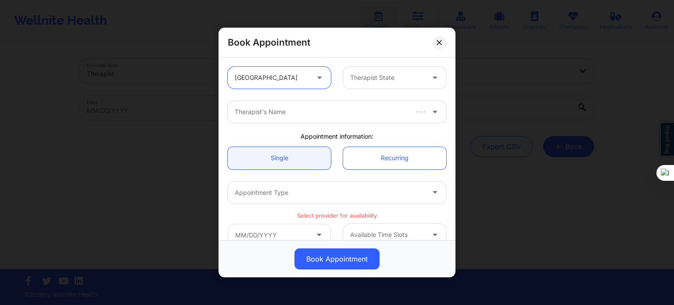
click at [350, 82] on div at bounding box center [387, 77] width 74 height 11
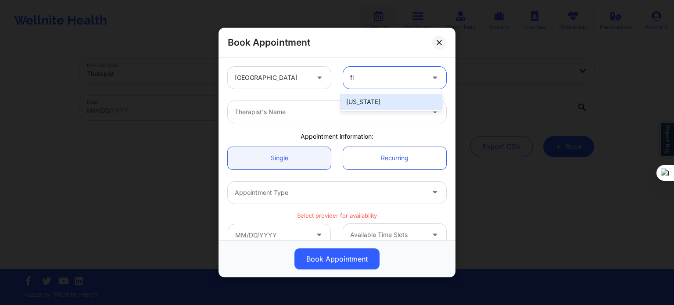
type input "flo"
click at [365, 102] on div "[US_STATE]" at bounding box center [391, 102] width 101 height 16
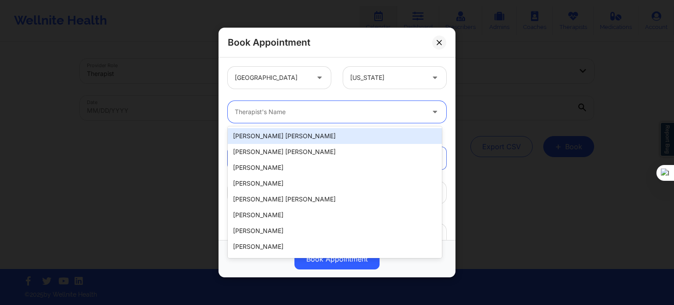
click at [322, 115] on div at bounding box center [330, 112] width 190 height 11
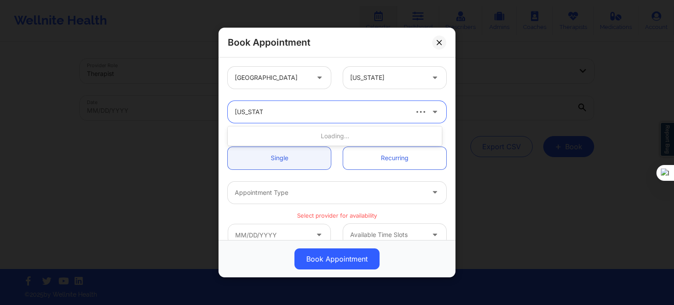
type input "virginia gi"
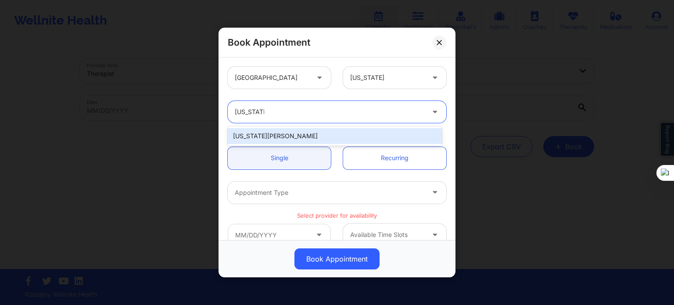
click at [286, 140] on div "Virginia Gibala" at bounding box center [335, 136] width 214 height 16
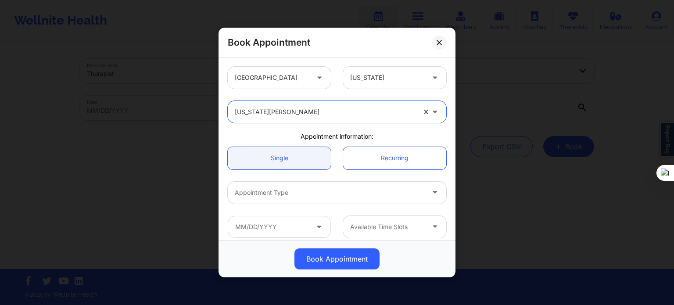
scroll to position [44, 0]
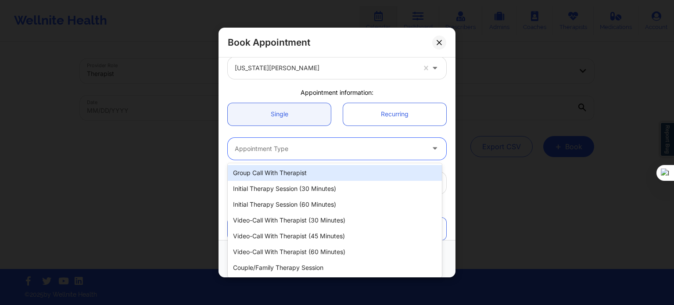
click at [293, 150] on div at bounding box center [330, 148] width 190 height 11
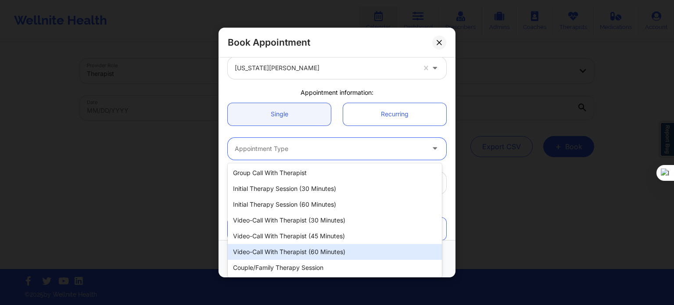
click at [299, 247] on div "Video-Call with Therapist (60 minutes)" at bounding box center [335, 252] width 214 height 16
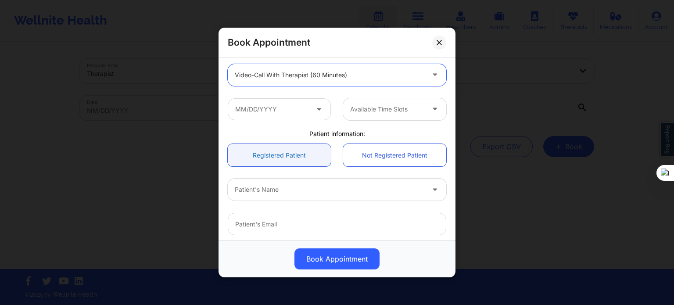
scroll to position [132, 0]
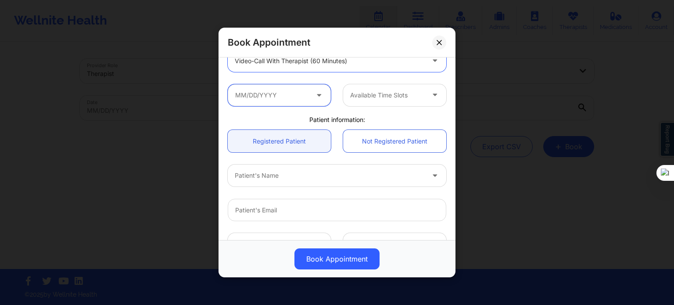
click at [304, 95] on input "text" at bounding box center [279, 95] width 103 height 22
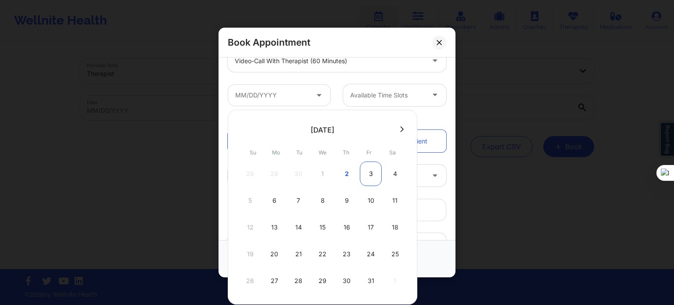
click at [365, 174] on div "3" at bounding box center [371, 173] width 22 height 25
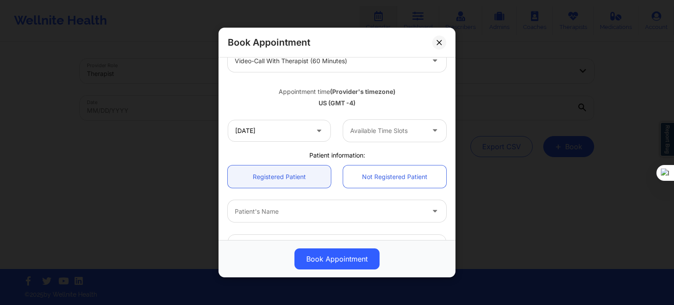
type input "10/03/2025"
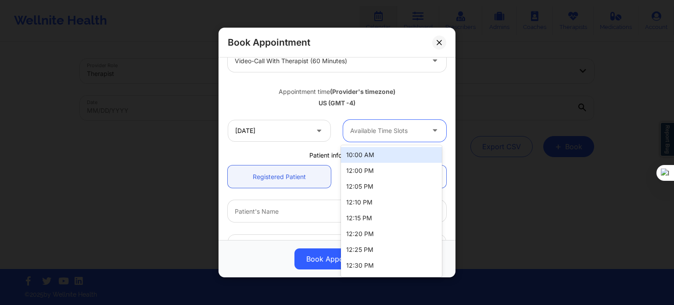
click at [373, 132] on div at bounding box center [387, 130] width 74 height 11
click at [365, 154] on div "10:00 AM" at bounding box center [391, 155] width 101 height 16
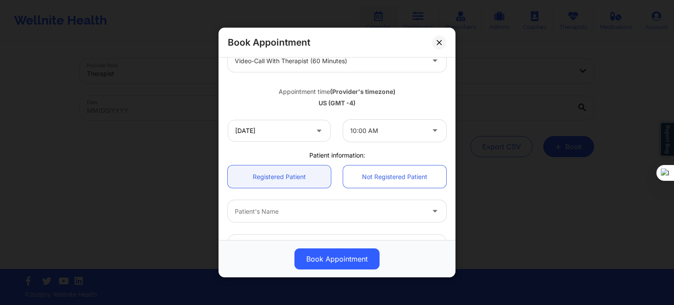
click at [276, 152] on div "Patient information:" at bounding box center [337, 155] width 231 height 9
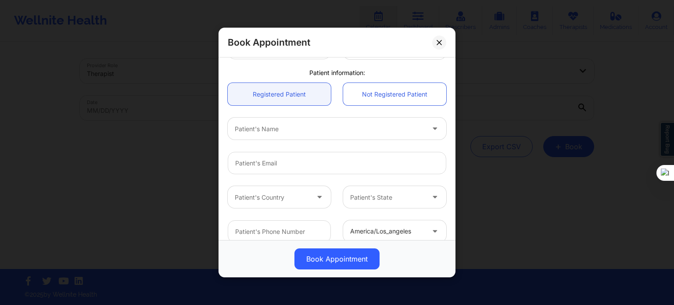
scroll to position [219, 0]
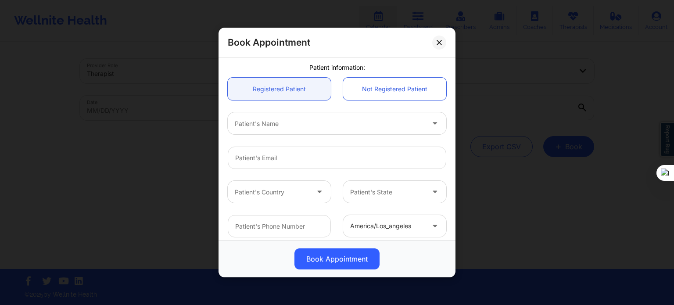
click at [281, 131] on div "Patient's Name" at bounding box center [326, 123] width 197 height 22
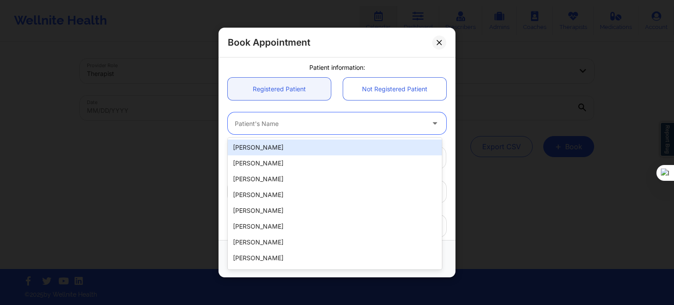
paste input "Marcie J Lakin"
type input "Marcie J Lakin"
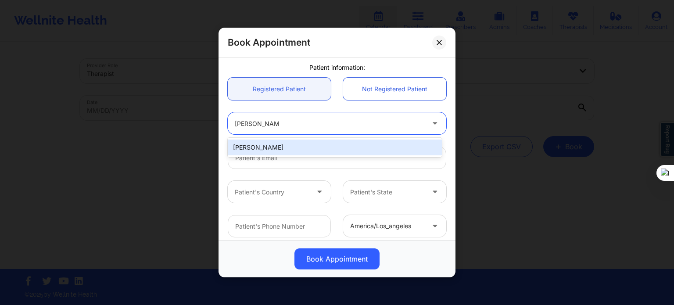
click at [276, 144] on div "Marcie J Lakin" at bounding box center [335, 148] width 214 height 16
type input "marciejayne@mac.com"
type input "+1305-336-1306"
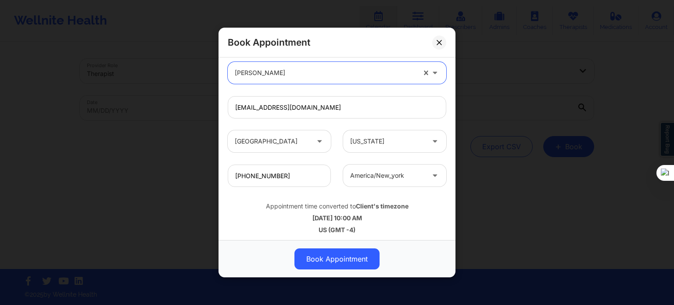
scroll to position [273, 0]
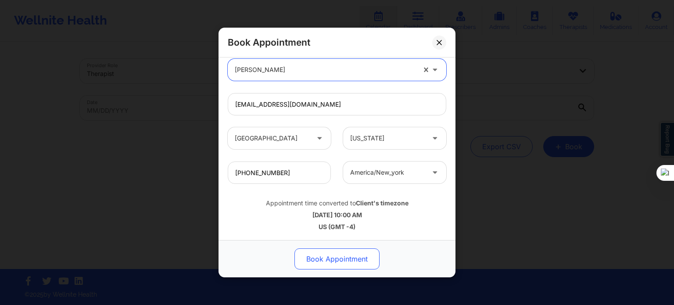
click at [338, 263] on button "Book Appointment" at bounding box center [336, 258] width 85 height 21
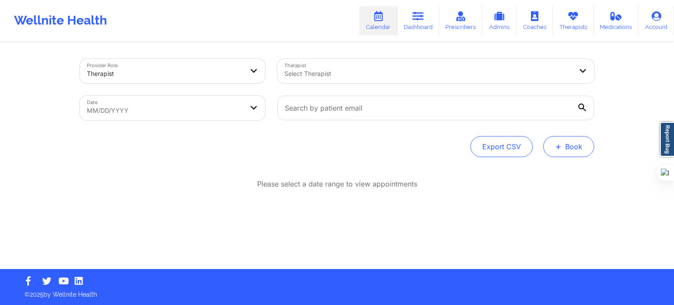
click at [578, 148] on button "+ Book" at bounding box center [568, 146] width 51 height 21
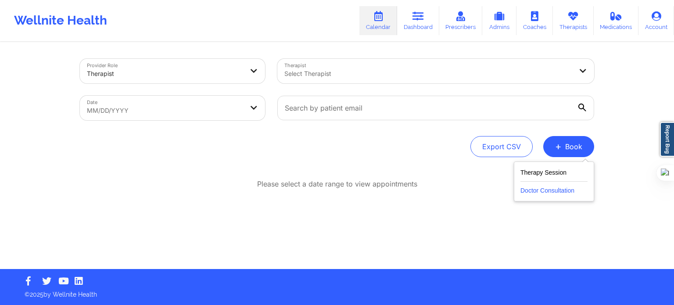
click at [543, 193] on button "Doctor Consultation" at bounding box center [553, 189] width 67 height 14
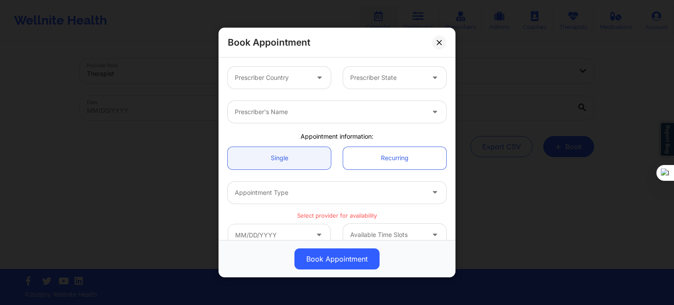
click at [293, 81] on div at bounding box center [272, 77] width 74 height 11
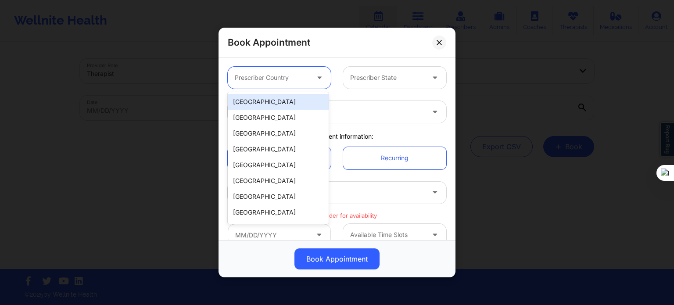
click at [284, 108] on div "[GEOGRAPHIC_DATA]" at bounding box center [278, 102] width 101 height 16
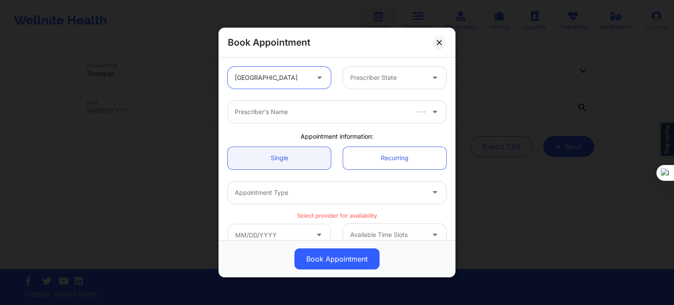
click at [363, 75] on div at bounding box center [387, 77] width 74 height 11
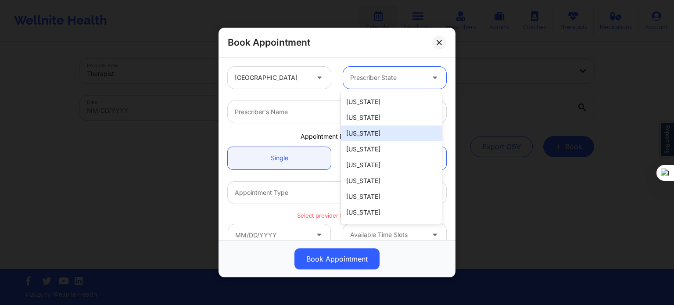
click at [363, 133] on div "[US_STATE]" at bounding box center [391, 133] width 101 height 16
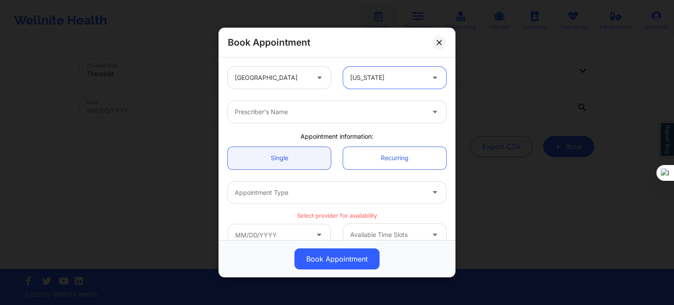
click at [309, 120] on div "Prescriber's Name" at bounding box center [326, 112] width 197 height 22
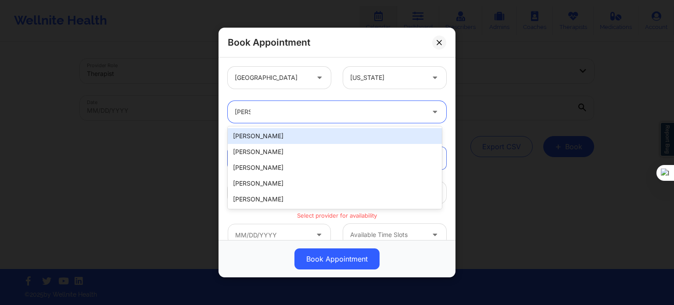
type input "amy h"
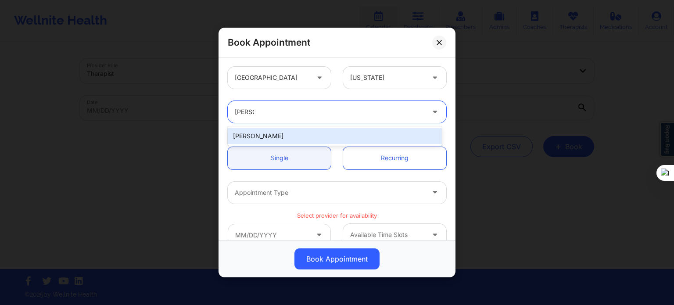
click at [267, 136] on div "Amy Halanski" at bounding box center [335, 136] width 214 height 16
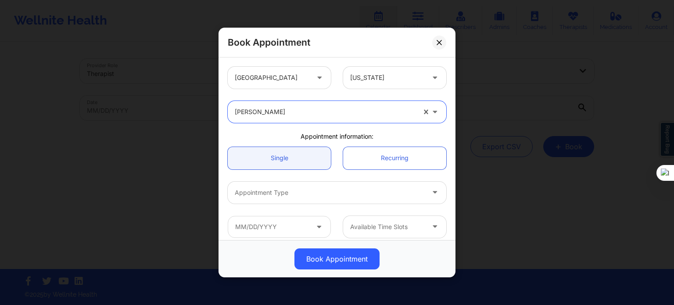
click at [275, 192] on div at bounding box center [330, 192] width 190 height 11
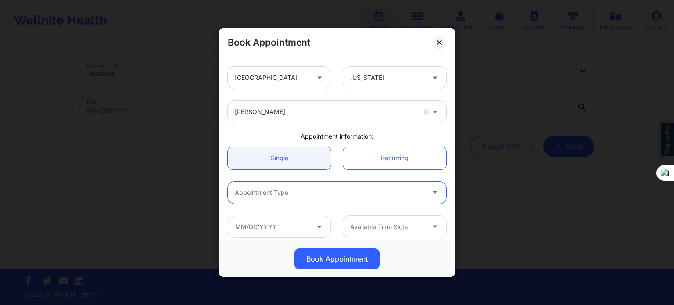
click at [290, 191] on div at bounding box center [330, 192] width 190 height 11
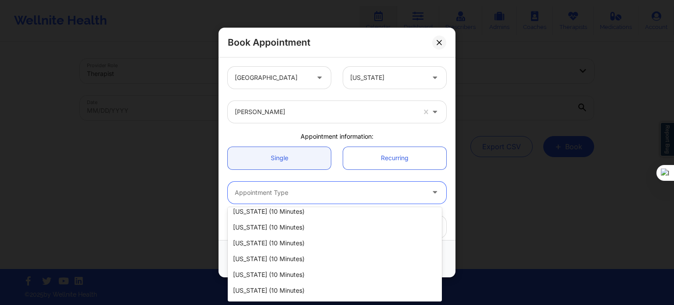
scroll to position [419, 0]
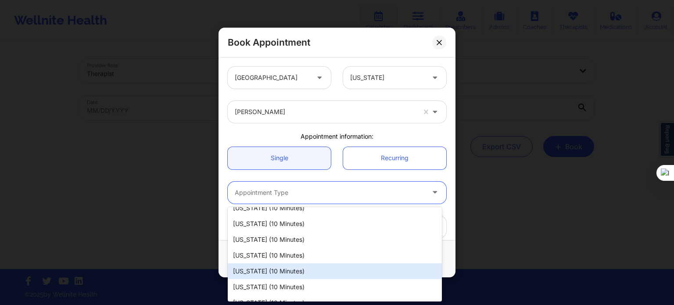
click at [264, 265] on div "New York (10 minutes)" at bounding box center [335, 271] width 214 height 16
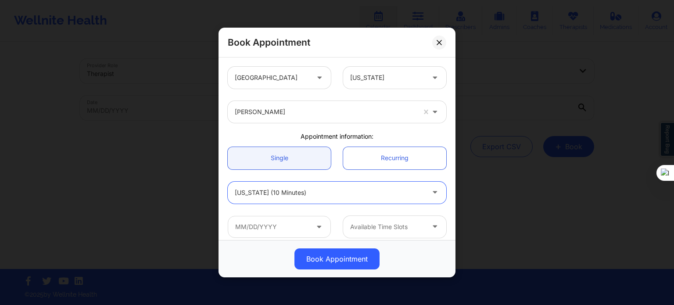
click at [316, 196] on div at bounding box center [330, 192] width 190 height 11
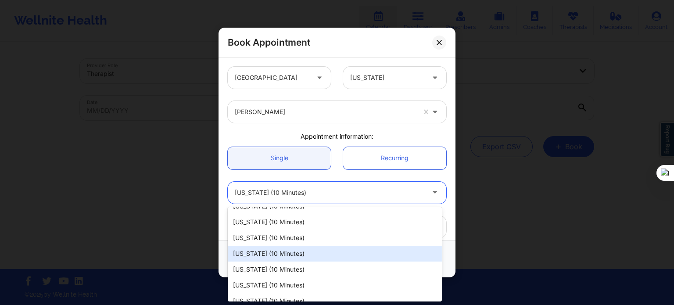
scroll to position [614, 0]
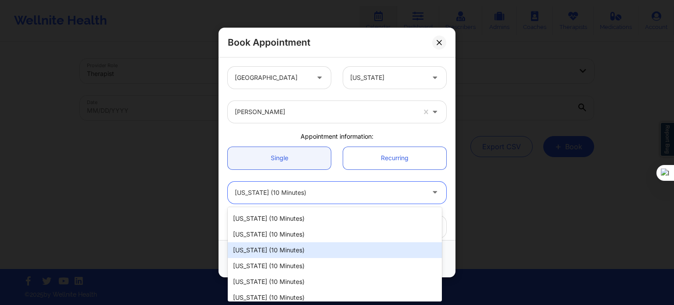
click at [261, 254] on div "Texas (10 minutes)" at bounding box center [335, 250] width 214 height 16
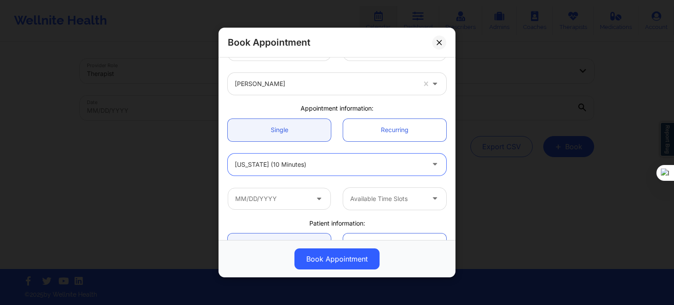
scroll to position [44, 0]
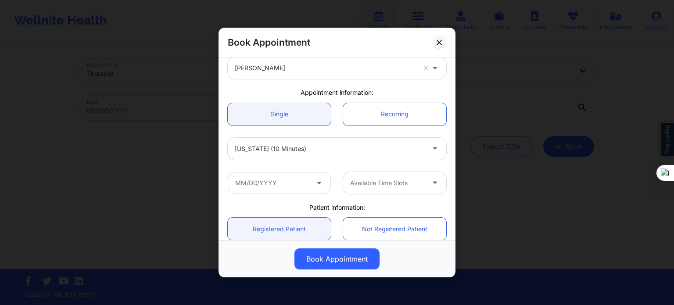
click at [315, 185] on icon at bounding box center [319, 180] width 9 height 7
click at [302, 184] on input "text" at bounding box center [279, 183] width 103 height 22
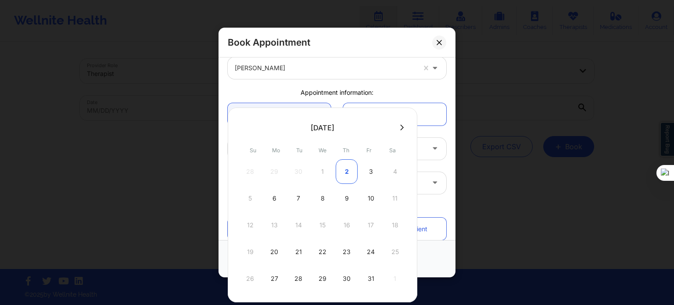
click at [344, 174] on div "2" at bounding box center [347, 171] width 22 height 25
type input "10/02/2025"
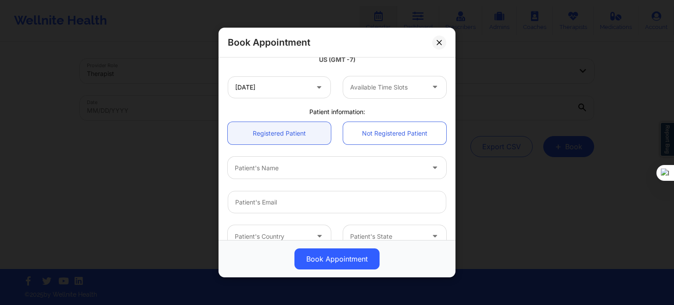
scroll to position [175, 0]
click at [389, 80] on div "Available Time Slots" at bounding box center [384, 87] width 82 height 22
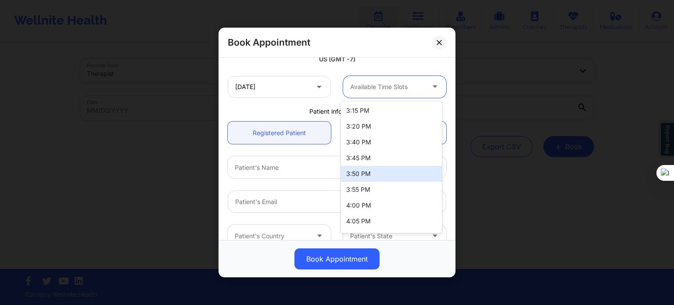
scroll to position [570, 0]
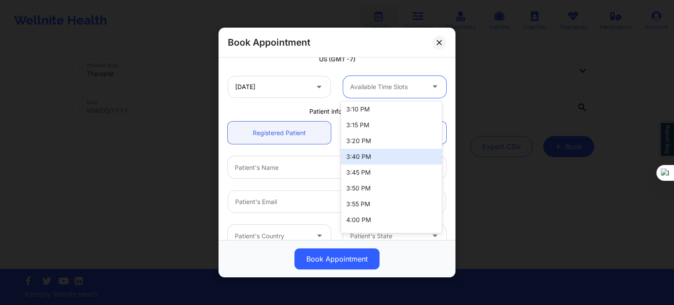
click at [369, 158] on div "3:40 PM" at bounding box center [391, 157] width 101 height 16
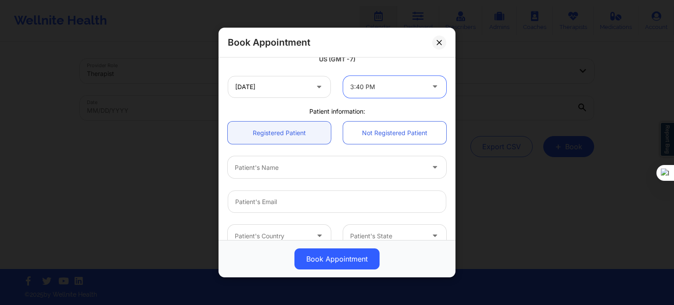
click at [291, 110] on div "Patient information:" at bounding box center [337, 111] width 231 height 9
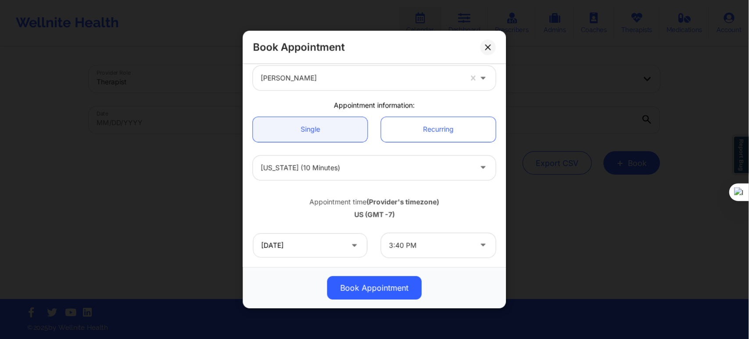
scroll to position [0, 0]
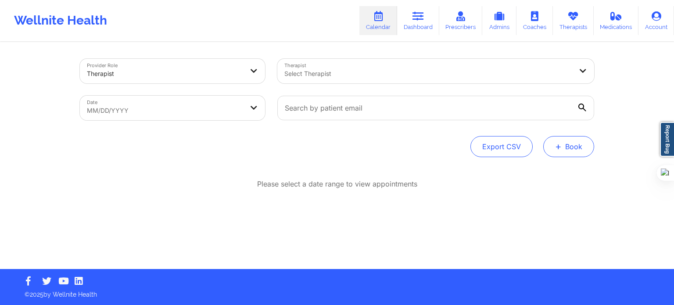
click at [548, 150] on button "+ Book" at bounding box center [568, 146] width 51 height 21
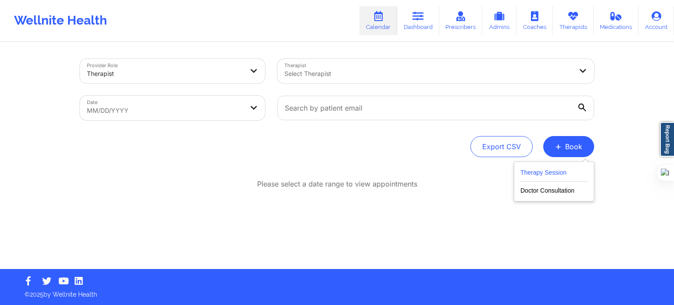
click at [556, 169] on button "Therapy Session" at bounding box center [553, 174] width 67 height 14
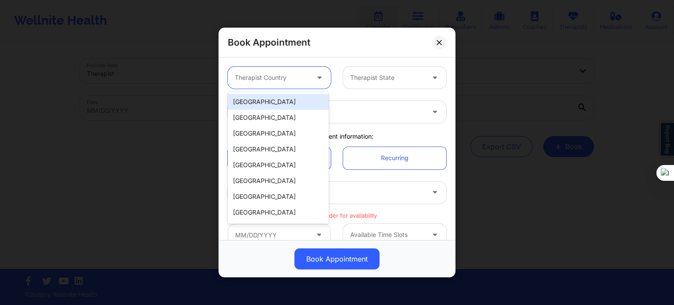
click at [292, 75] on div at bounding box center [272, 77] width 74 height 11
click at [276, 105] on div "[GEOGRAPHIC_DATA]" at bounding box center [278, 102] width 101 height 16
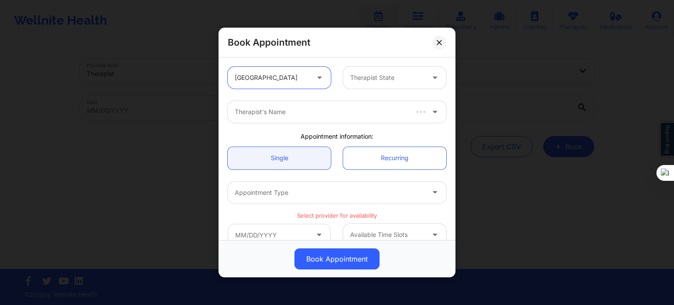
click at [363, 77] on div at bounding box center [387, 77] width 74 height 11
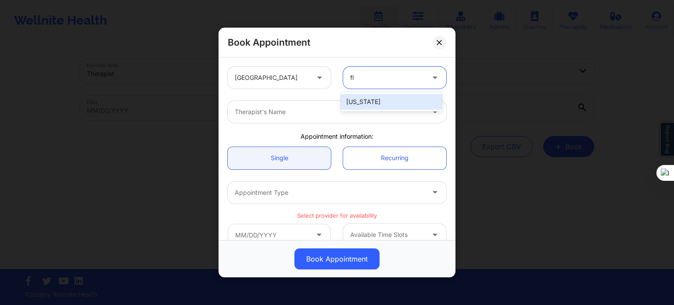
type input "flo"
click at [359, 108] on div "[US_STATE]" at bounding box center [391, 102] width 101 height 16
click at [346, 114] on div at bounding box center [330, 112] width 190 height 11
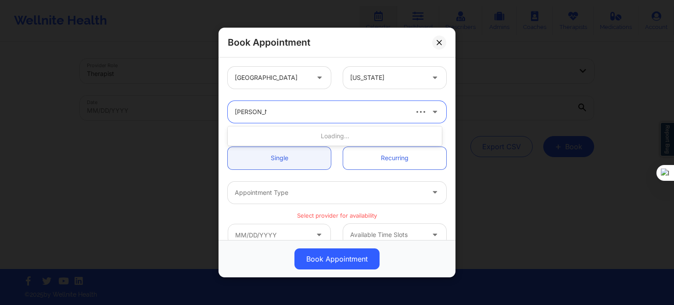
type input "[PERSON_NAME]"
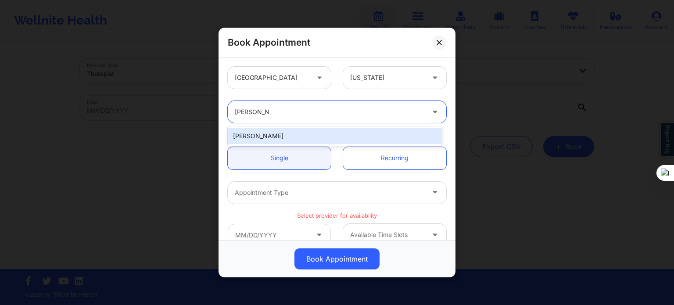
click at [304, 140] on div "[PERSON_NAME]" at bounding box center [335, 136] width 214 height 16
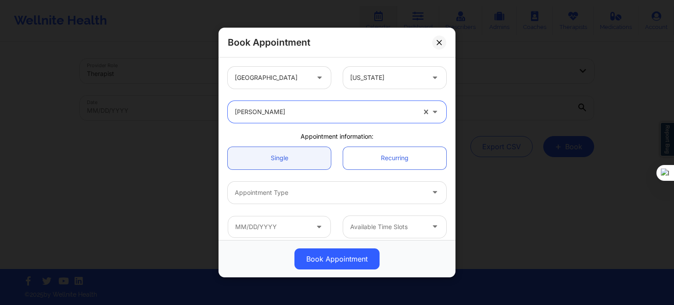
click at [285, 190] on div at bounding box center [330, 192] width 190 height 11
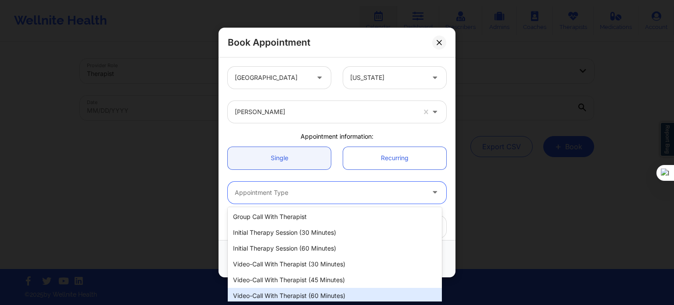
click at [305, 296] on div "Video-Call with Therapist (60 minutes)" at bounding box center [335, 296] width 214 height 16
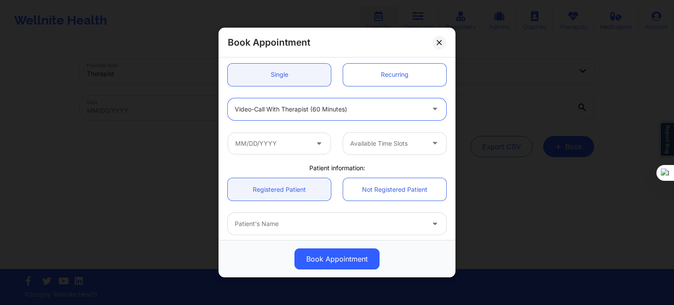
scroll to position [88, 0]
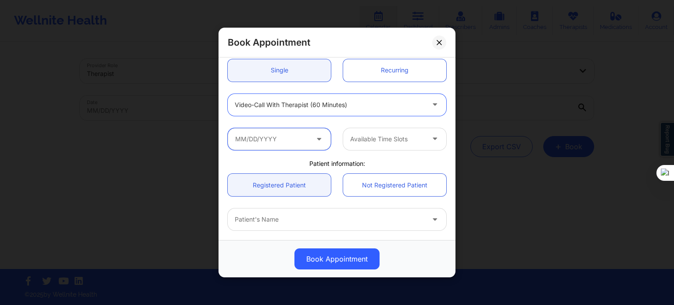
click at [288, 136] on input "text" at bounding box center [279, 139] width 103 height 22
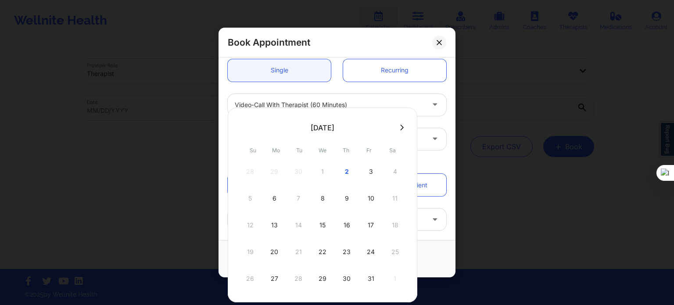
click at [397, 131] on div at bounding box center [323, 127] width 190 height 13
click at [400, 130] on icon at bounding box center [402, 127] width 4 height 7
click at [346, 247] on div "20" at bounding box center [347, 252] width 22 height 25
type input "[DATE]"
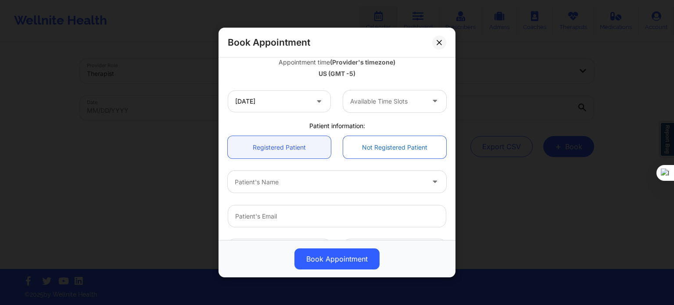
scroll to position [175, 0]
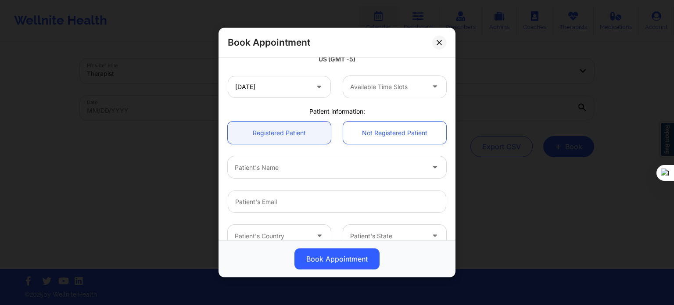
click at [387, 93] on div "Available Time Slots" at bounding box center [384, 87] width 82 height 22
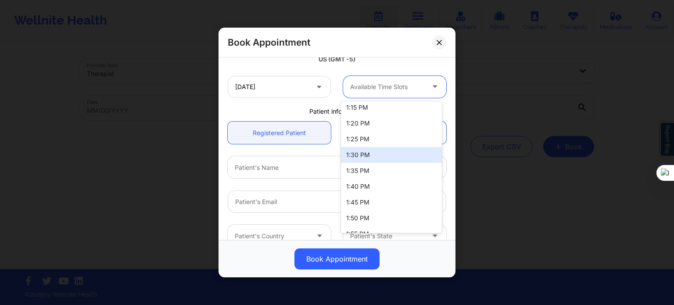
scroll to position [88, 0]
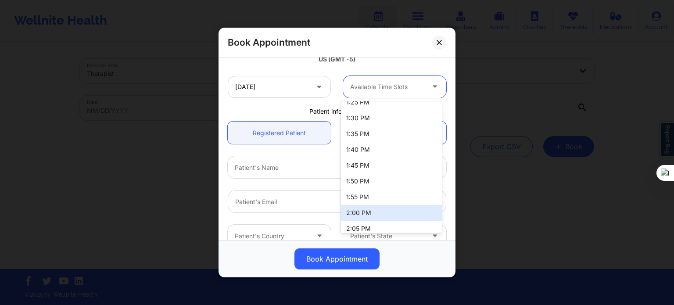
click at [364, 211] on div "2:00 PM" at bounding box center [391, 213] width 101 height 16
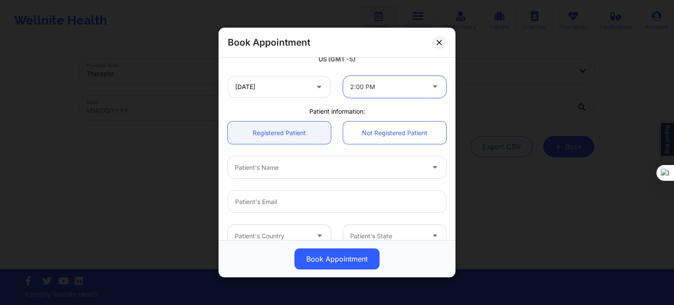
click at [274, 175] on div "Patient's Name" at bounding box center [326, 167] width 197 height 22
paste input "[PERSON_NAME]"
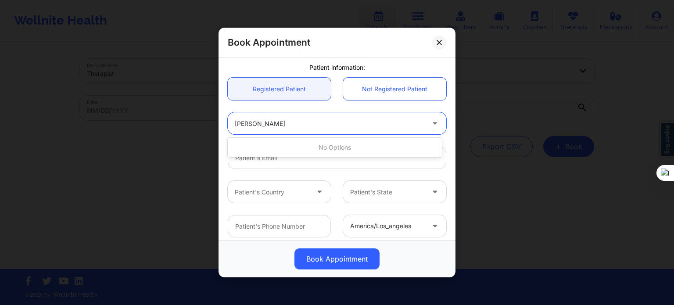
type input "[PERSON_NAME]"
click at [287, 172] on div at bounding box center [337, 157] width 231 height 34
click at [293, 124] on div at bounding box center [330, 123] width 190 height 11
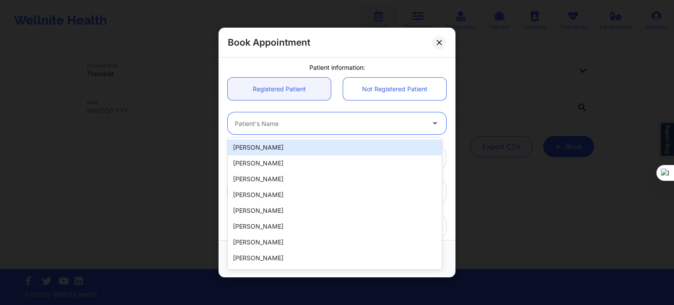
paste input "[PERSON_NAME]"
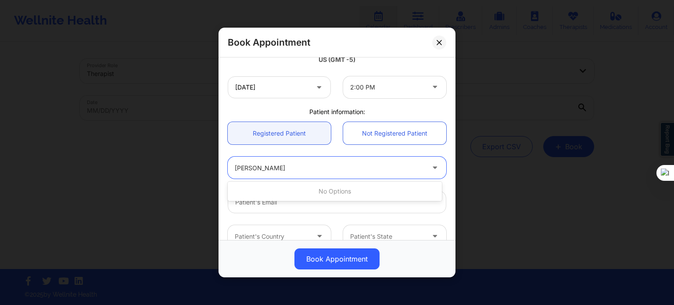
scroll to position [175, 0]
type input "[PERSON_NAME]"
paste input "[PERSON_NAME]"
type input "[PERSON_NAME]"
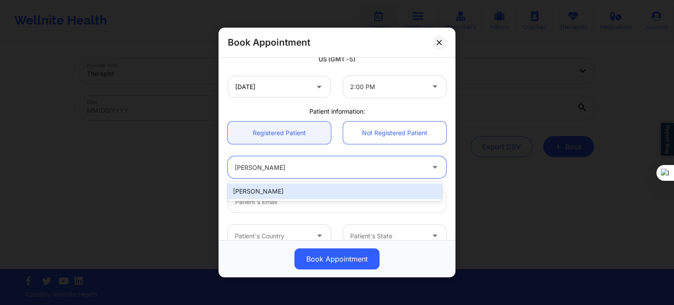
click at [295, 192] on div "[PERSON_NAME]" at bounding box center [335, 191] width 214 height 16
type input "[EMAIL_ADDRESS][DOMAIN_NAME]"
type input "[PHONE_NUMBER]"
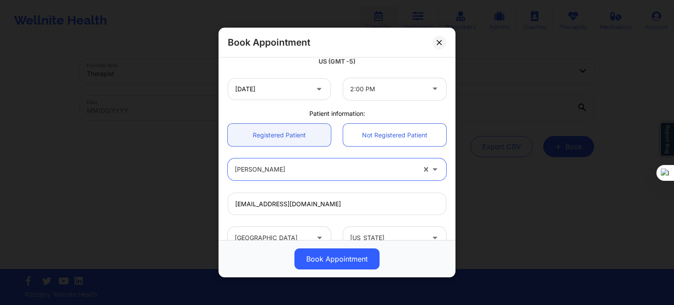
scroll to position [219, 0]
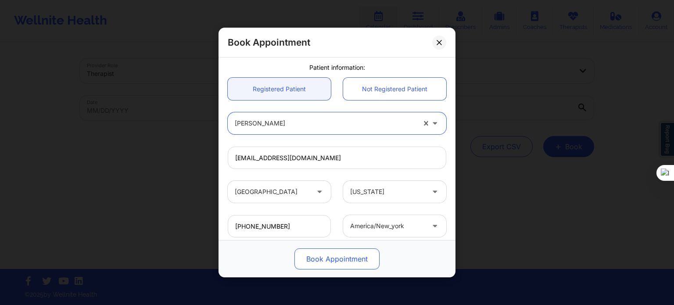
click at [333, 258] on button "Book Appointment" at bounding box center [336, 258] width 85 height 21
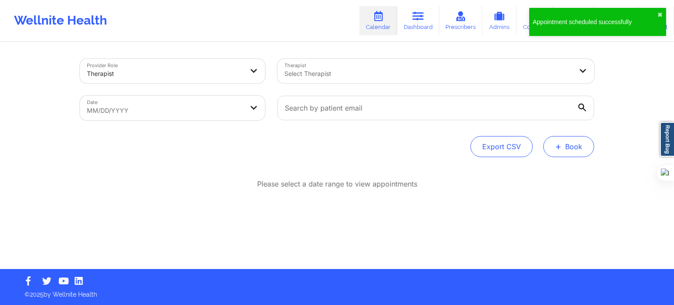
click at [573, 149] on button "+ Book" at bounding box center [568, 146] width 51 height 21
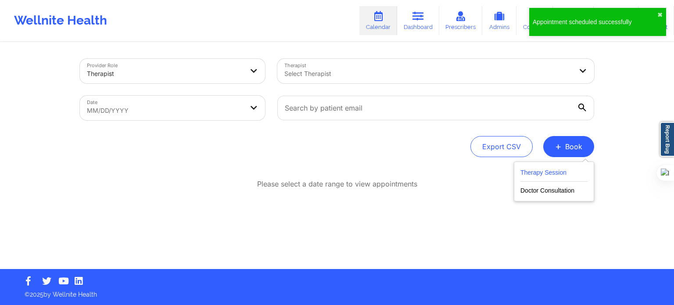
click at [546, 173] on button "Therapy Session" at bounding box center [553, 174] width 67 height 14
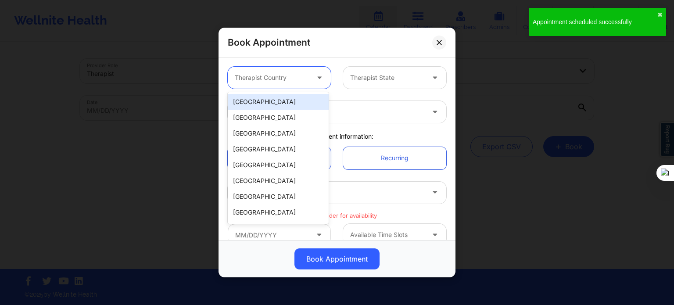
click at [301, 80] on div at bounding box center [272, 77] width 74 height 11
click at [286, 104] on div "[GEOGRAPHIC_DATA]" at bounding box center [278, 102] width 101 height 16
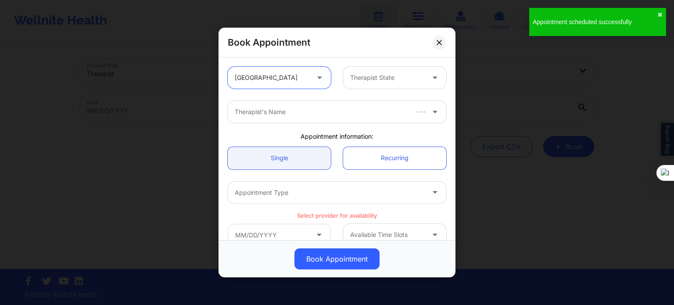
click at [379, 72] on div at bounding box center [387, 77] width 74 height 11
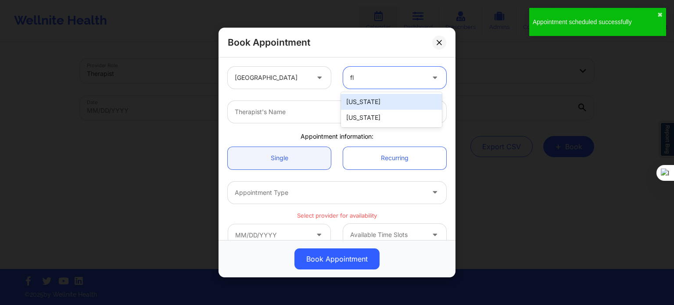
type input "flo"
click at [364, 100] on div "[US_STATE]" at bounding box center [391, 102] width 101 height 16
click at [326, 114] on div at bounding box center [330, 112] width 190 height 11
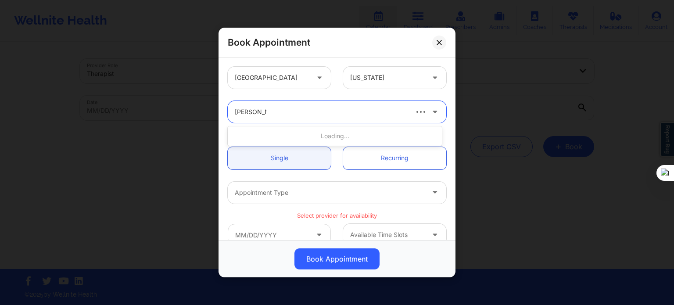
type input "[PERSON_NAME]"
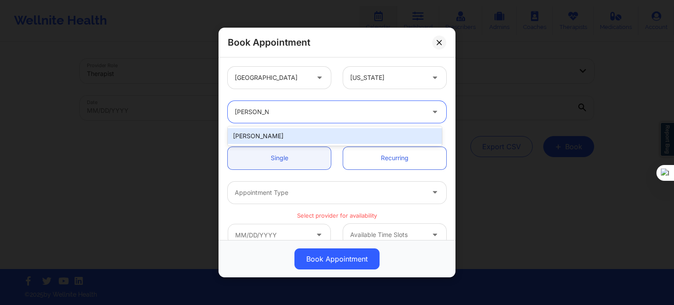
click at [318, 138] on div "[PERSON_NAME]" at bounding box center [335, 136] width 214 height 16
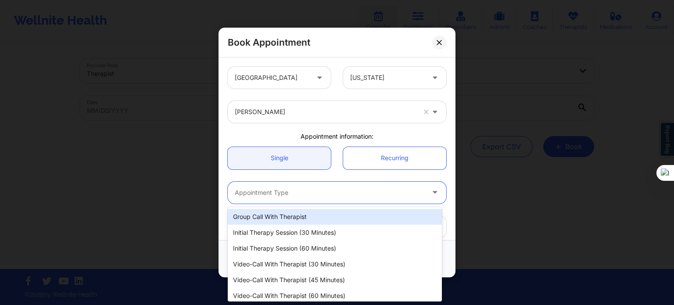
click at [287, 190] on div at bounding box center [330, 192] width 190 height 11
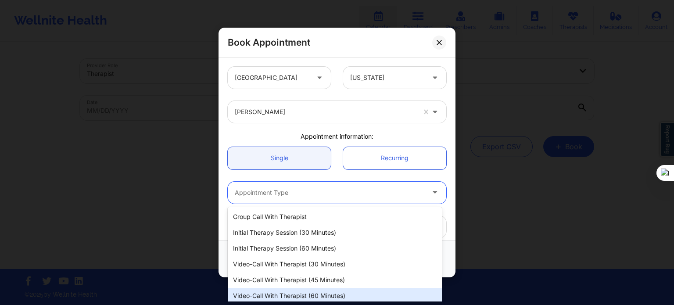
click at [295, 289] on div "Video-Call with Therapist (60 minutes)" at bounding box center [335, 296] width 214 height 16
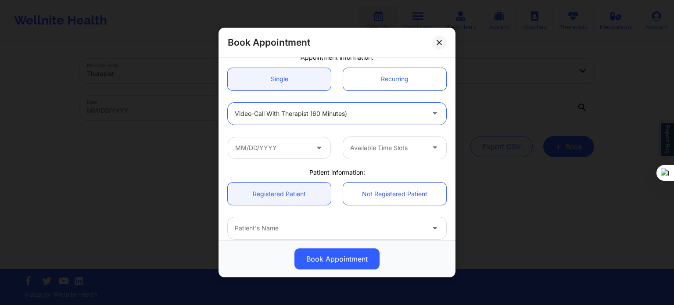
scroll to position [88, 0]
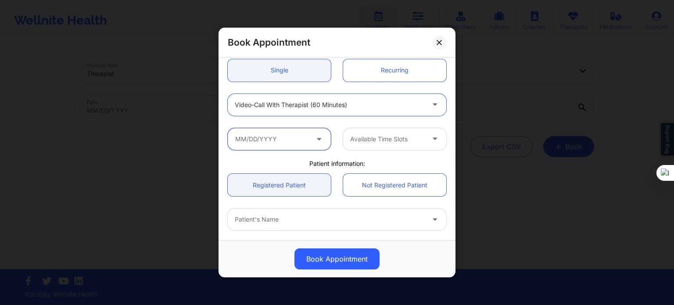
click at [283, 142] on input "text" at bounding box center [279, 139] width 103 height 22
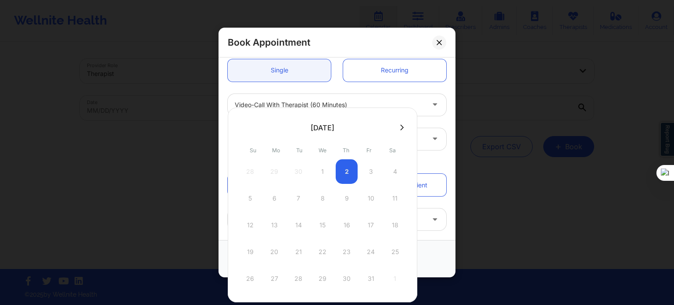
click at [401, 128] on button at bounding box center [401, 127] width 9 height 7
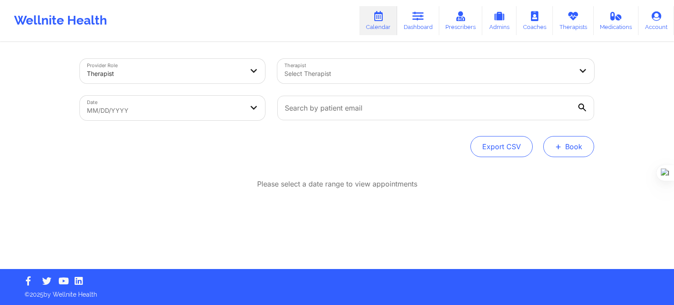
click at [554, 146] on button "+ Book" at bounding box center [568, 146] width 51 height 21
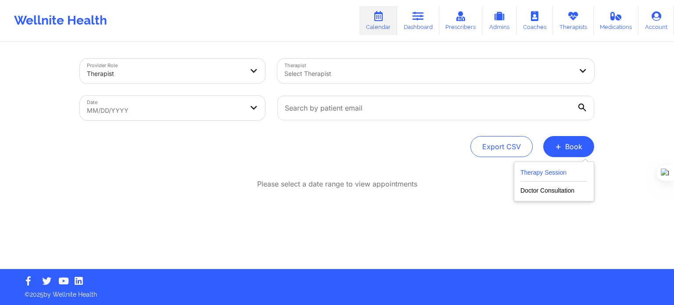
click at [541, 169] on button "Therapy Session" at bounding box center [553, 174] width 67 height 14
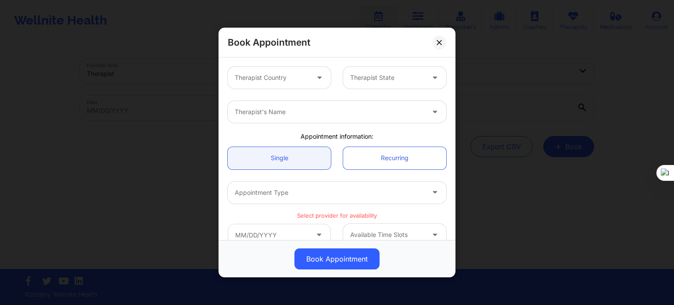
click at [286, 75] on div at bounding box center [272, 77] width 74 height 11
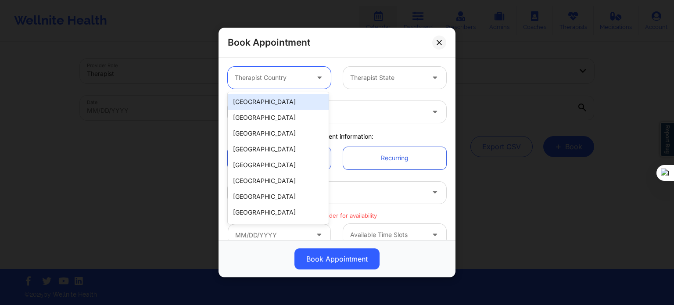
click at [281, 103] on div "[GEOGRAPHIC_DATA]" at bounding box center [278, 102] width 101 height 16
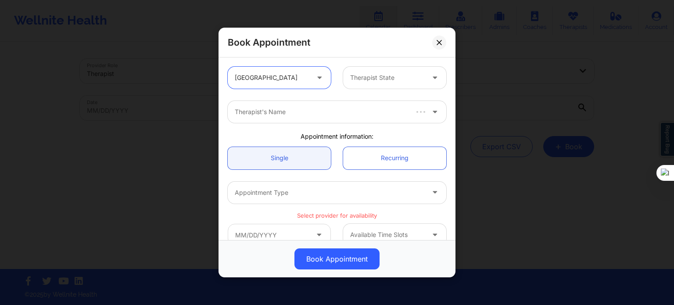
click at [356, 79] on div at bounding box center [387, 77] width 74 height 11
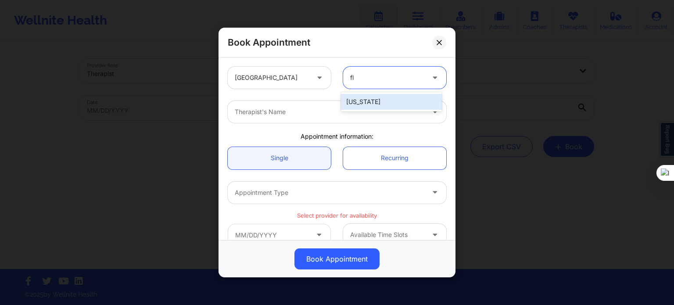
type input "flo"
click at [352, 101] on div "[US_STATE]" at bounding box center [391, 102] width 101 height 16
click at [341, 107] on div at bounding box center [330, 112] width 190 height 11
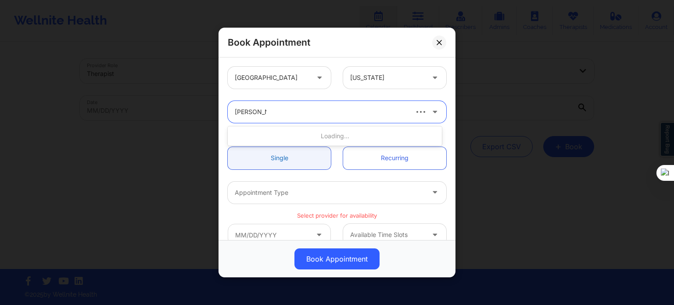
type input "[PERSON_NAME]"
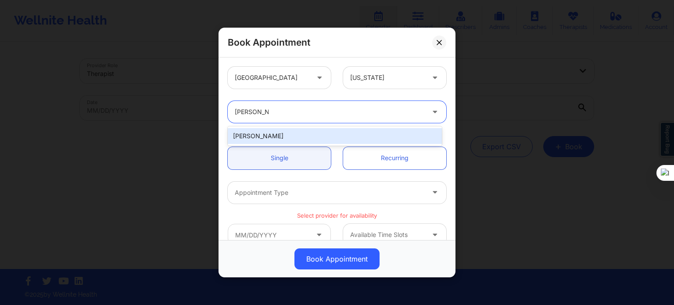
click at [291, 136] on div "[PERSON_NAME]" at bounding box center [335, 136] width 214 height 16
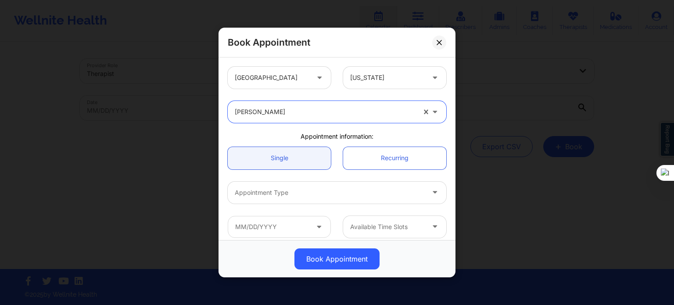
click at [284, 191] on div at bounding box center [330, 192] width 190 height 11
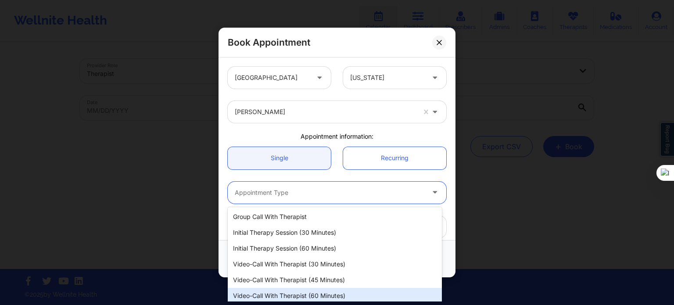
click at [288, 291] on div "Video-Call with Therapist (60 minutes)" at bounding box center [335, 296] width 214 height 16
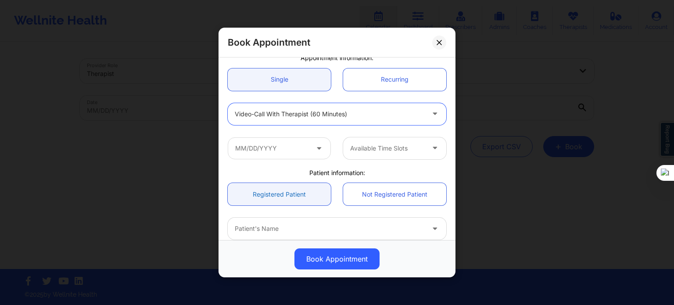
scroll to position [132, 0]
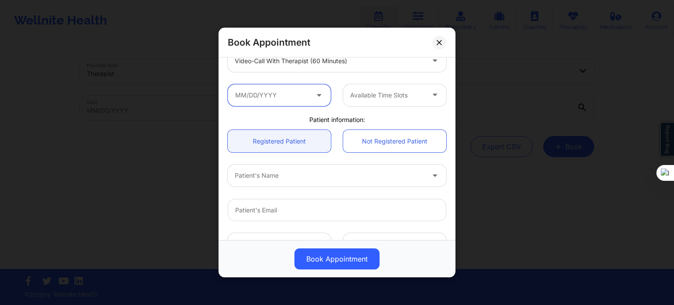
click at [291, 101] on input "text" at bounding box center [279, 95] width 103 height 22
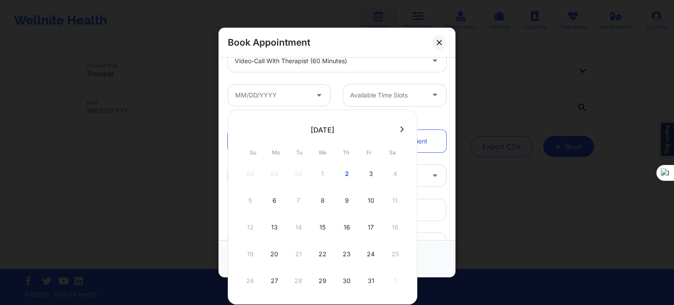
click at [400, 132] on icon at bounding box center [402, 129] width 4 height 7
click at [347, 255] on div "20" at bounding box center [347, 254] width 22 height 25
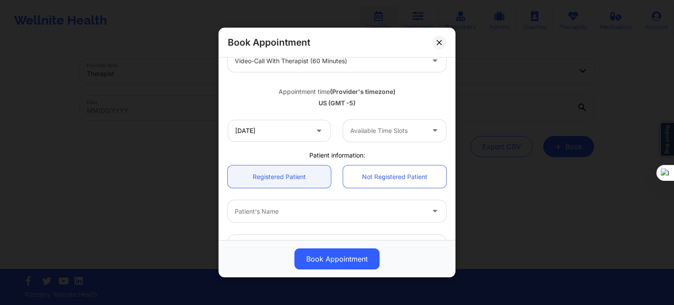
click at [380, 133] on div at bounding box center [387, 130] width 74 height 11
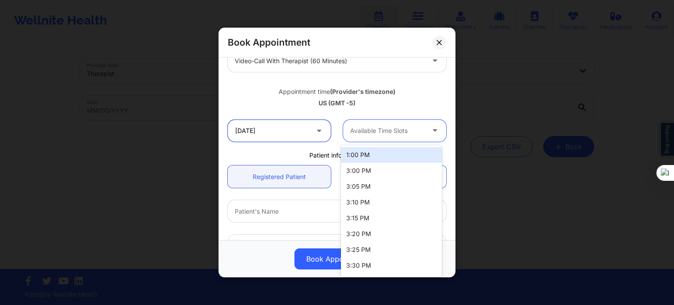
click at [304, 132] on input "[DATE]" at bounding box center [279, 131] width 103 height 22
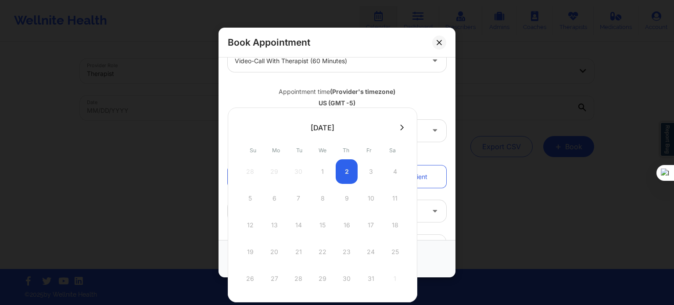
click at [401, 130] on button at bounding box center [401, 127] width 9 height 7
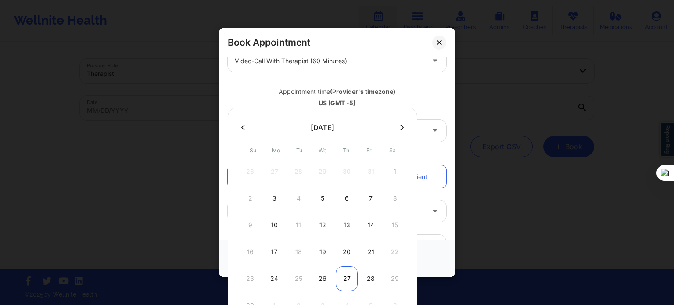
click at [345, 276] on div "27" at bounding box center [347, 278] width 22 height 25
type input "11/27/2025"
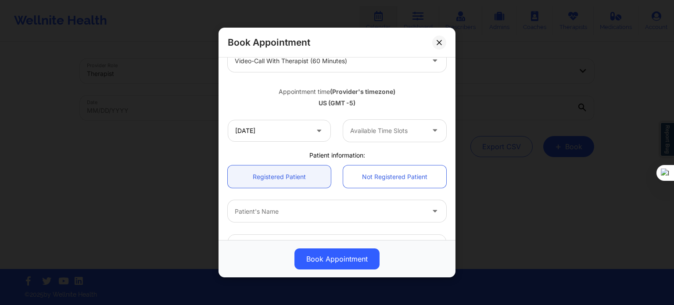
click at [376, 129] on div at bounding box center [387, 130] width 74 height 11
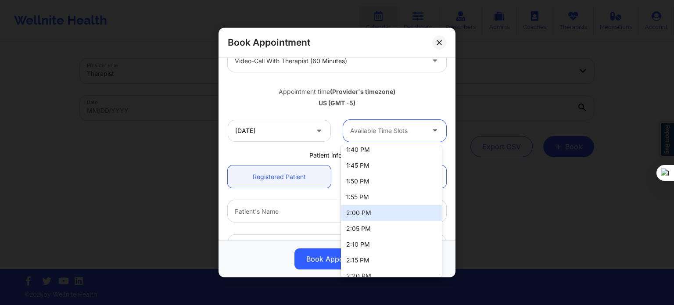
click at [353, 210] on div "2:00 PM" at bounding box center [391, 213] width 101 height 16
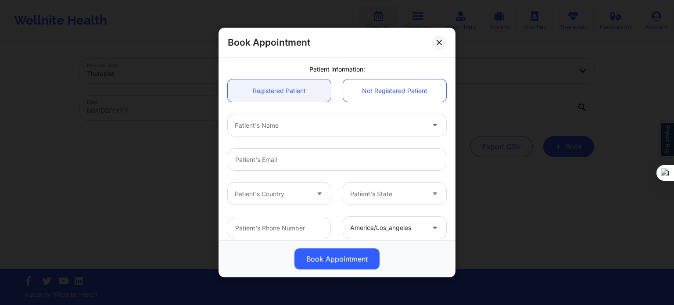
scroll to position [219, 0]
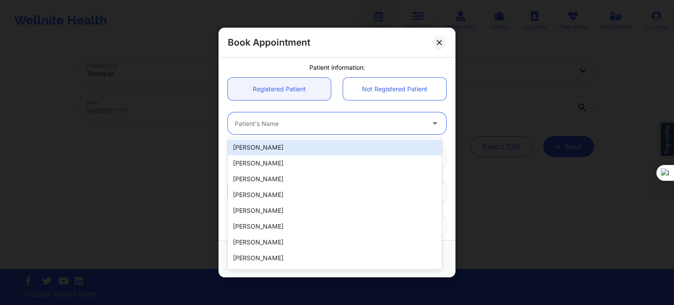
click at [254, 129] on div "Patient's Name" at bounding box center [326, 123] width 197 height 22
paste input "[PERSON_NAME]"
type input "[PERSON_NAME]"
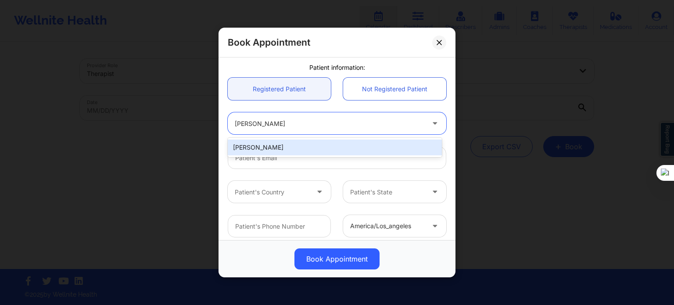
click at [273, 145] on div "[PERSON_NAME]" at bounding box center [335, 148] width 214 height 16
type input "[EMAIL_ADDRESS][DOMAIN_NAME]"
type input "[PHONE_NUMBER]"
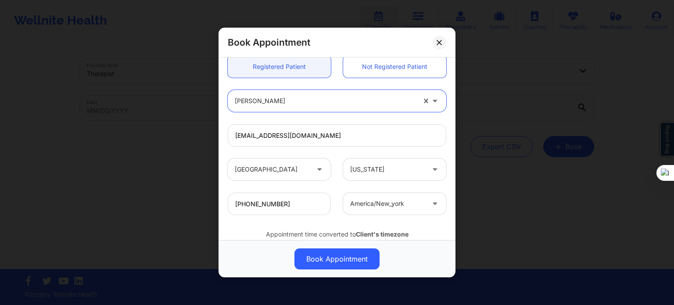
scroll to position [273, 0]
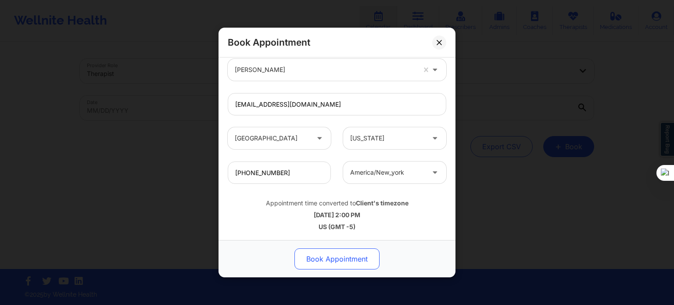
click at [342, 252] on button "Book Appointment" at bounding box center [336, 258] width 85 height 21
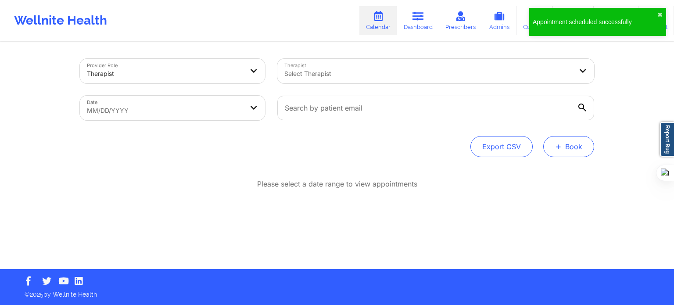
click at [562, 154] on button "+ Book" at bounding box center [568, 146] width 51 height 21
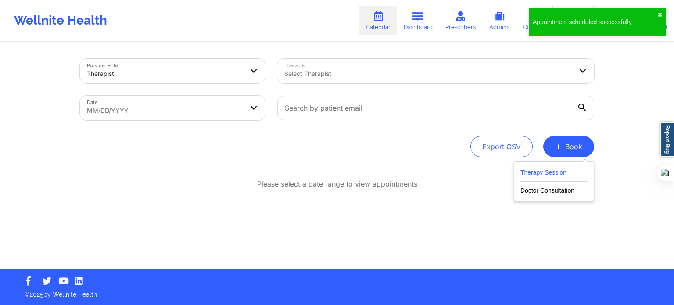
click at [538, 175] on button "Therapy Session" at bounding box center [553, 174] width 67 height 14
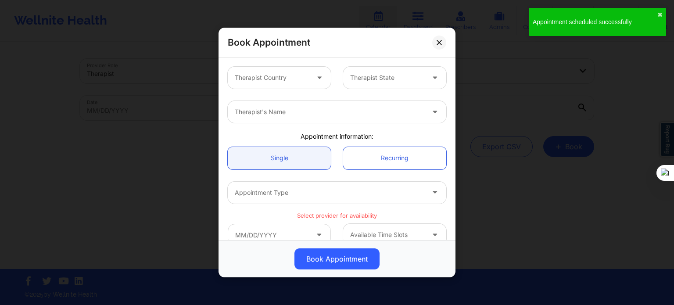
click at [302, 80] on div at bounding box center [272, 77] width 74 height 11
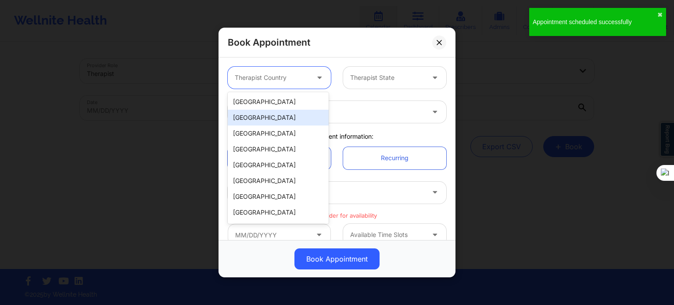
click at [295, 110] on div "[GEOGRAPHIC_DATA]" at bounding box center [278, 118] width 101 height 16
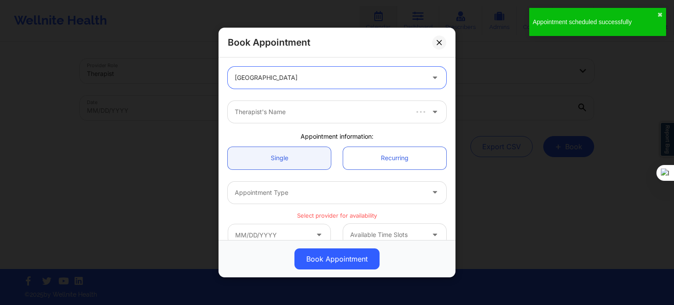
click at [291, 78] on div at bounding box center [330, 77] width 190 height 11
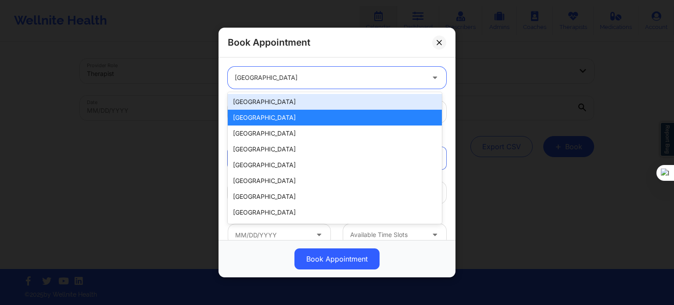
click at [280, 107] on div "[GEOGRAPHIC_DATA]" at bounding box center [335, 102] width 214 height 16
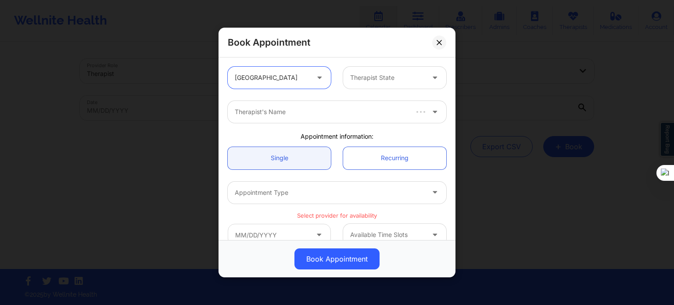
click at [355, 82] on div at bounding box center [387, 77] width 74 height 11
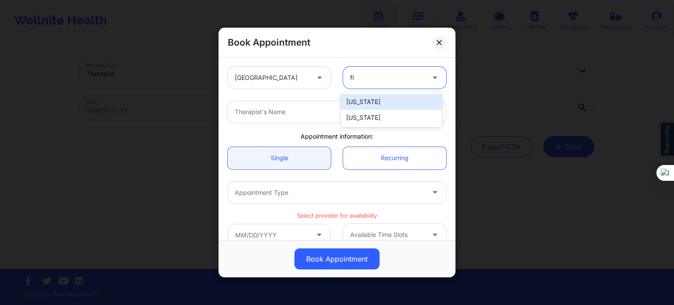
type input "flo"
click at [353, 97] on div "[US_STATE]" at bounding box center [391, 102] width 101 height 16
click at [336, 107] on div at bounding box center [330, 112] width 190 height 11
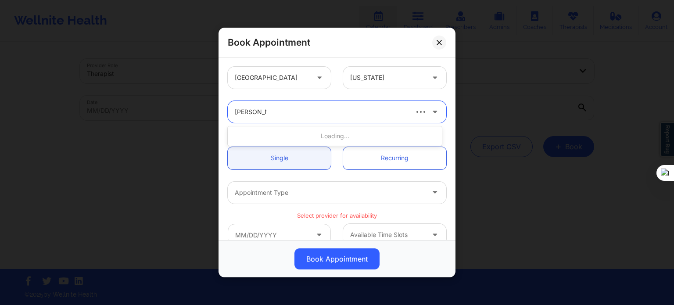
type input "[PERSON_NAME]"
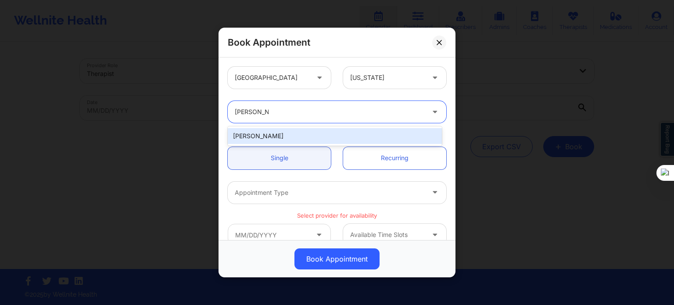
click at [297, 137] on div "[PERSON_NAME]" at bounding box center [335, 136] width 214 height 16
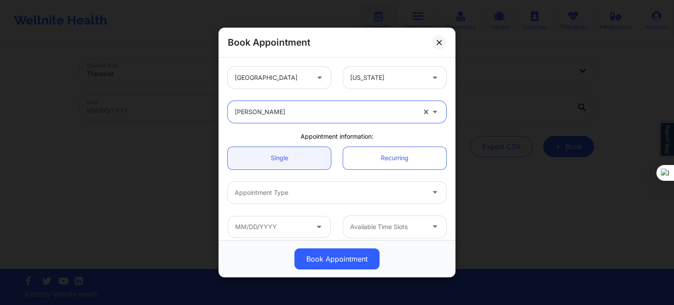
click at [276, 195] on div at bounding box center [330, 192] width 190 height 11
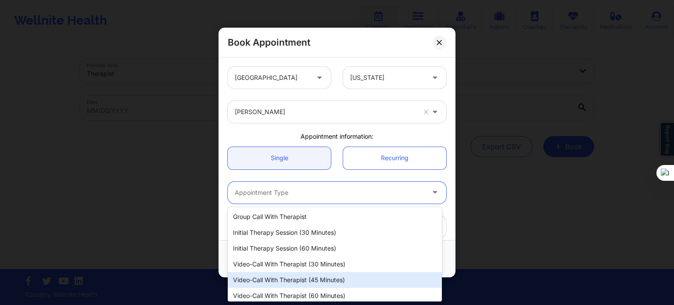
scroll to position [19, 0]
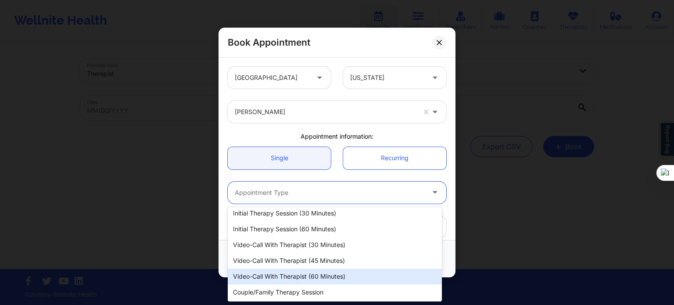
click at [304, 276] on div "Video-Call with Therapist (60 minutes)" at bounding box center [335, 276] width 214 height 16
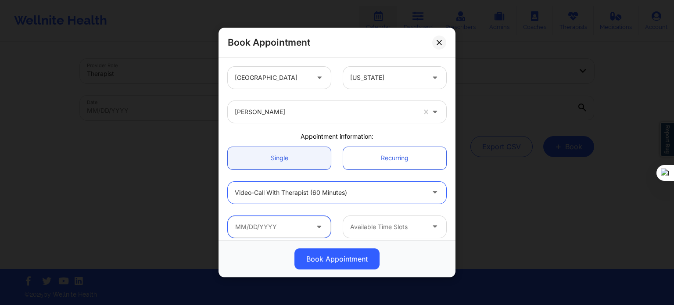
click at [272, 231] on input "text" at bounding box center [279, 227] width 103 height 22
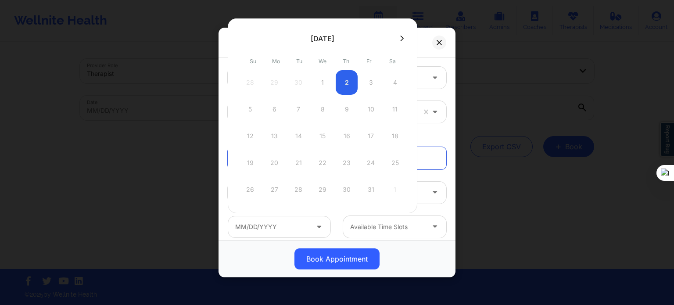
click at [400, 35] on icon at bounding box center [402, 38] width 4 height 7
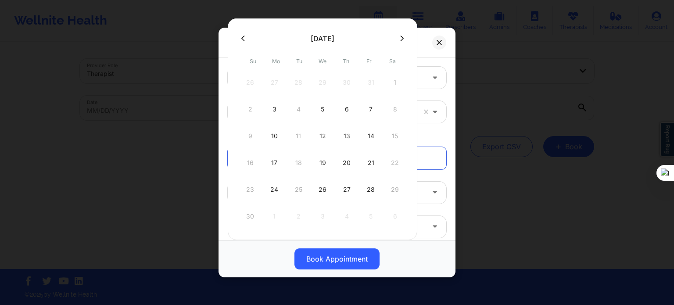
click at [344, 189] on div "27" at bounding box center [347, 189] width 22 height 25
type input "11/27/2025"
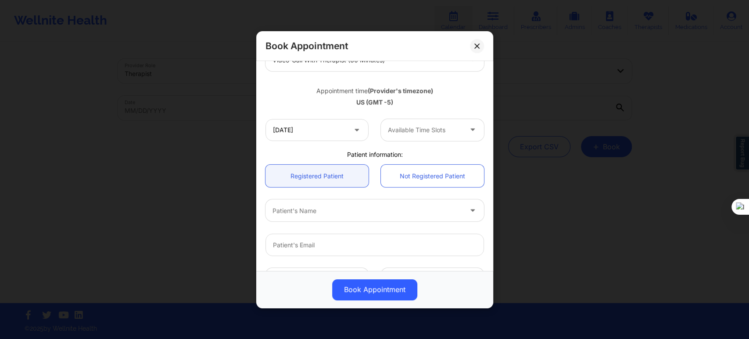
scroll to position [136, 0]
click at [415, 110] on div "Appointment time (Provider's timezone) US (GMT -5)" at bounding box center [374, 94] width 231 height 36
click at [423, 127] on div at bounding box center [425, 129] width 74 height 11
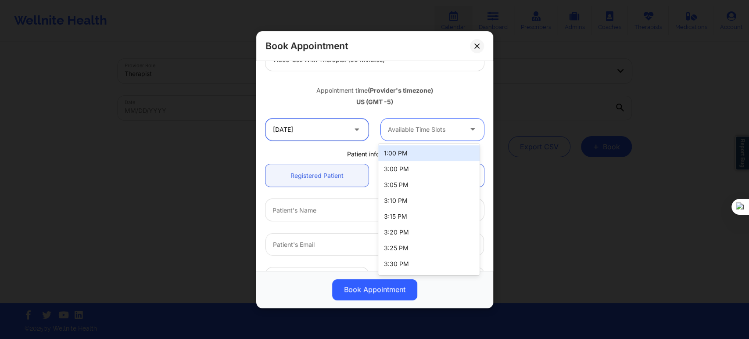
click at [330, 129] on input "11/27/2025" at bounding box center [316, 129] width 103 height 22
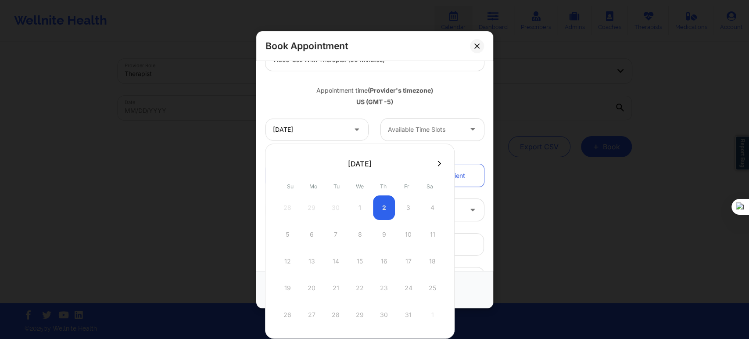
click at [435, 161] on button at bounding box center [439, 163] width 9 height 7
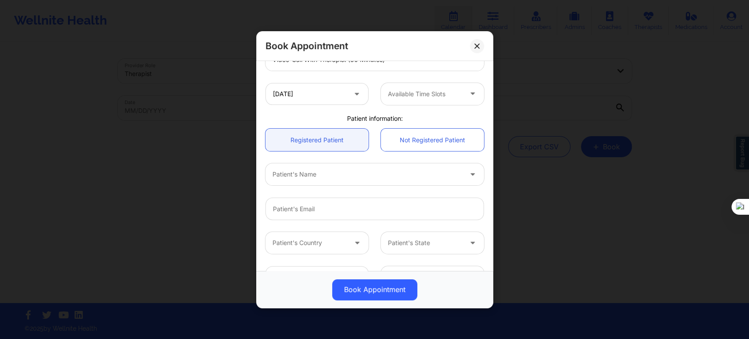
click at [290, 112] on div "United States Florida Kathleen Cronin Appointment information: Single Recurring…" at bounding box center [374, 111] width 231 height 366
